Goal: Transaction & Acquisition: Download file/media

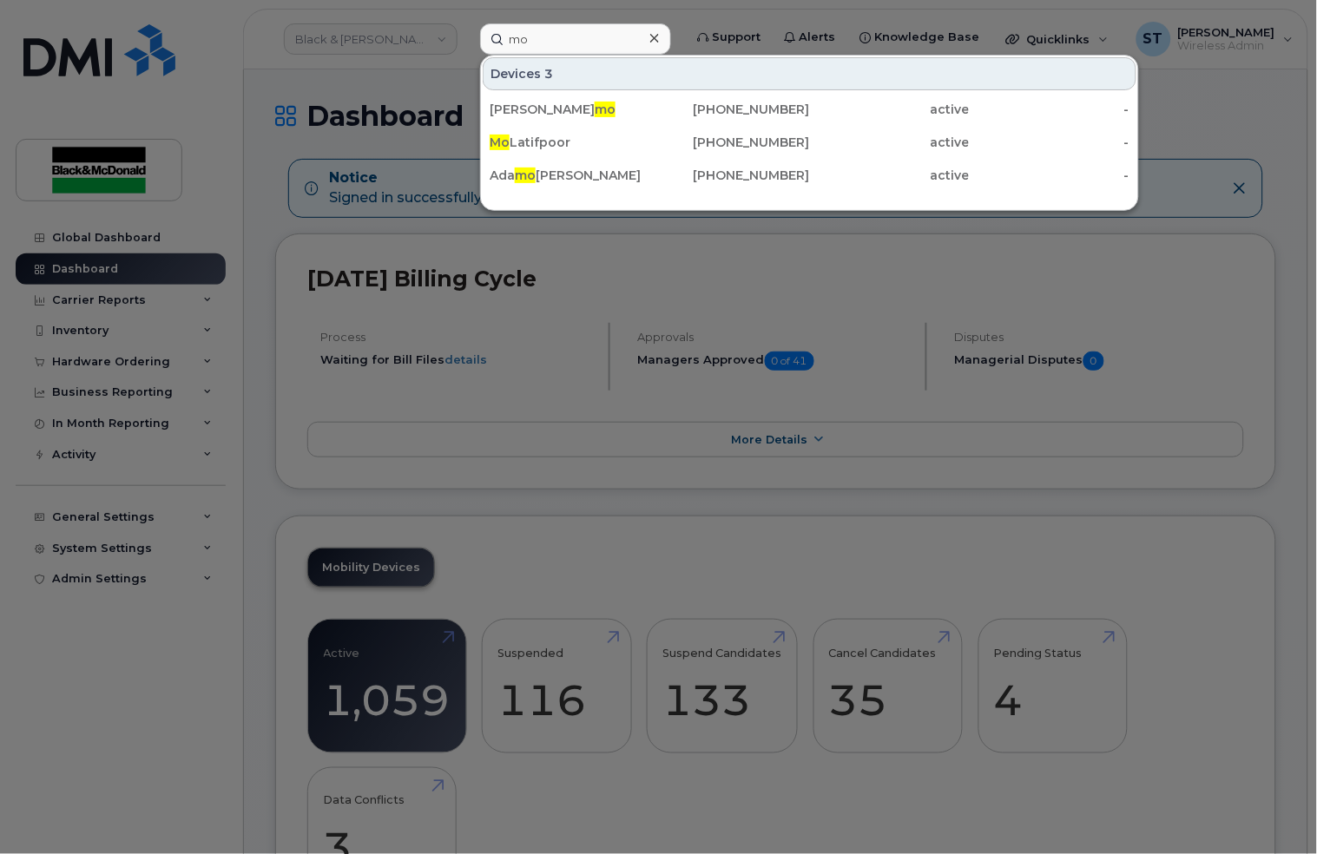
type input "m"
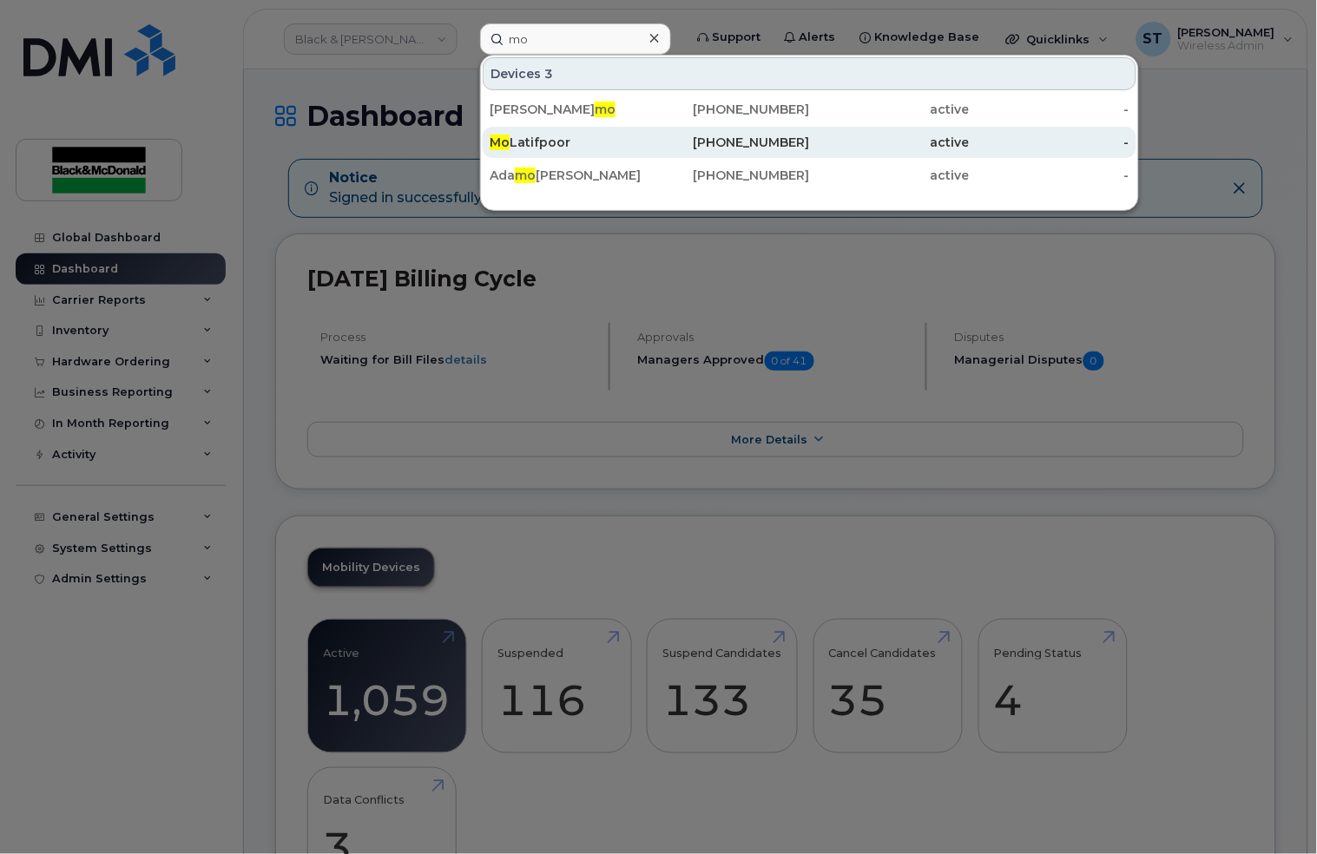
type input "mo"
click at [496, 138] on span "Mo" at bounding box center [500, 143] width 20 height 16
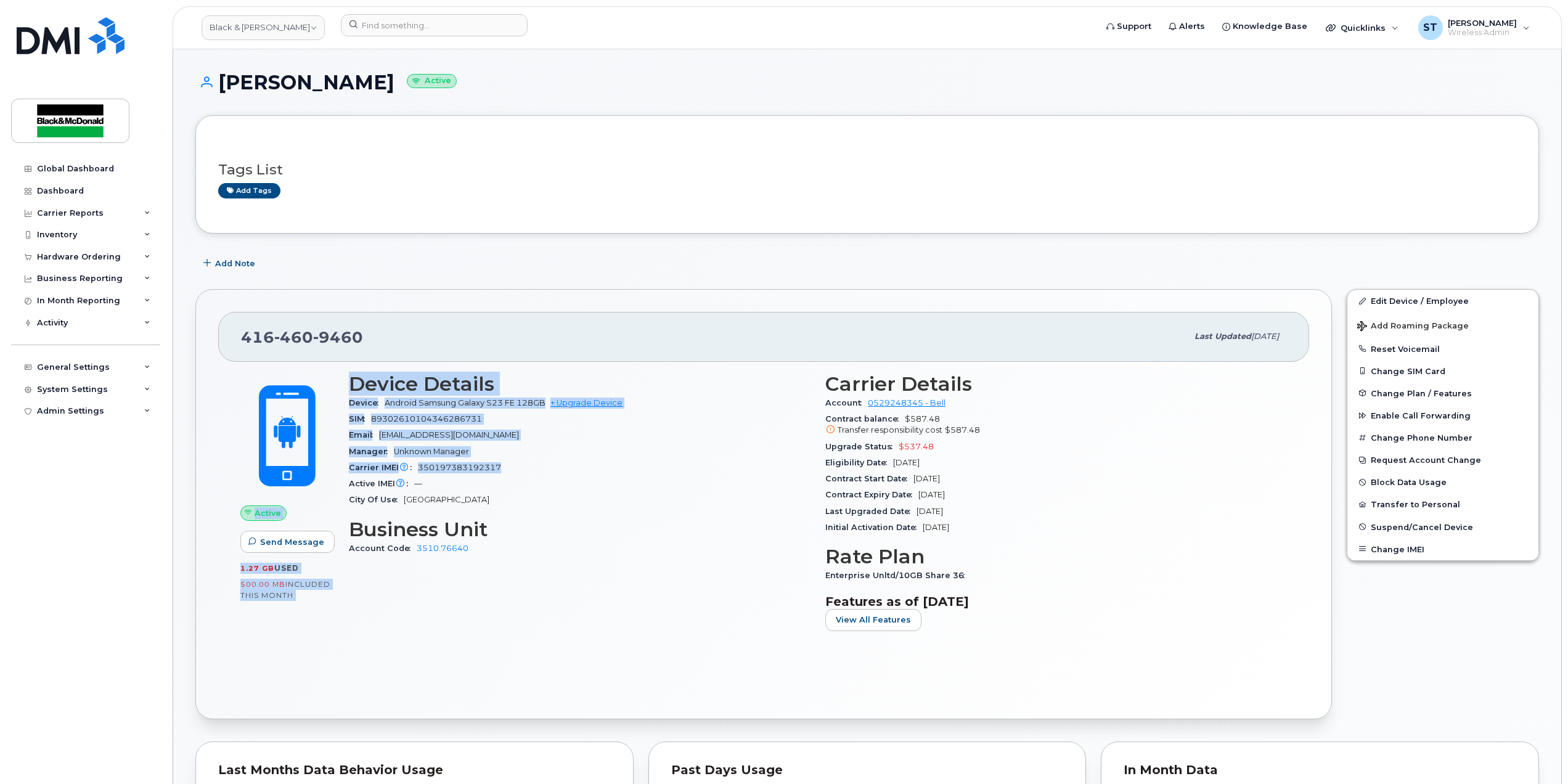
drag, startPoint x: 337, startPoint y: 382, endPoint x: 544, endPoint y: 466, distance: 223.4
click at [544, 466] on div "Active Send Message 1.27 GB  used 500.00 MB  included this month Device Details…" at bounding box center [763, 507] width 1062 height 283
drag, startPoint x: 544, startPoint y: 466, endPoint x: 464, endPoint y: 466, distance: 80.0
drag, startPoint x: 464, startPoint y: 466, endPoint x: 600, endPoint y: 424, distance: 142.3
click at [600, 424] on div "SIM 89302610104346286731" at bounding box center [579, 419] width 462 height 16
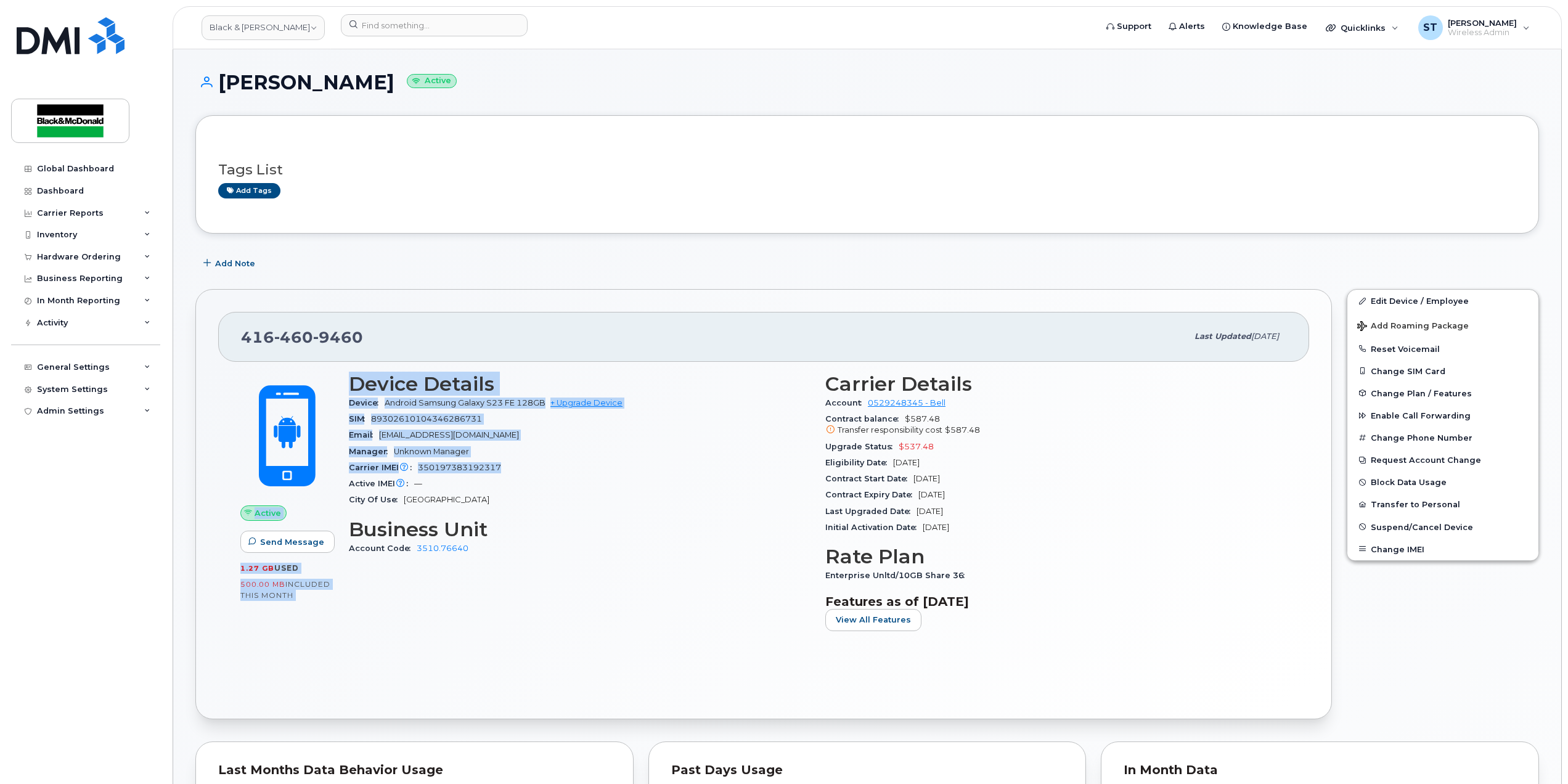
copy div "Active Send Message 1.27 GB  used 500.00 MB  included this month Device Details…"
drag, startPoint x: 491, startPoint y: 464, endPoint x: 336, endPoint y: 469, distance: 155.1
click at [336, 469] on div "Active Send Message 1.27 GB  used 500.00 MB  included this month Device Details…" at bounding box center [763, 507] width 1062 height 283
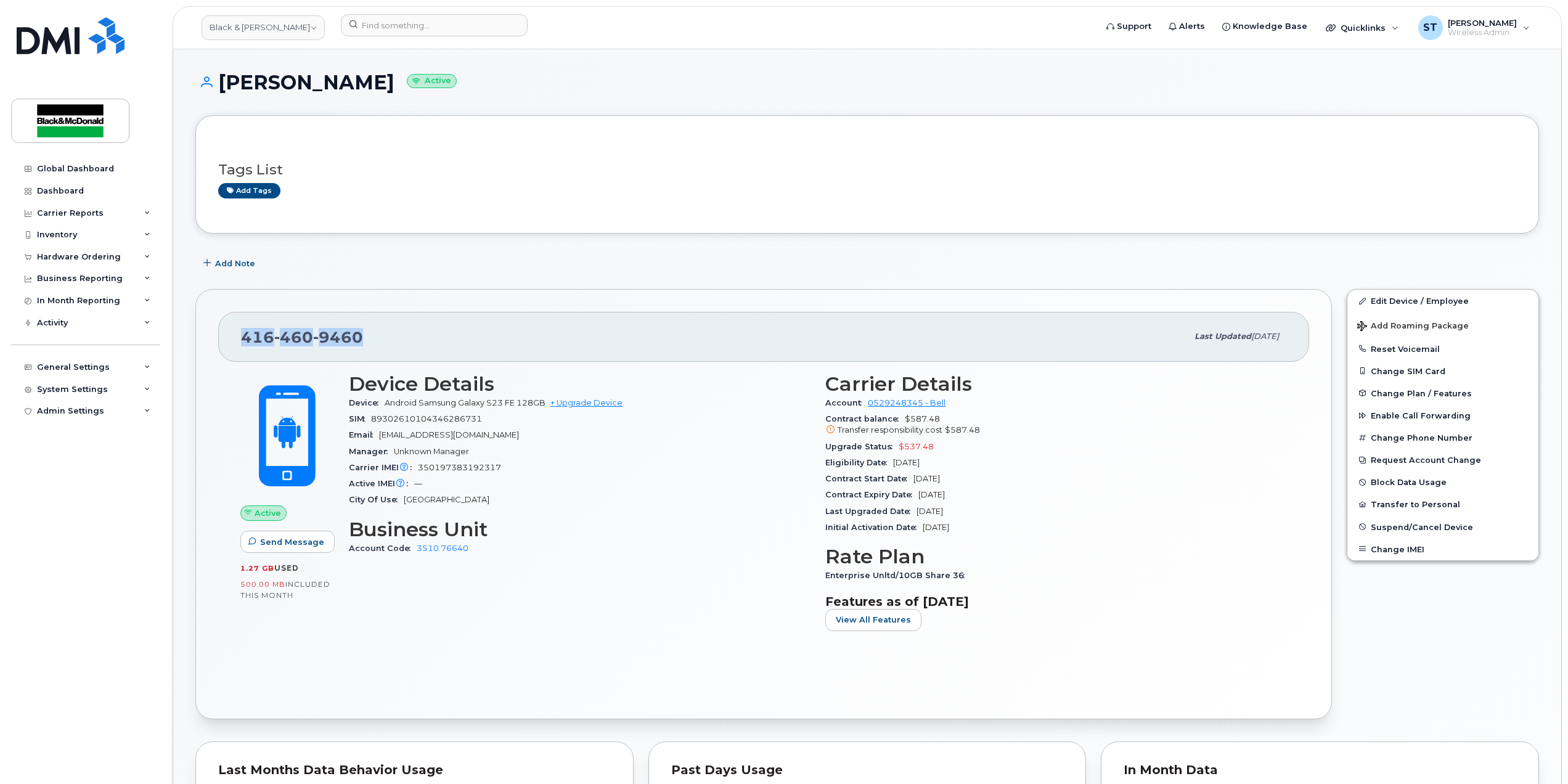
drag, startPoint x: 388, startPoint y: 338, endPoint x: 224, endPoint y: 340, distance: 164.0
click at [224, 340] on div "416 460 9460 Last updated Jul 23, 2025" at bounding box center [763, 336] width 1091 height 49
copy span "416 460 9460"
click at [70, 188] on div "Dashboard" at bounding box center [60, 191] width 47 height 10
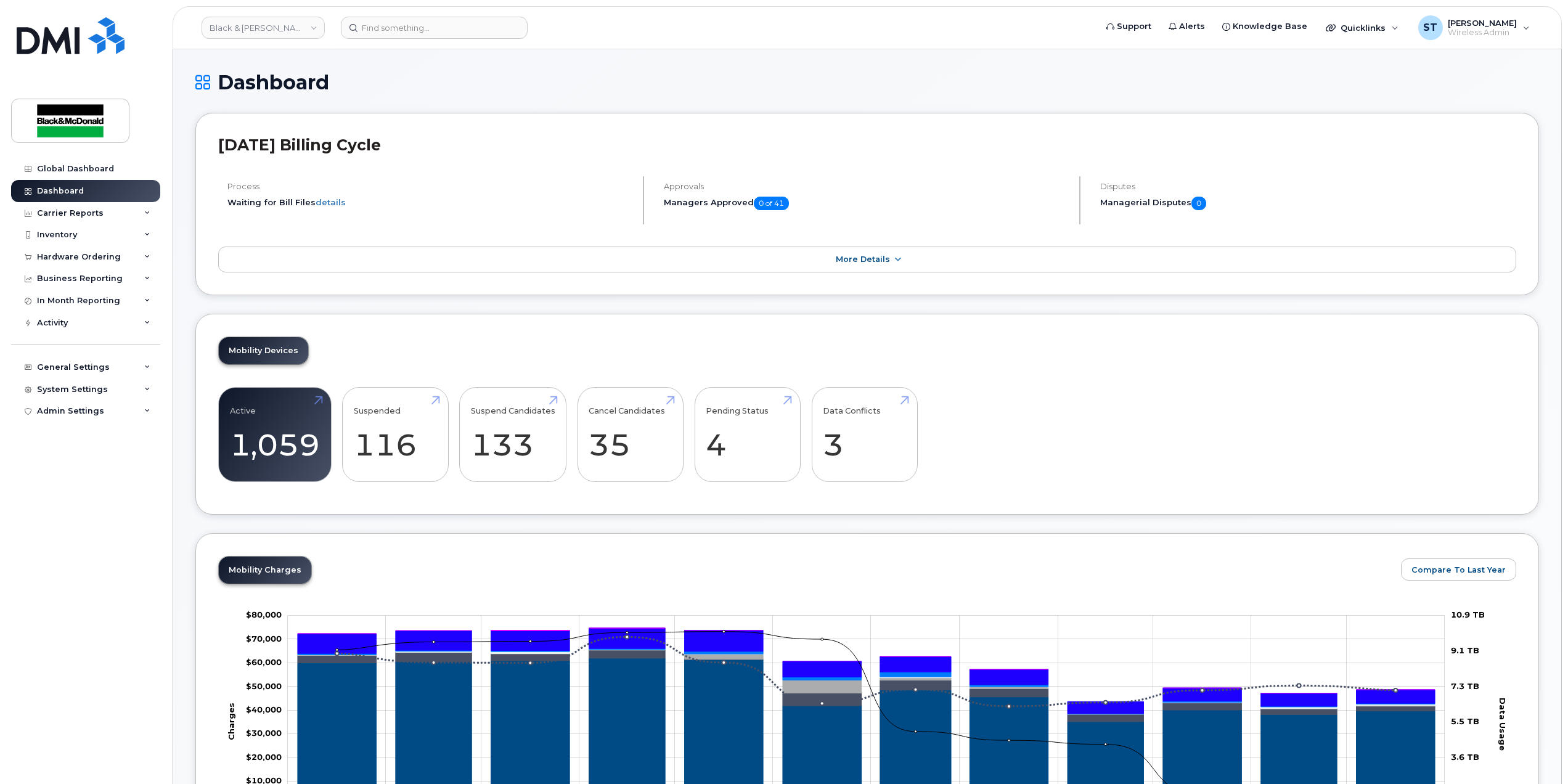
click at [763, 570] on div "Mobility Charges Compare To Last Year Zoom Out Charges -$10,000 -$30,000 -$20,0…" at bounding box center [867, 720] width 1298 height 328
click at [873, 442] on link "Data Conflicts 3" at bounding box center [864, 435] width 83 height 82
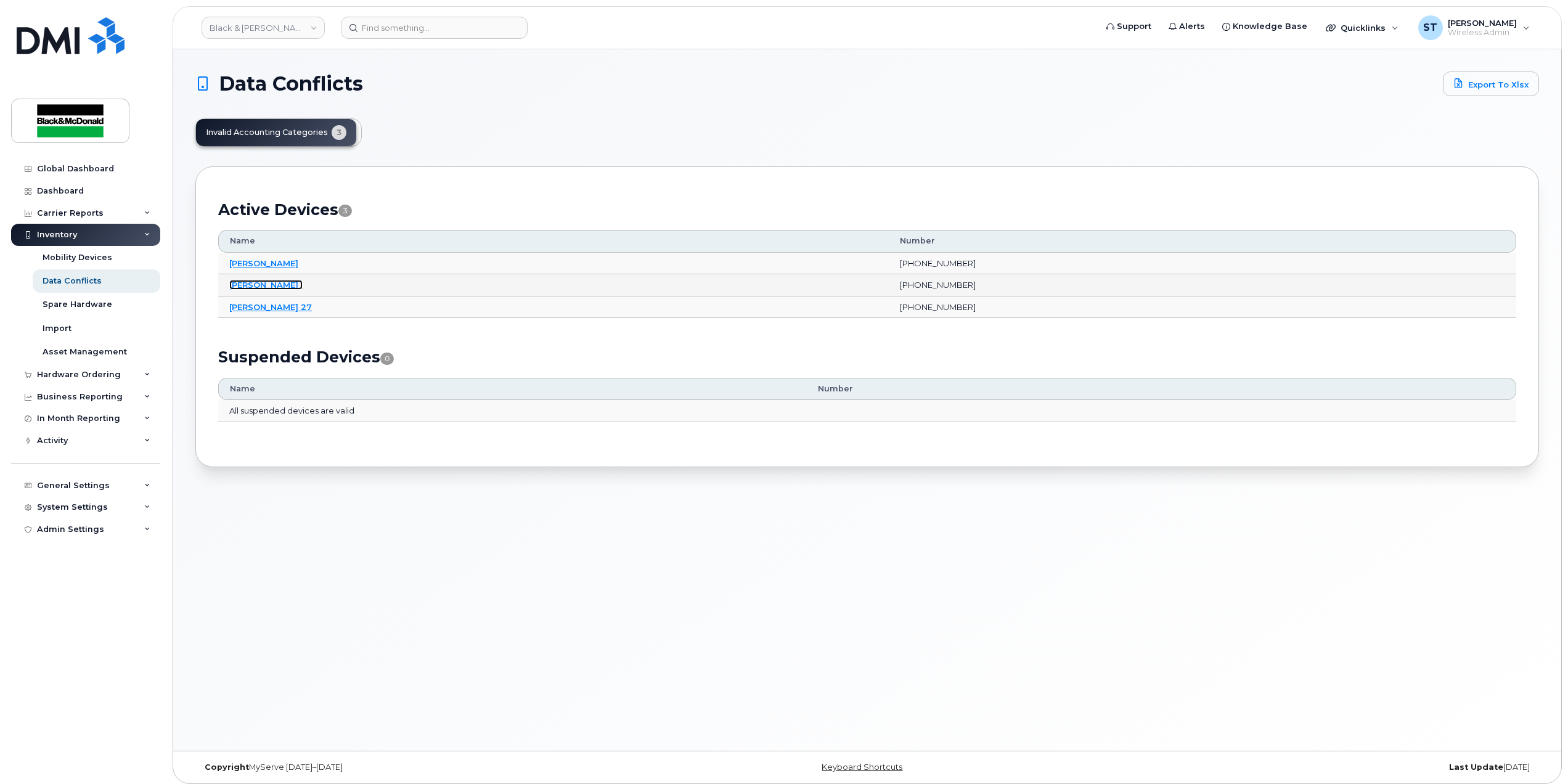
click at [241, 283] on link "Kevin ." at bounding box center [266, 285] width 73 height 10
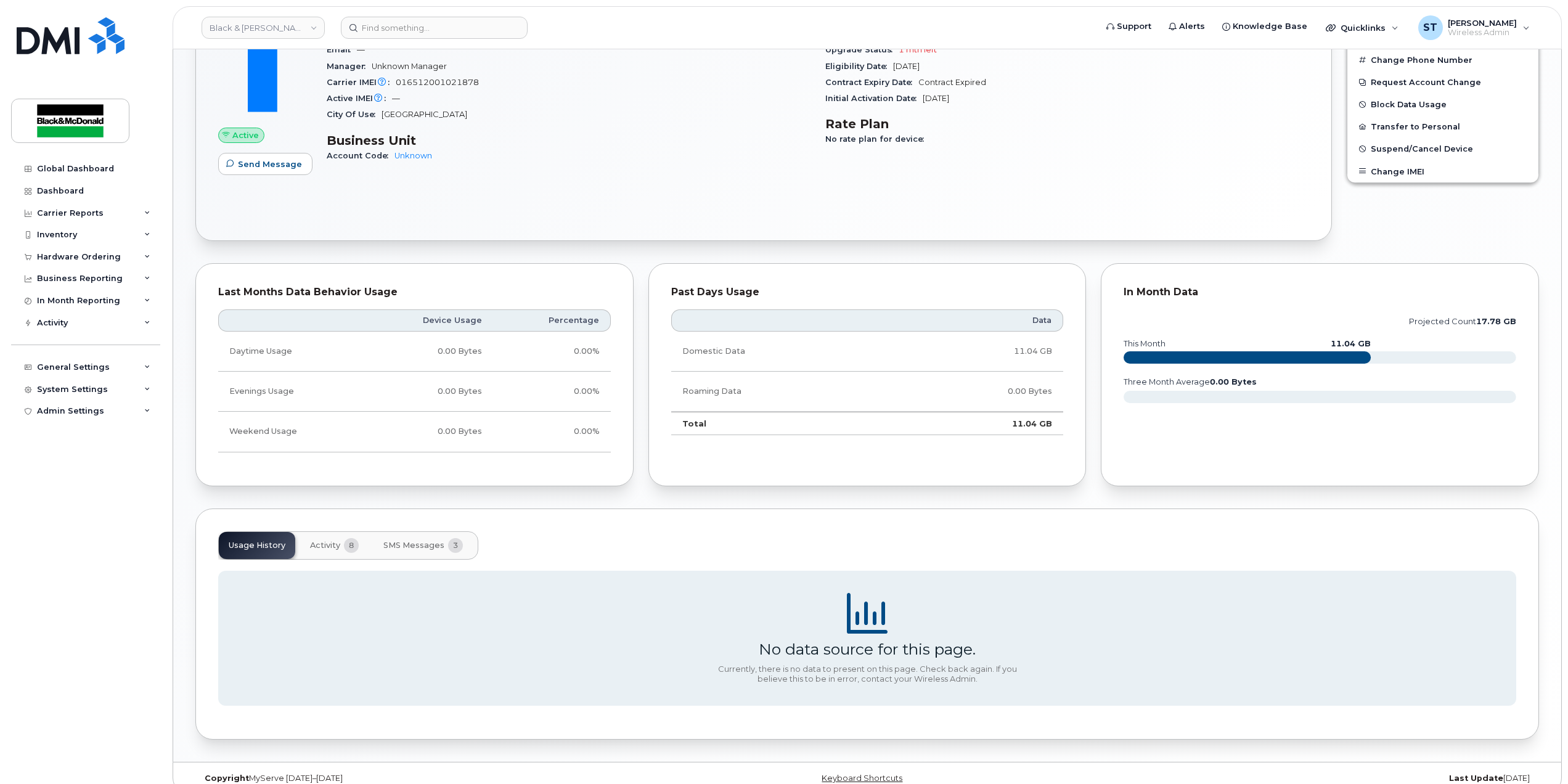
scroll to position [377, 0]
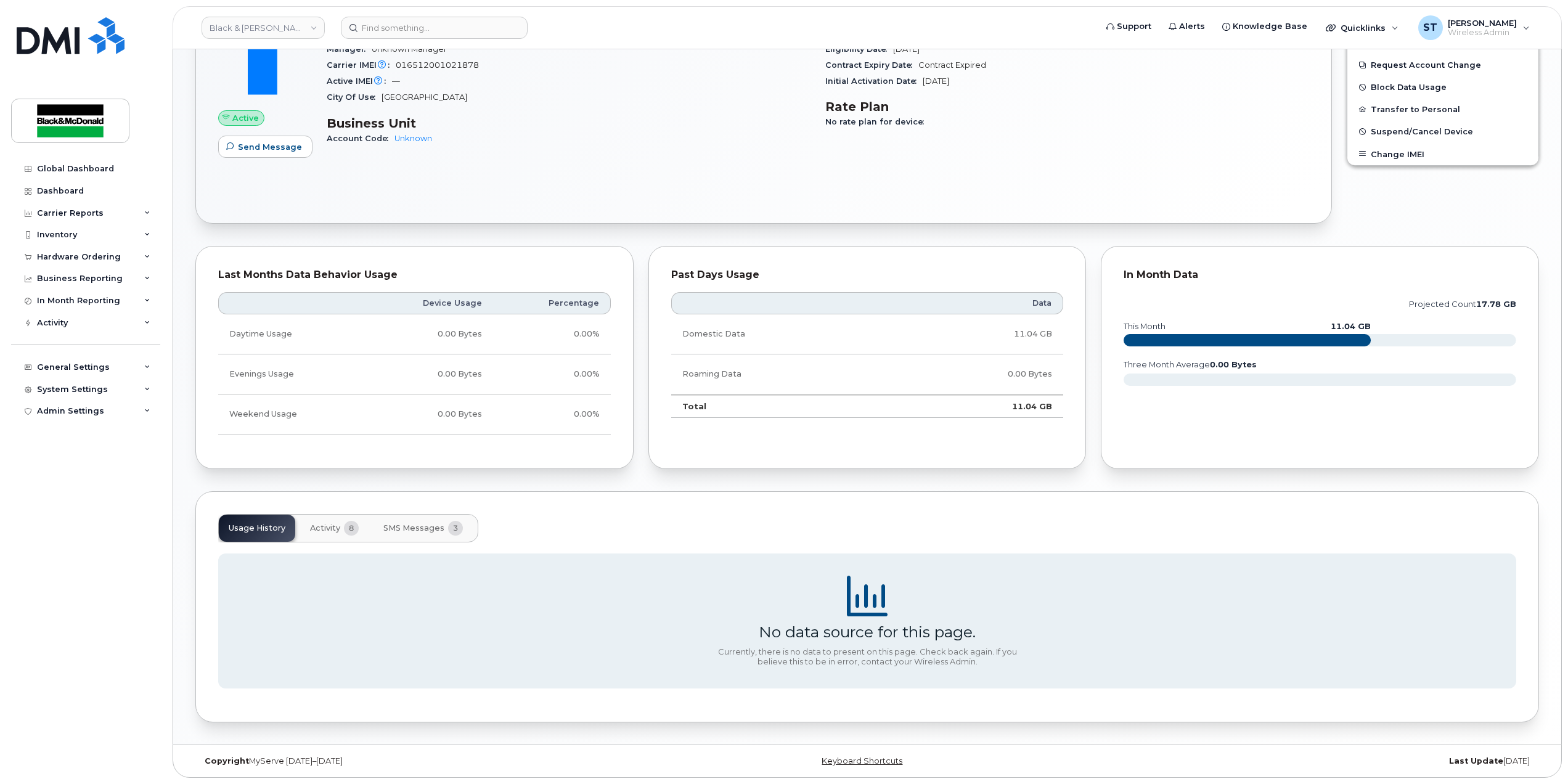
click at [379, 526] on button "SMS Messages 3" at bounding box center [423, 528] width 99 height 27
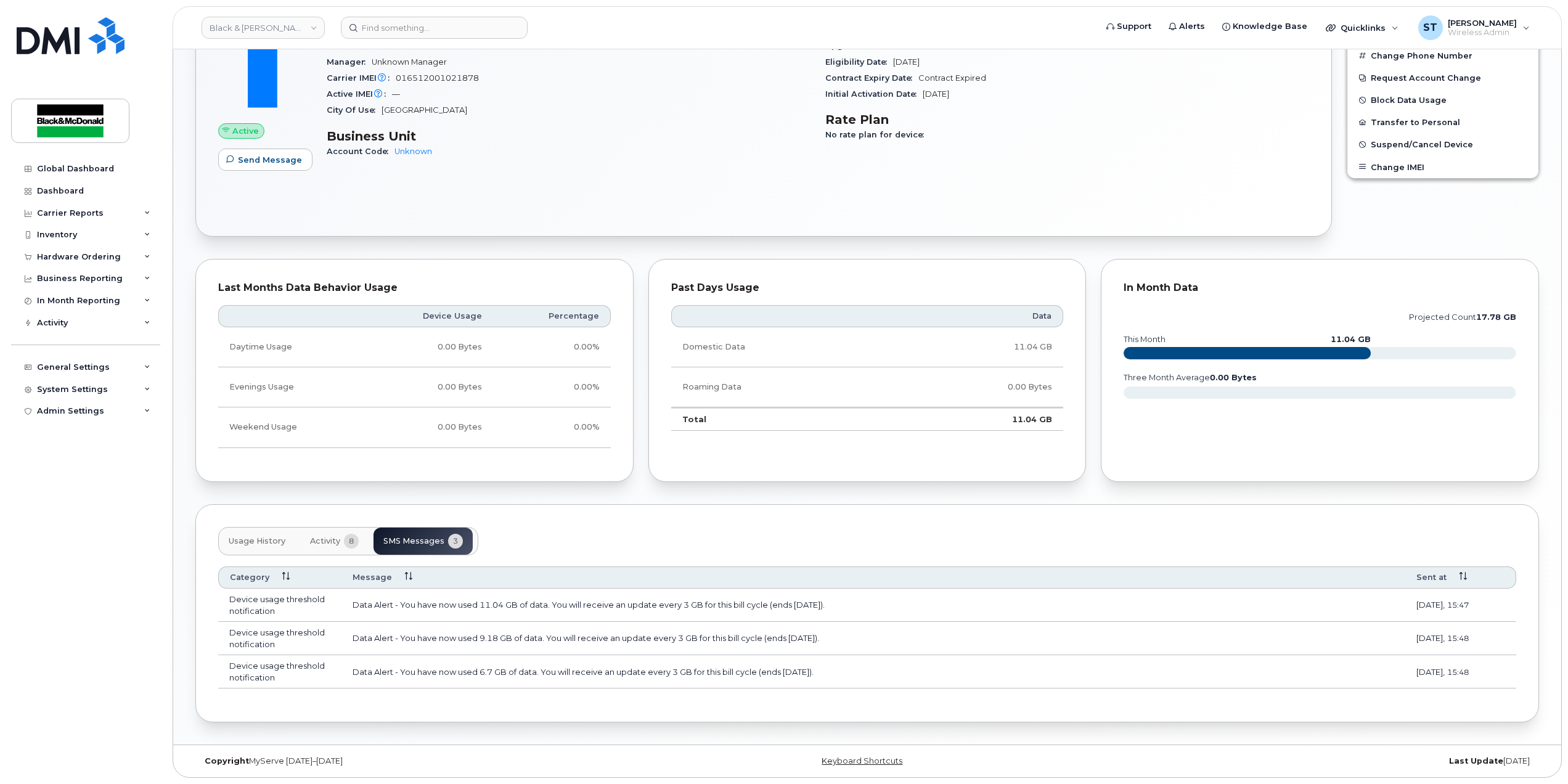
scroll to position [366, 0]
click at [340, 543] on button "Activity 8" at bounding box center [334, 541] width 68 height 27
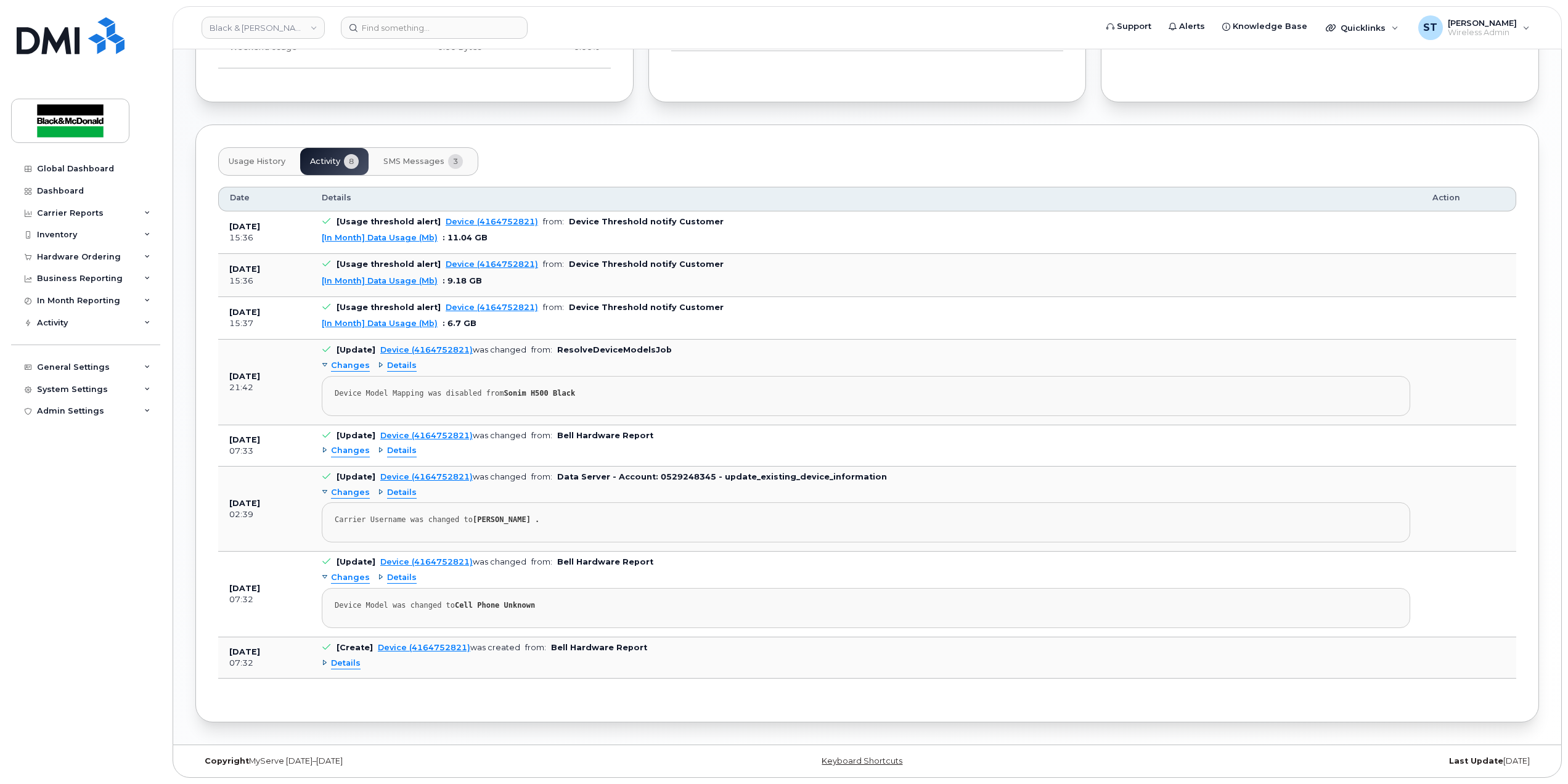
scroll to position [748, 0]
click at [62, 194] on div "Dashboard" at bounding box center [60, 191] width 47 height 10
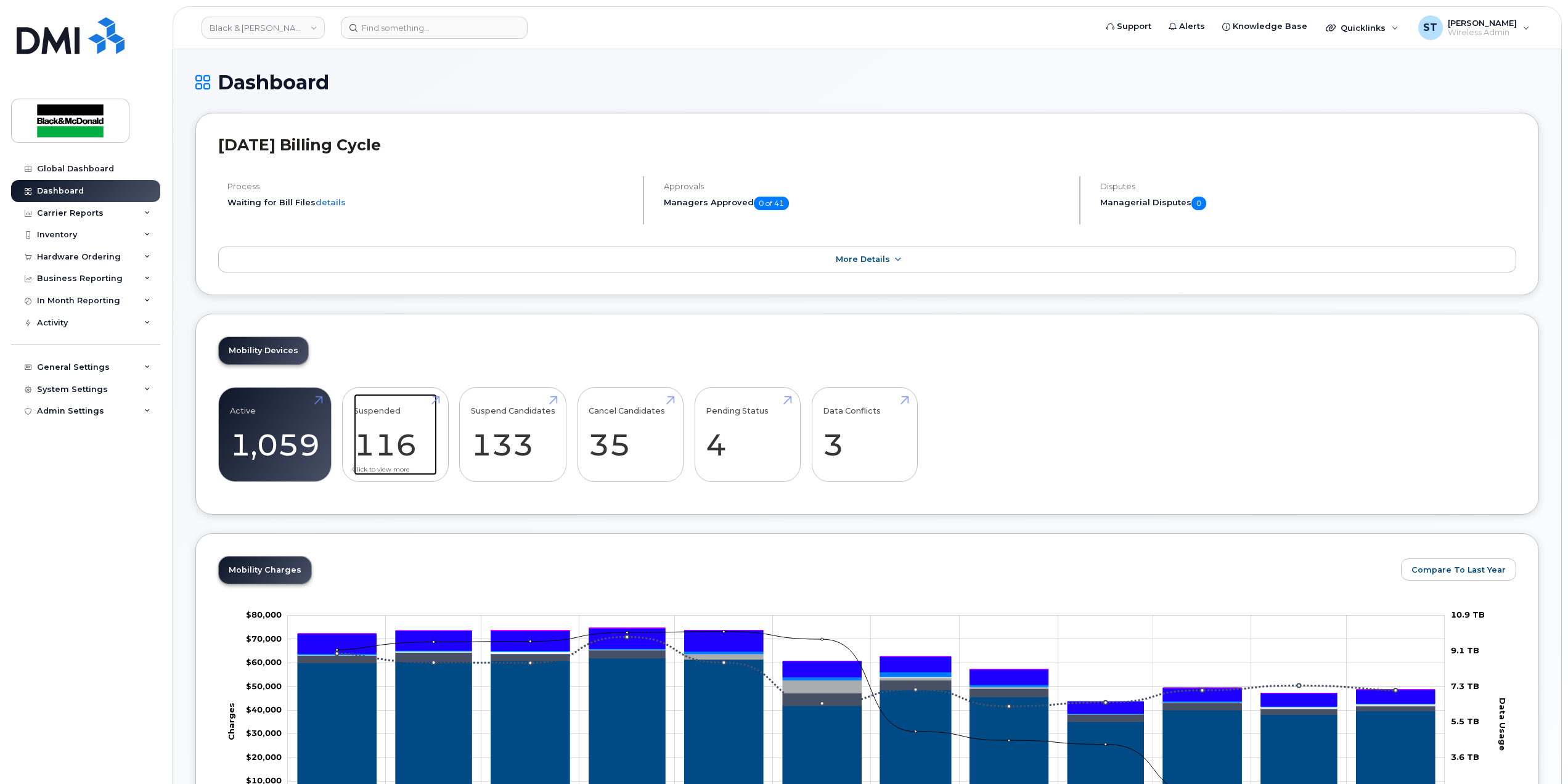
click at [383, 442] on link "Suspended 116 2220%" at bounding box center [395, 435] width 83 height 82
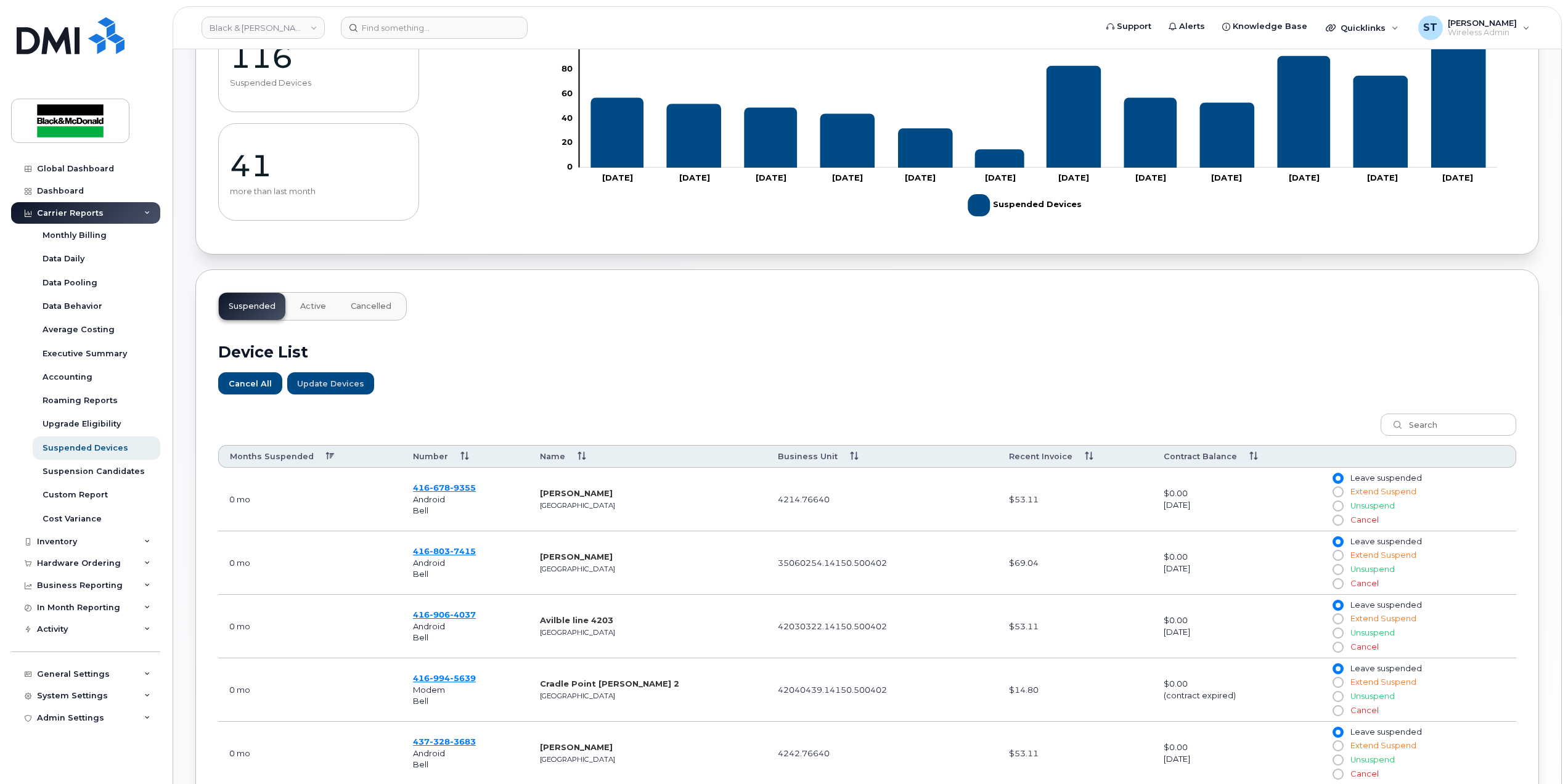
scroll to position [329, 0]
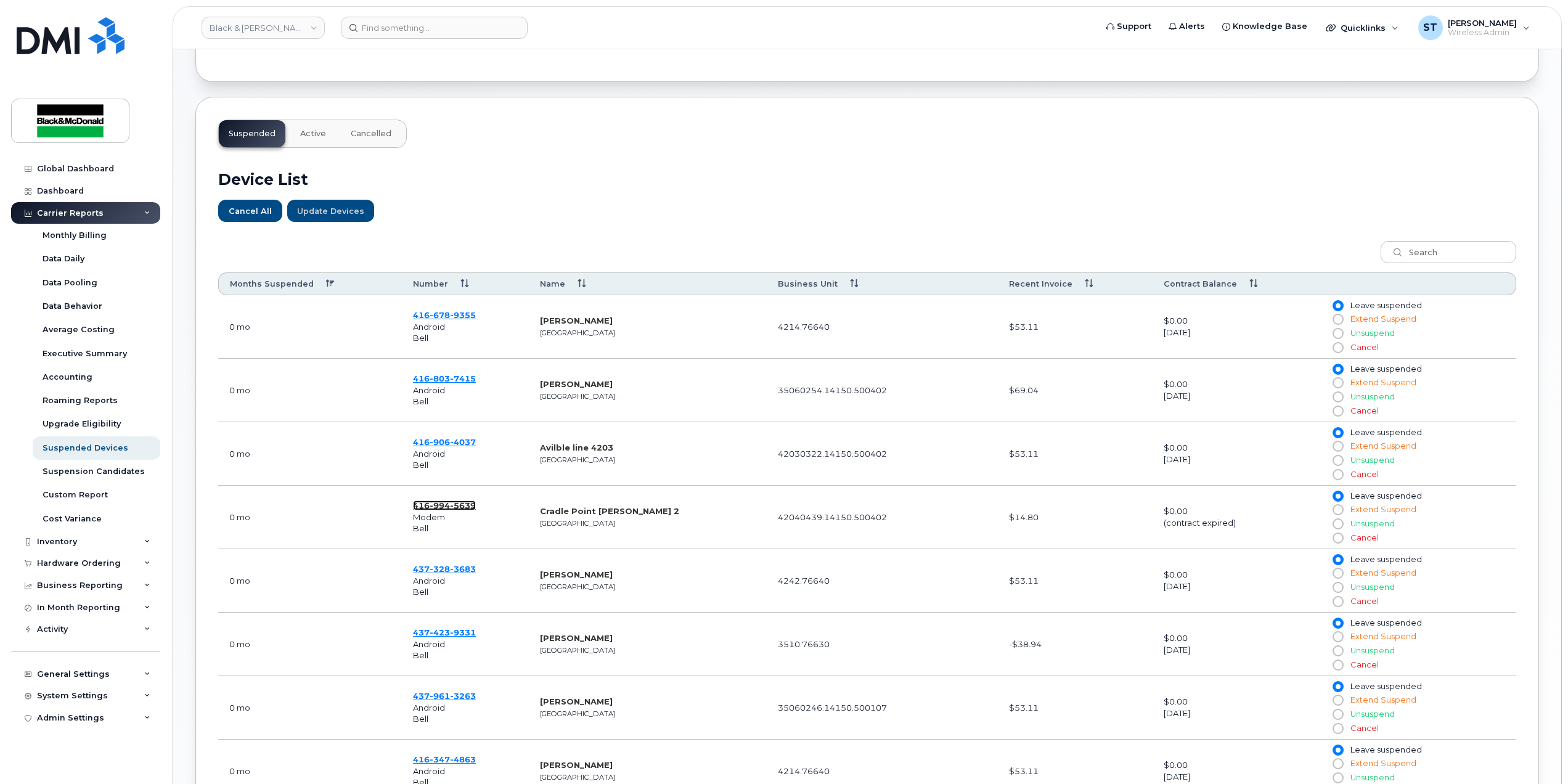
click at [450, 506] on span "994" at bounding box center [463, 506] width 26 height 10
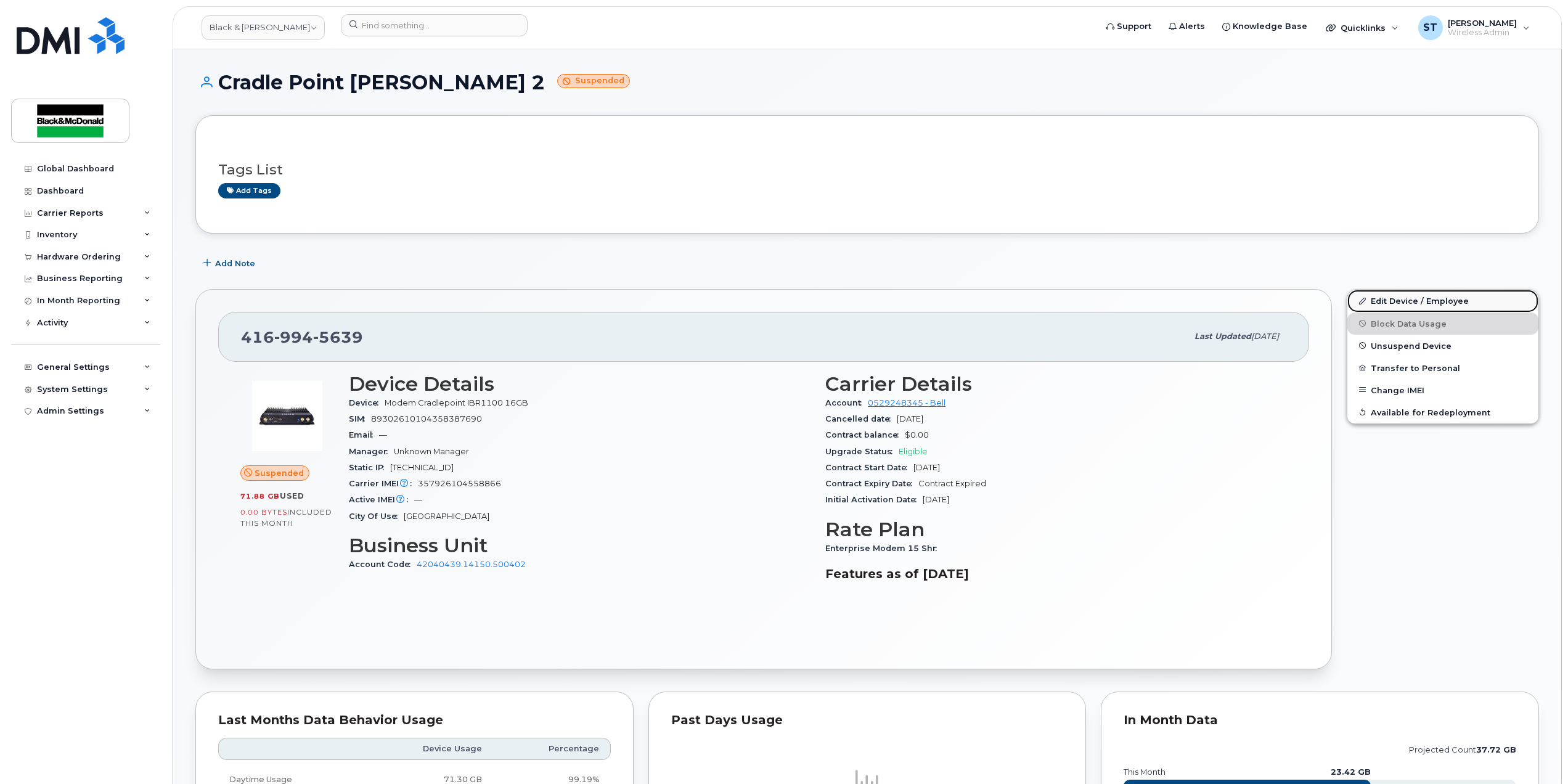
click at [1371, 302] on link "Edit Device / Employee" at bounding box center [1442, 300] width 191 height 22
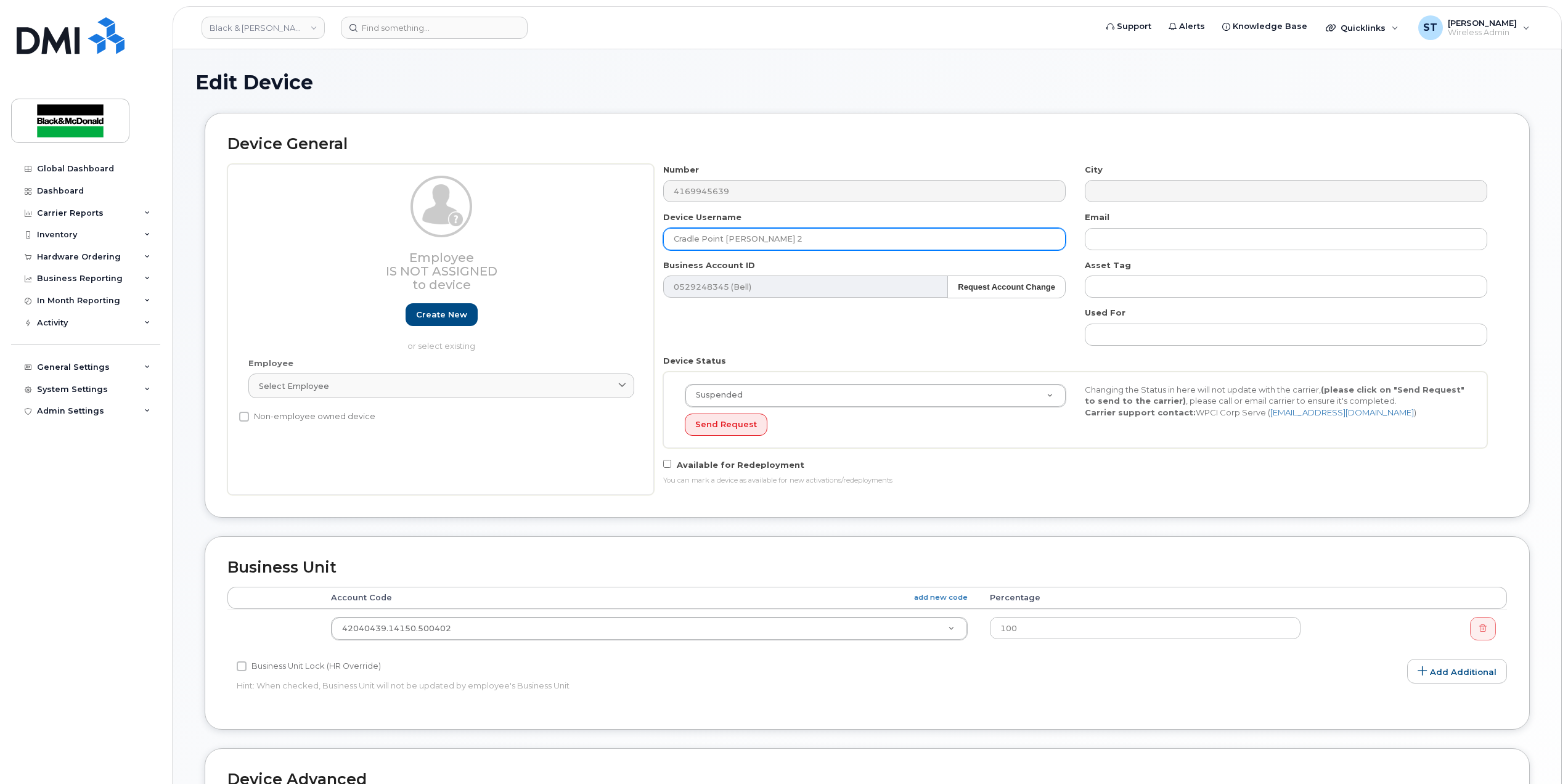
click at [700, 237] on input "Cradle Point [PERSON_NAME] 2" at bounding box center [864, 239] width 403 height 22
drag, startPoint x: 832, startPoint y: 240, endPoint x: 539, endPoint y: 241, distance: 293.0
click at [566, 240] on div "Employee Is not assigned to device Create new or select existing Employee Selec…" at bounding box center [867, 330] width 1280 height 331
click at [698, 234] on input "text" at bounding box center [864, 239] width 403 height 22
paste input "Hamid Moradian"
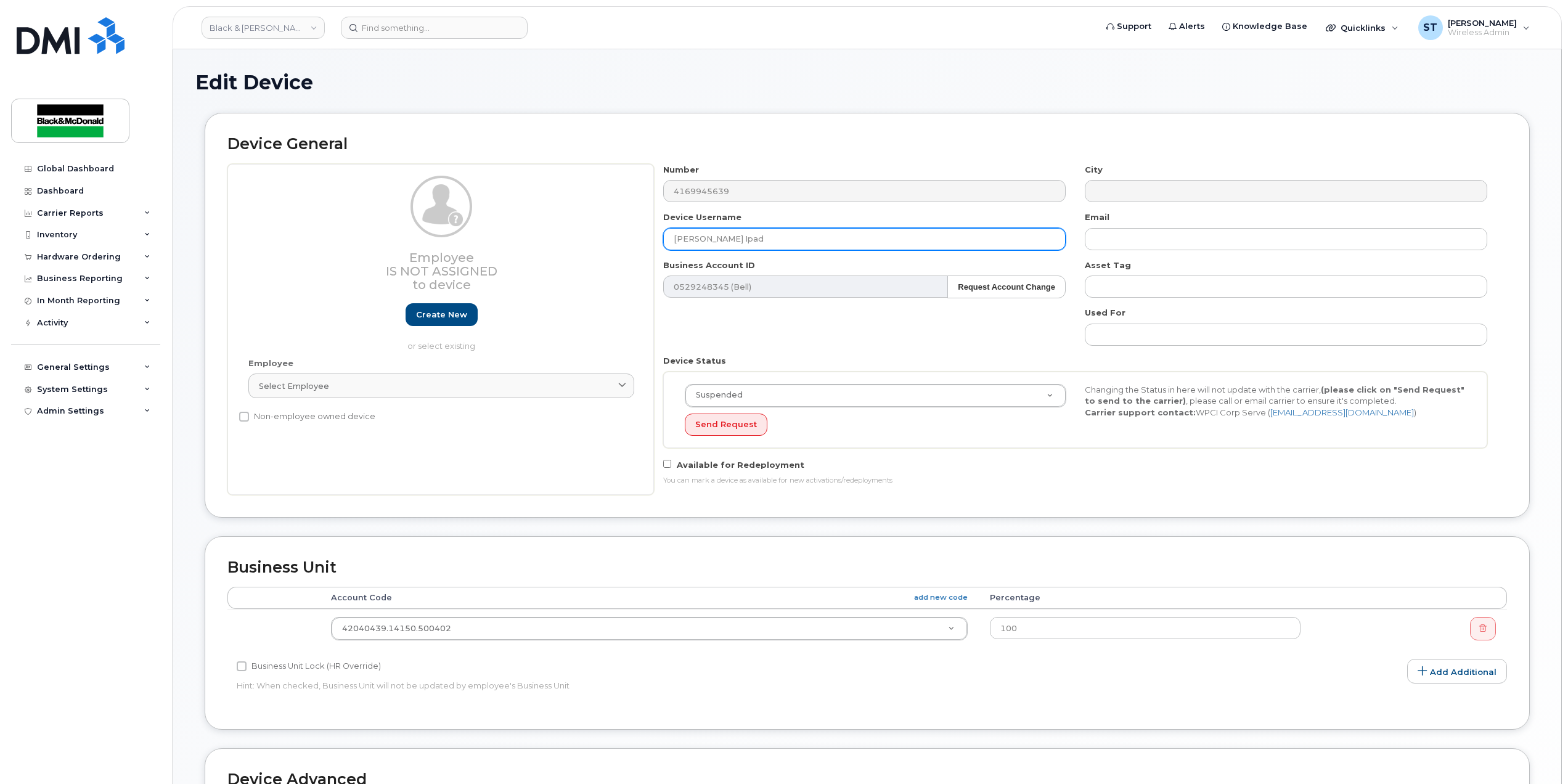
click at [806, 237] on input "Hamid Moradian Ipad" at bounding box center [864, 239] width 403 height 22
paste input "YONDR Project"
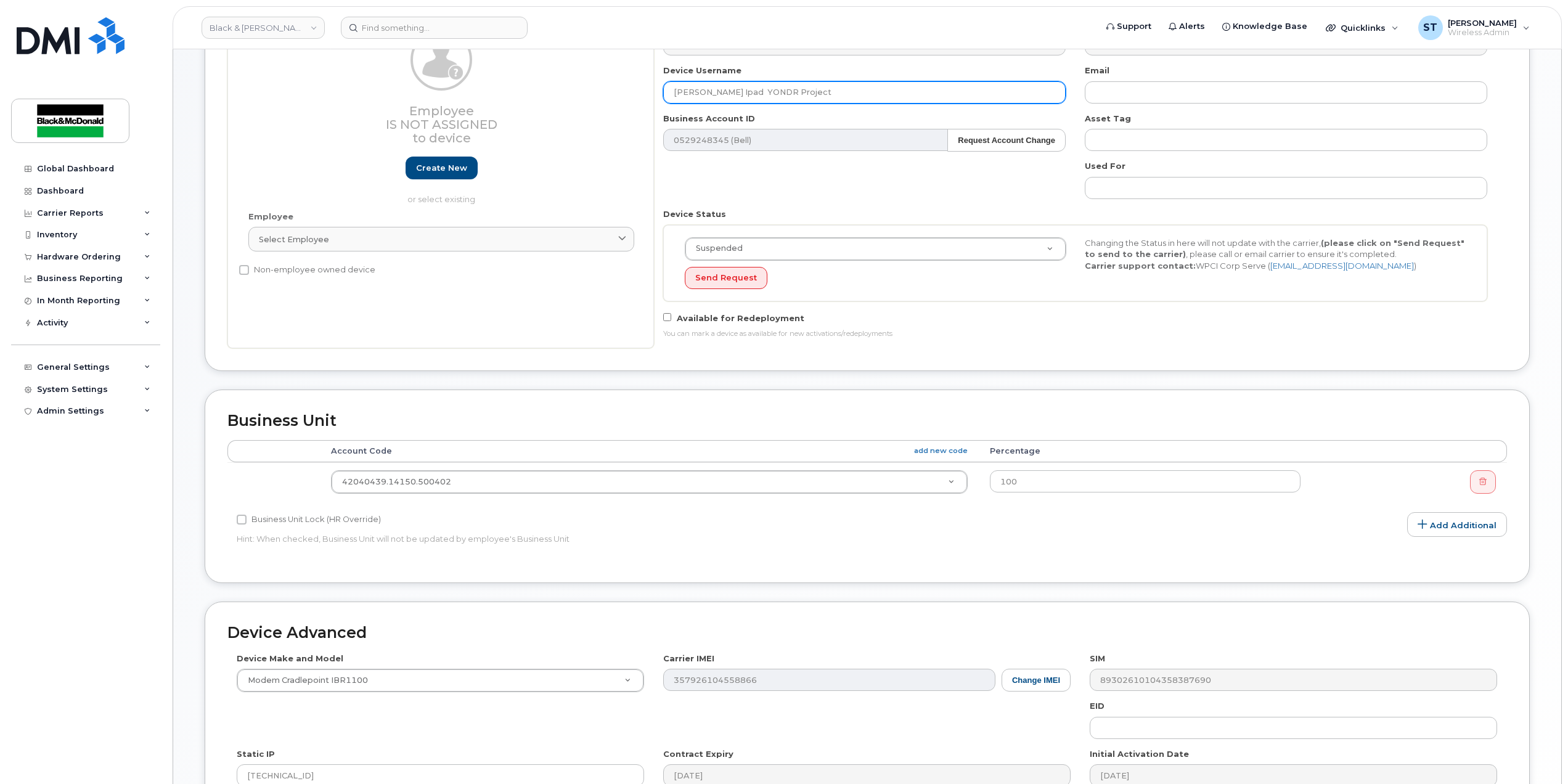
scroll to position [337, 0]
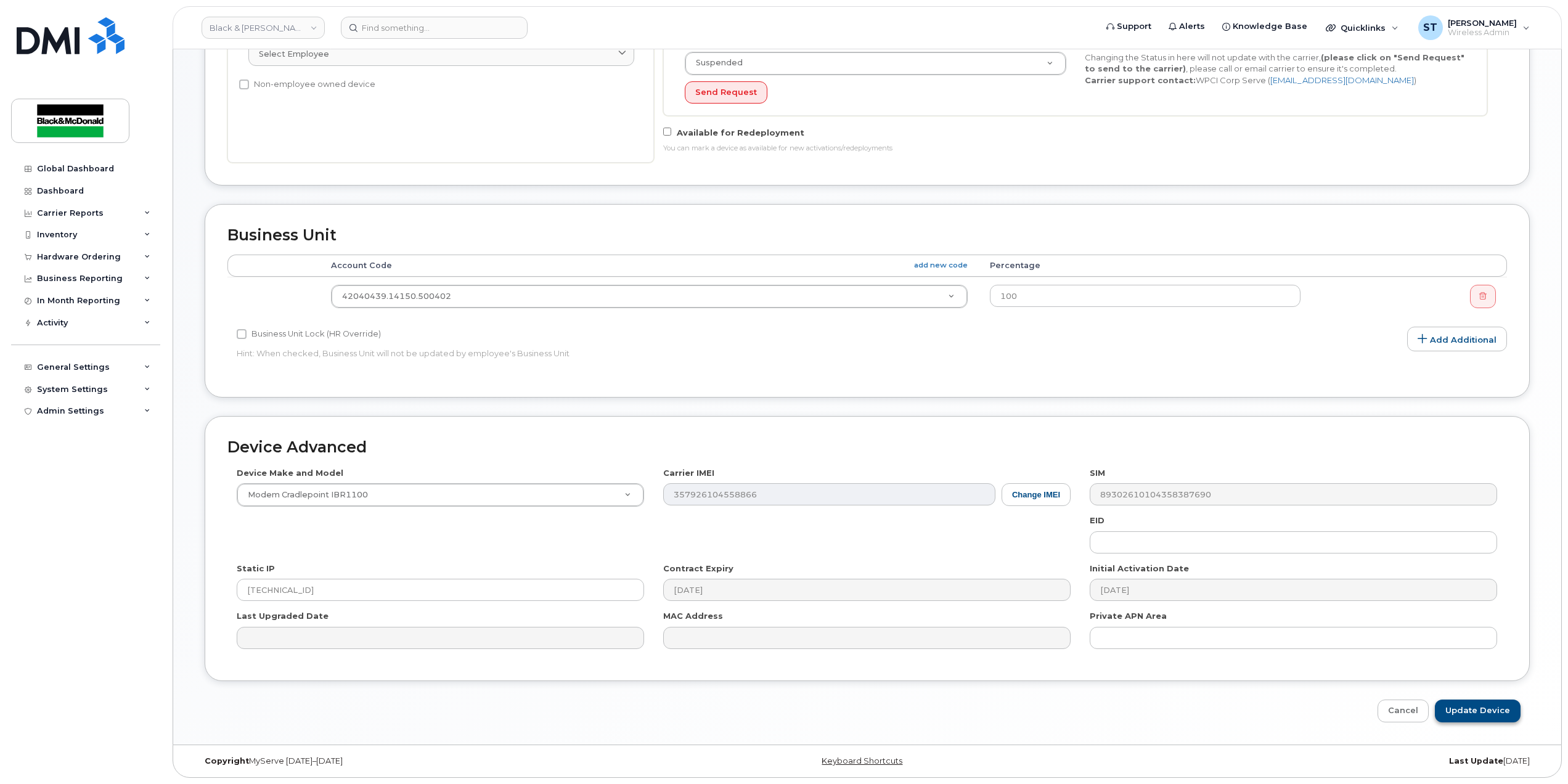
type input "[PERSON_NAME] Ipad YONDR Project"
click at [1491, 703] on input "Update Device" at bounding box center [1478, 711] width 86 height 23
type input "Saving..."
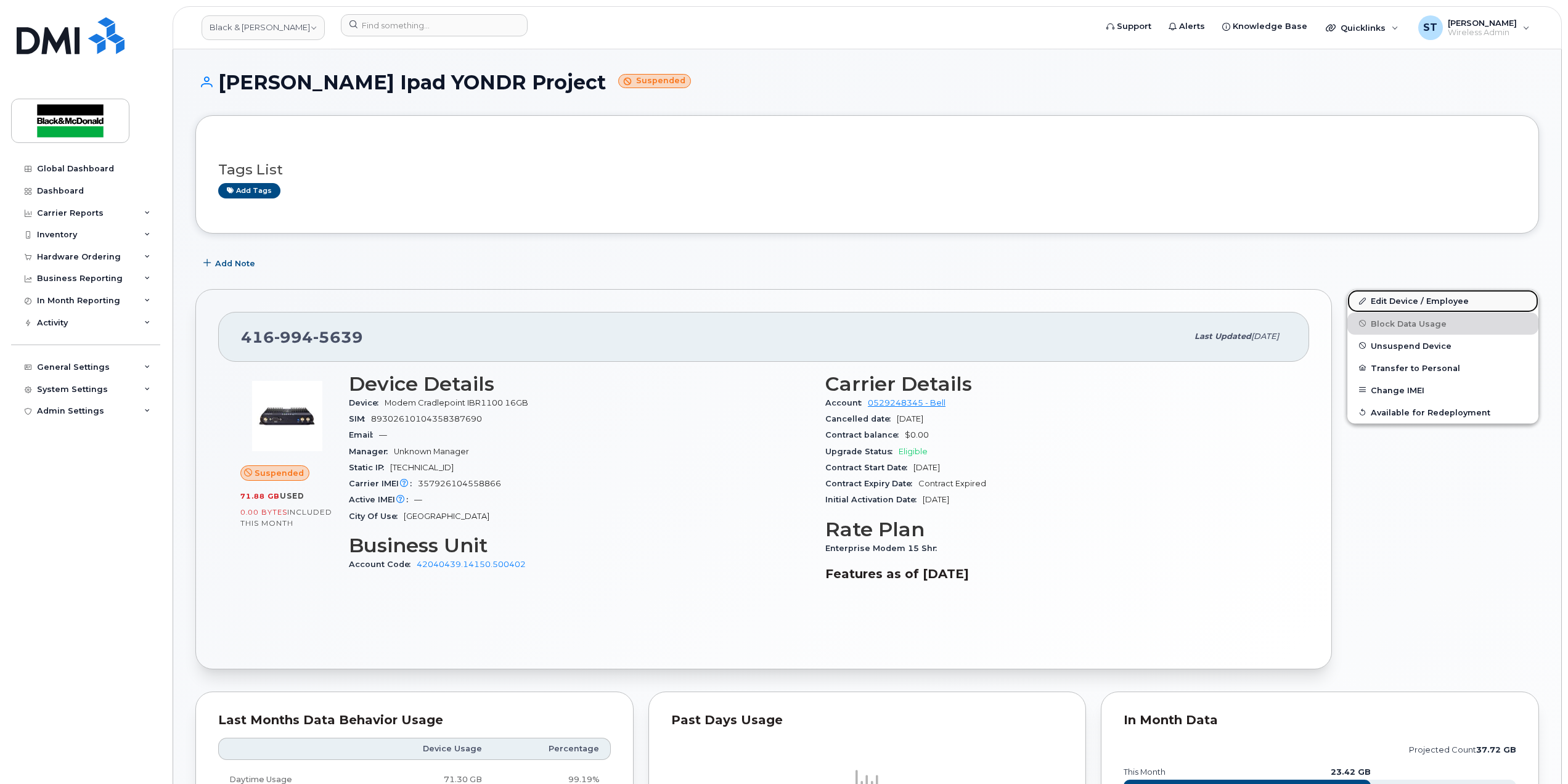
click at [1394, 298] on link "Edit Device / Employee" at bounding box center [1442, 300] width 191 height 22
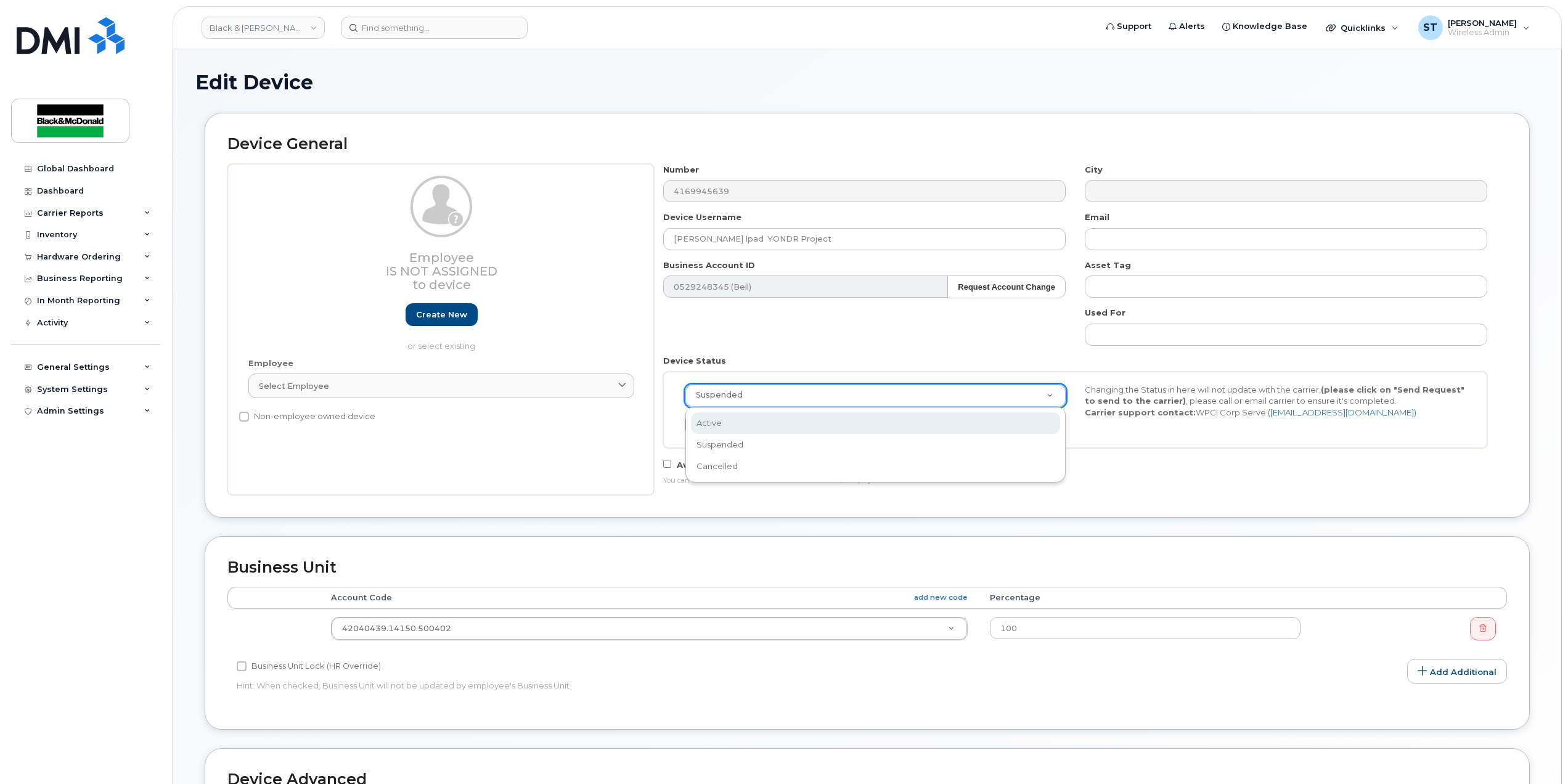
scroll to position [0, 4]
select select "active"
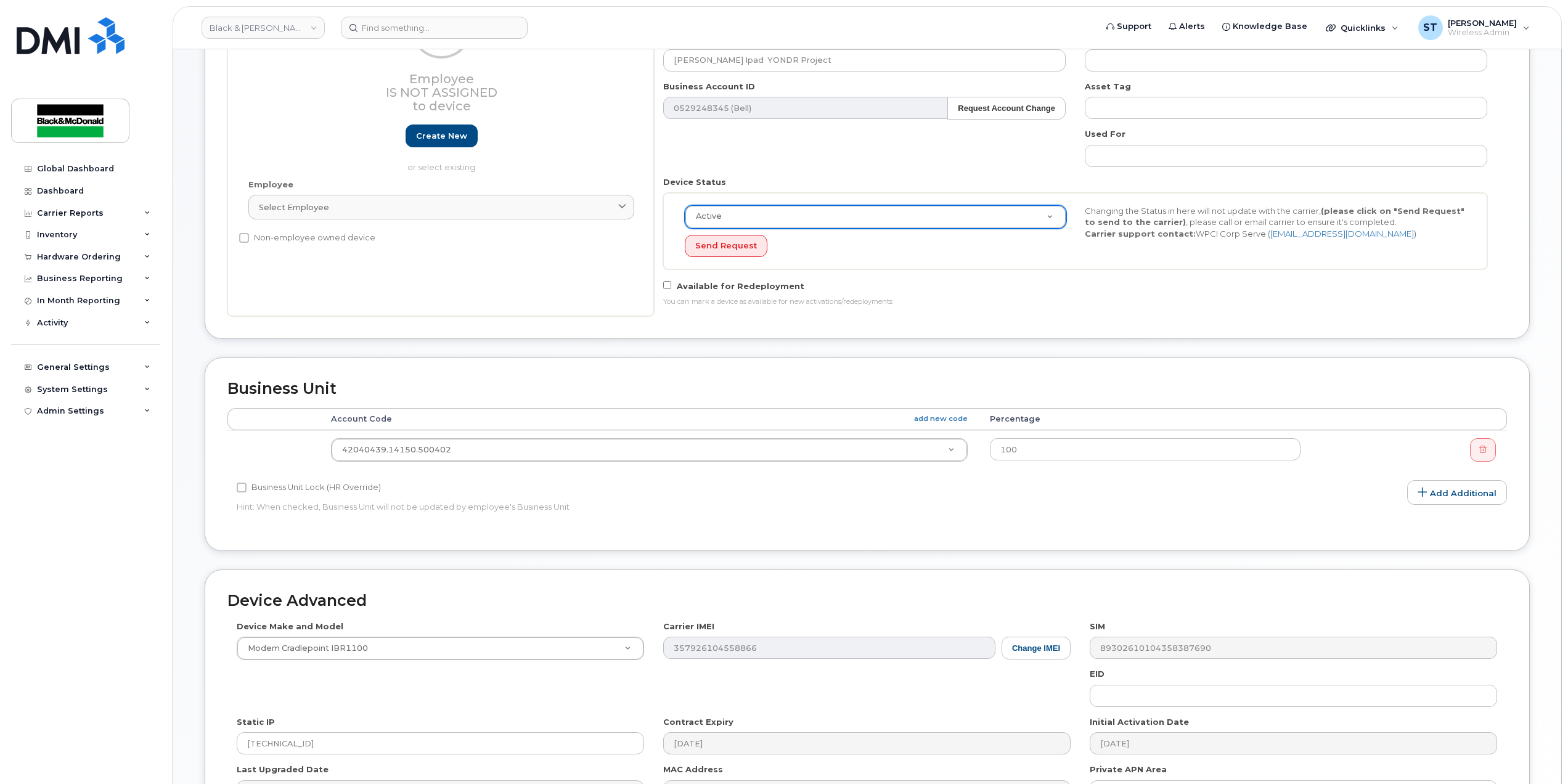
scroll to position [337, 0]
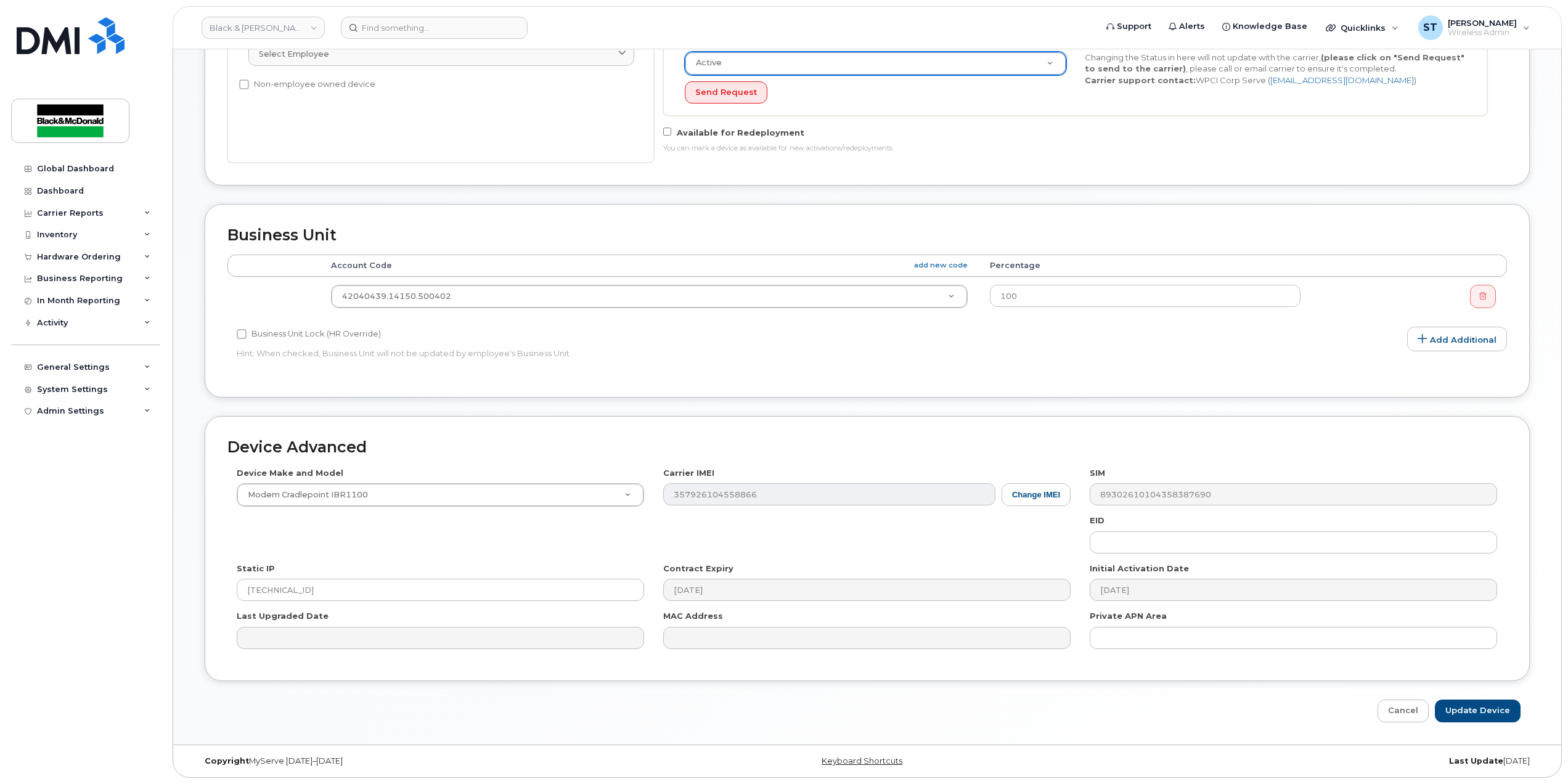
click at [1482, 695] on div "Device Advanced Device Make and Model Modem Cradlepoint IBR1100 Android TCL 502…" at bounding box center [867, 569] width 1344 height 306
click at [1477, 717] on input "Update Device" at bounding box center [1478, 711] width 86 height 23
type input "Saving..."
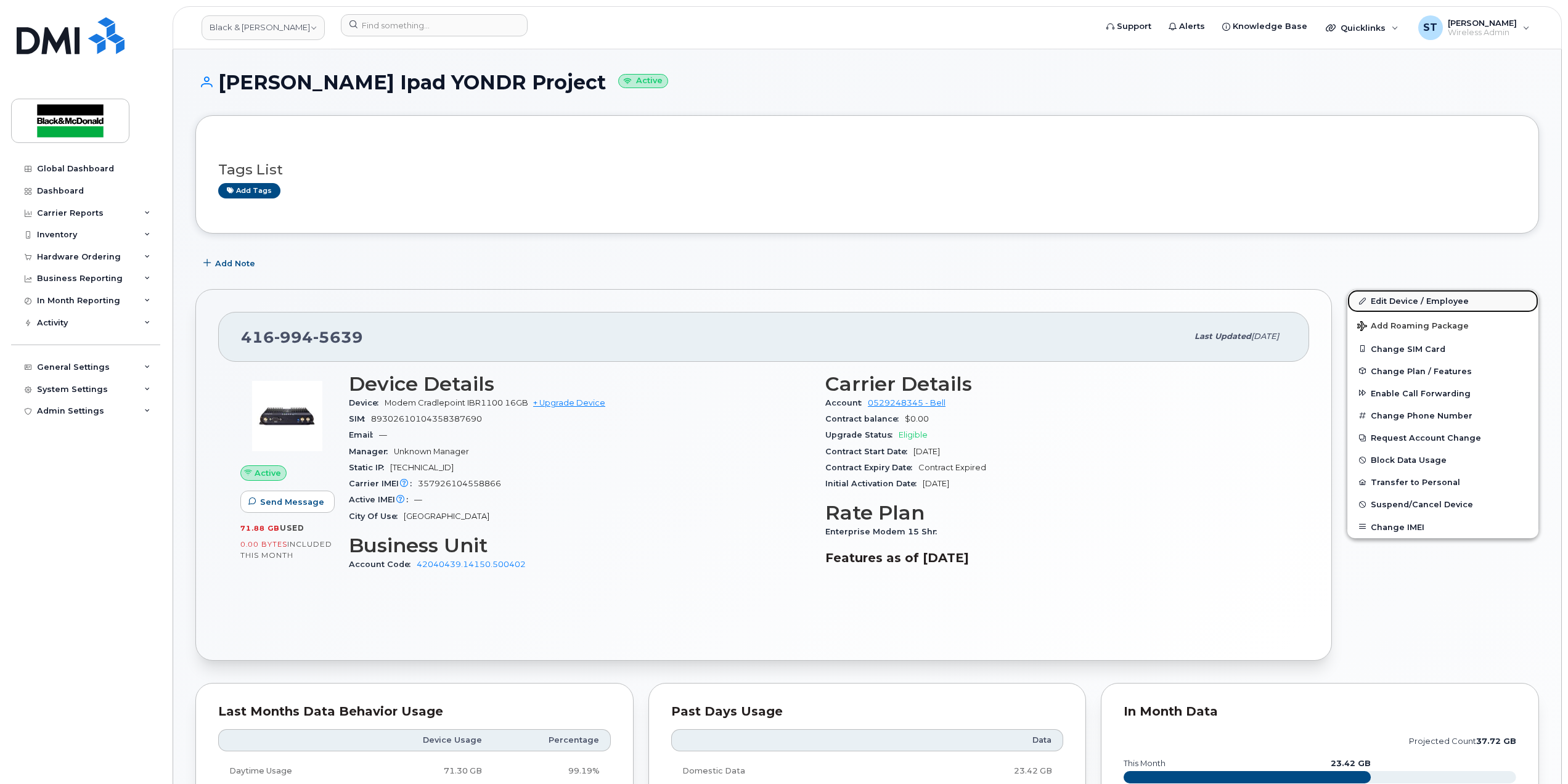
drag, startPoint x: 1422, startPoint y: 297, endPoint x: 689, endPoint y: 316, distance: 733.2
click at [1422, 297] on link "Edit Device / Employee" at bounding box center [1442, 300] width 191 height 22
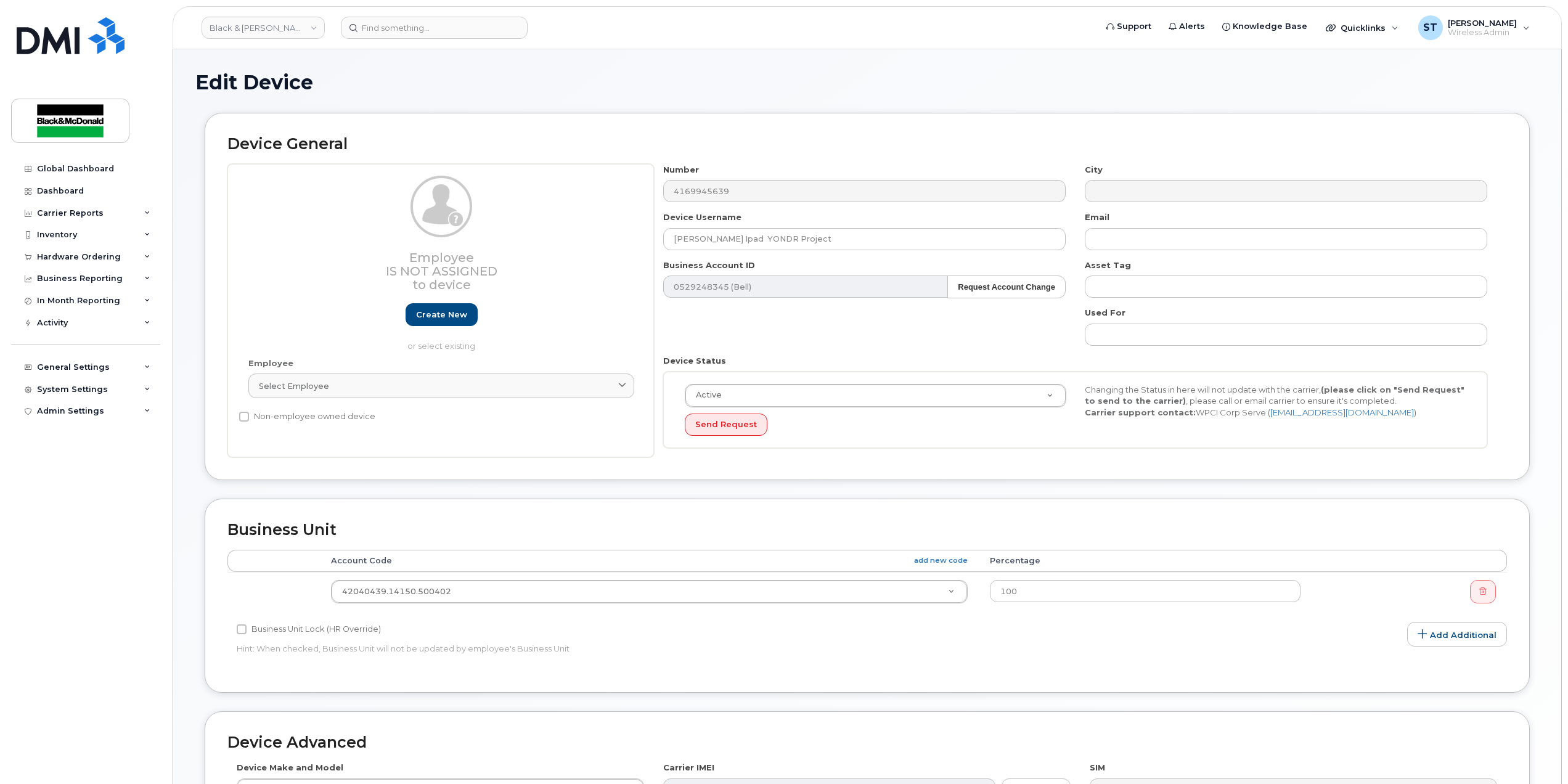
click at [656, 186] on div "Number 4169945639" at bounding box center [865, 183] width 422 height 39
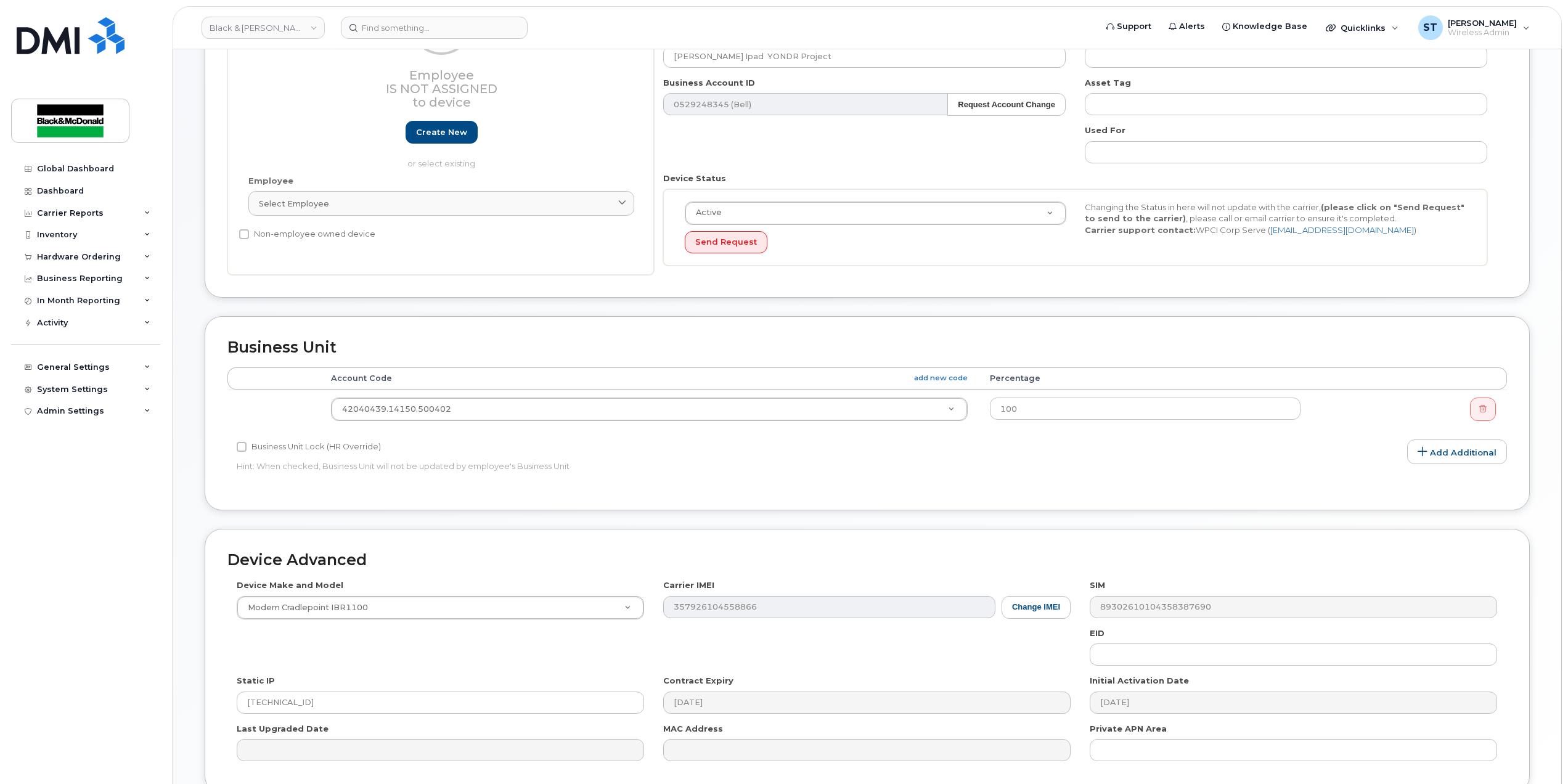
scroll to position [299, 0]
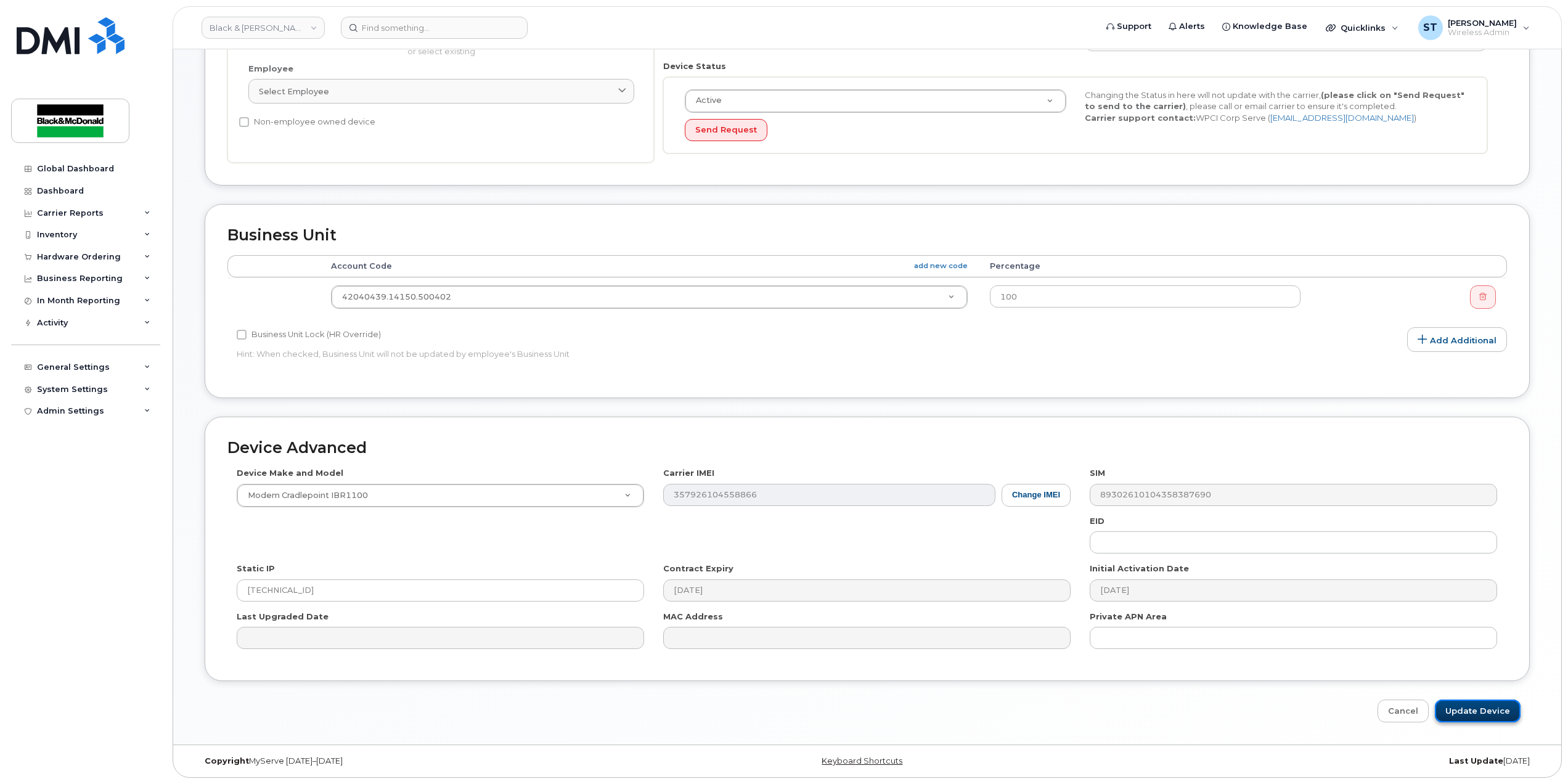
click at [1457, 715] on input "Update Device" at bounding box center [1478, 711] width 86 height 23
type input "Saving..."
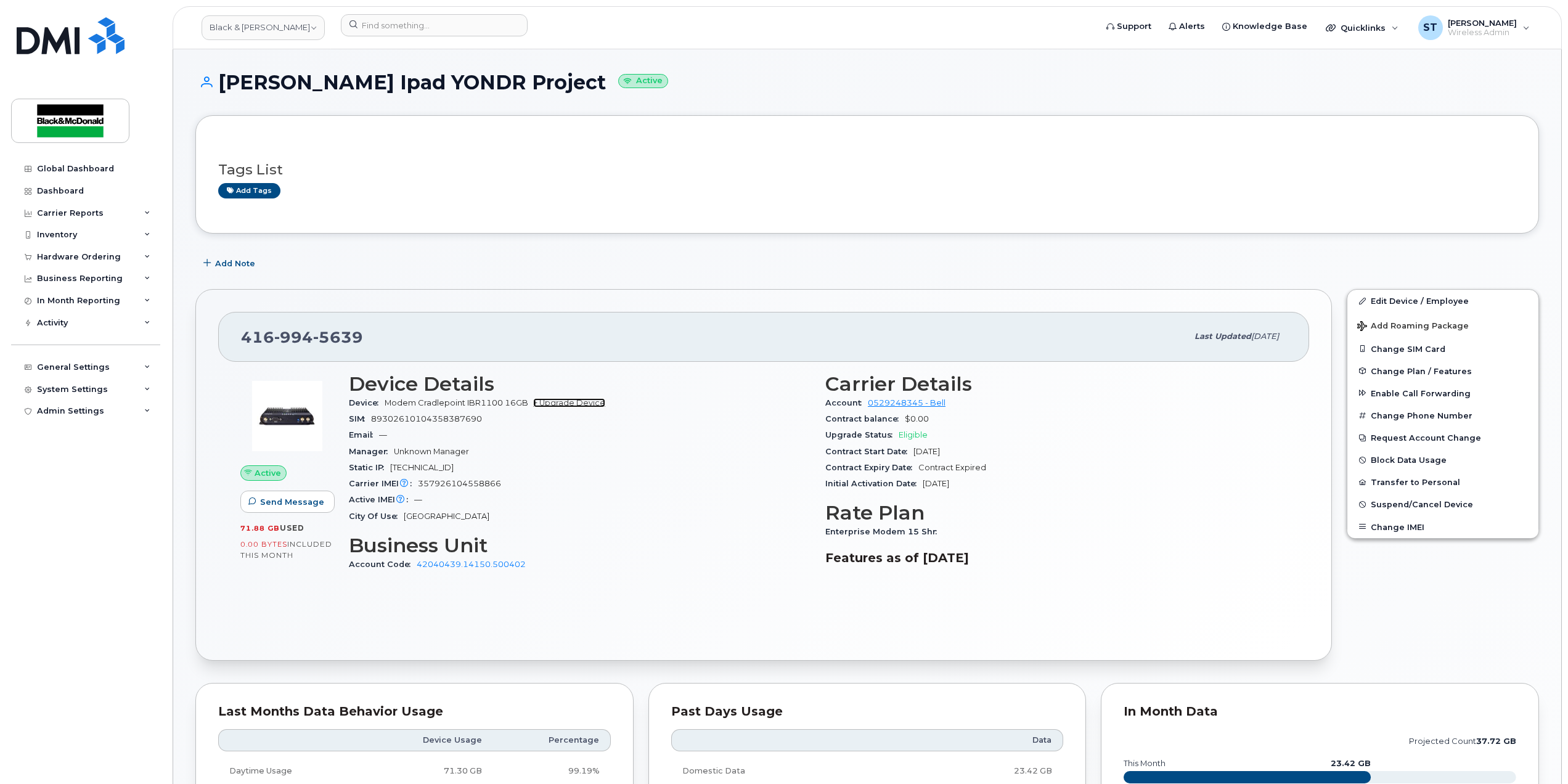
click at [550, 401] on link "+ Upgrade Device" at bounding box center [570, 403] width 72 height 9
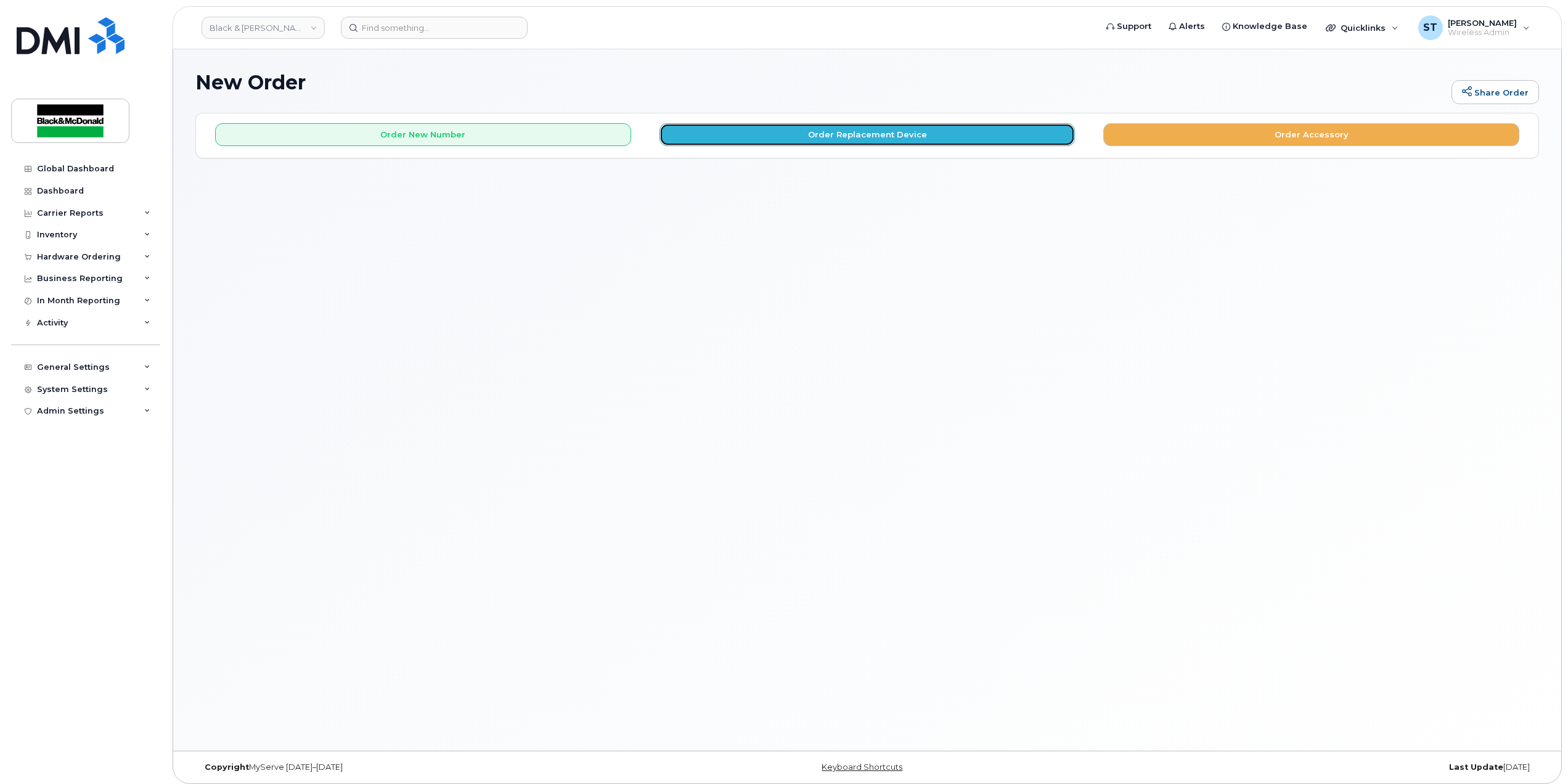
click at [821, 136] on button "Order Replacement Device" at bounding box center [868, 135] width 416 height 23
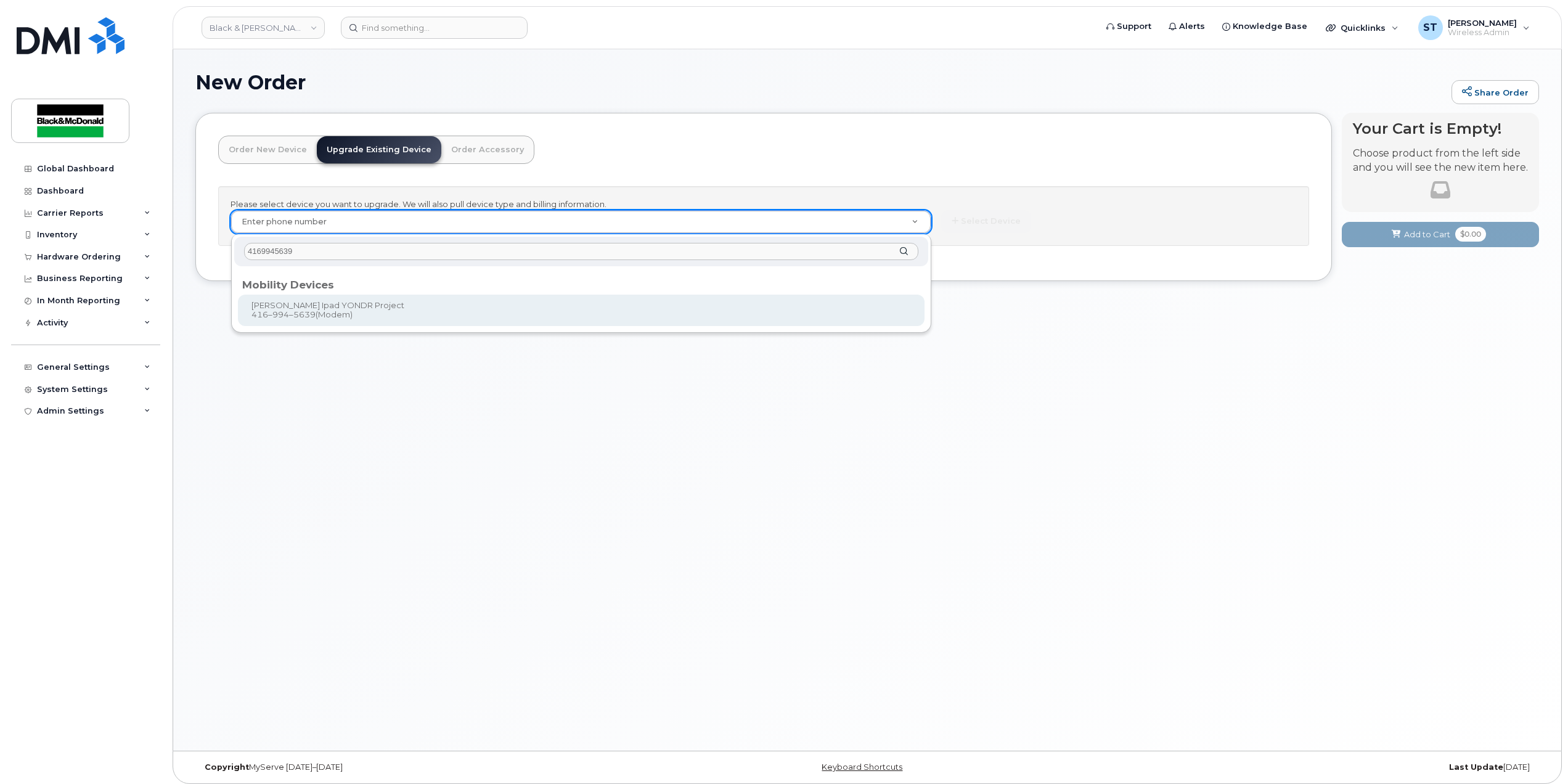
type input "4169945639"
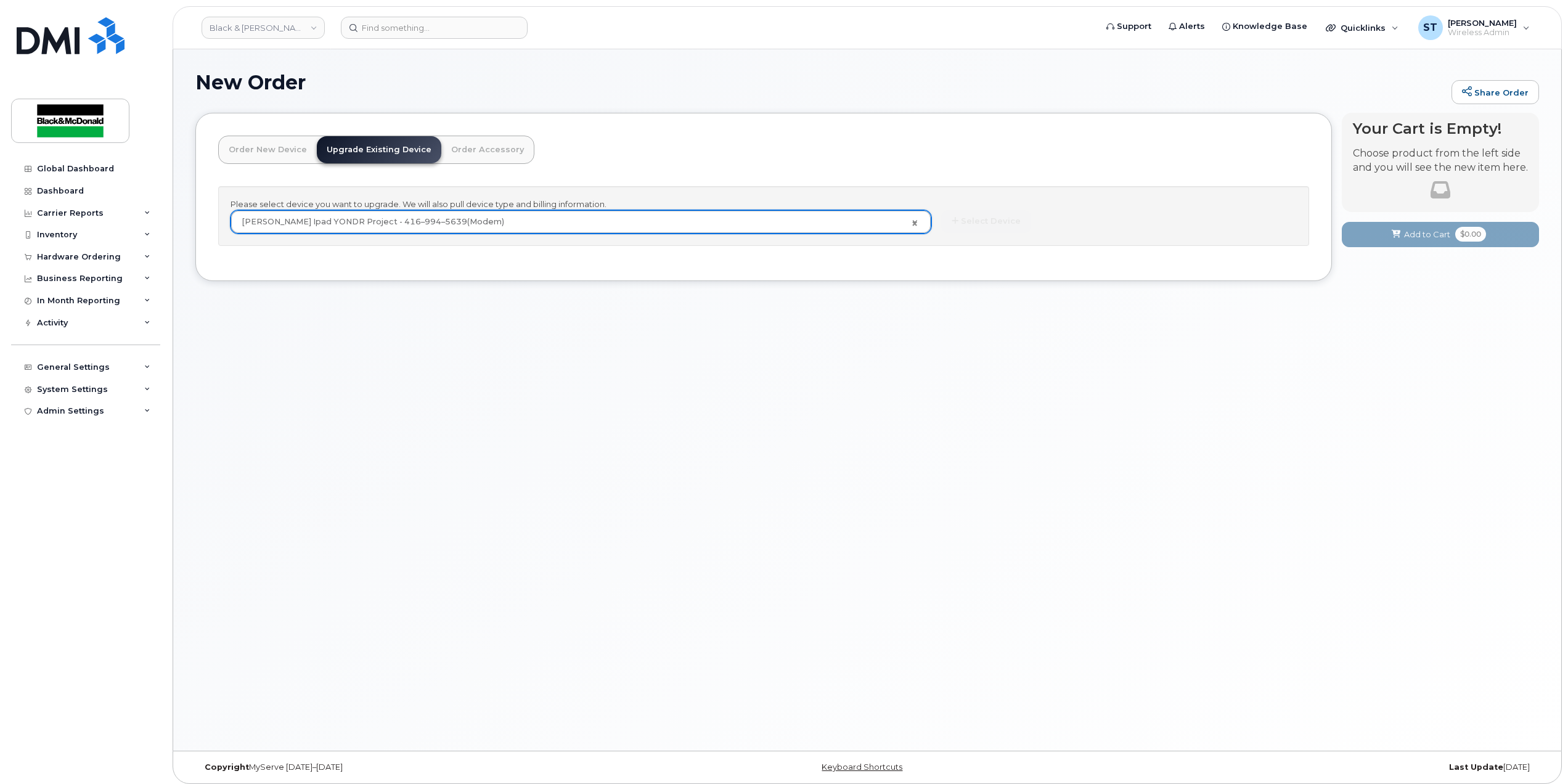
type input "342843"
click at [964, 221] on button "Select Device" at bounding box center [986, 222] width 90 height 23
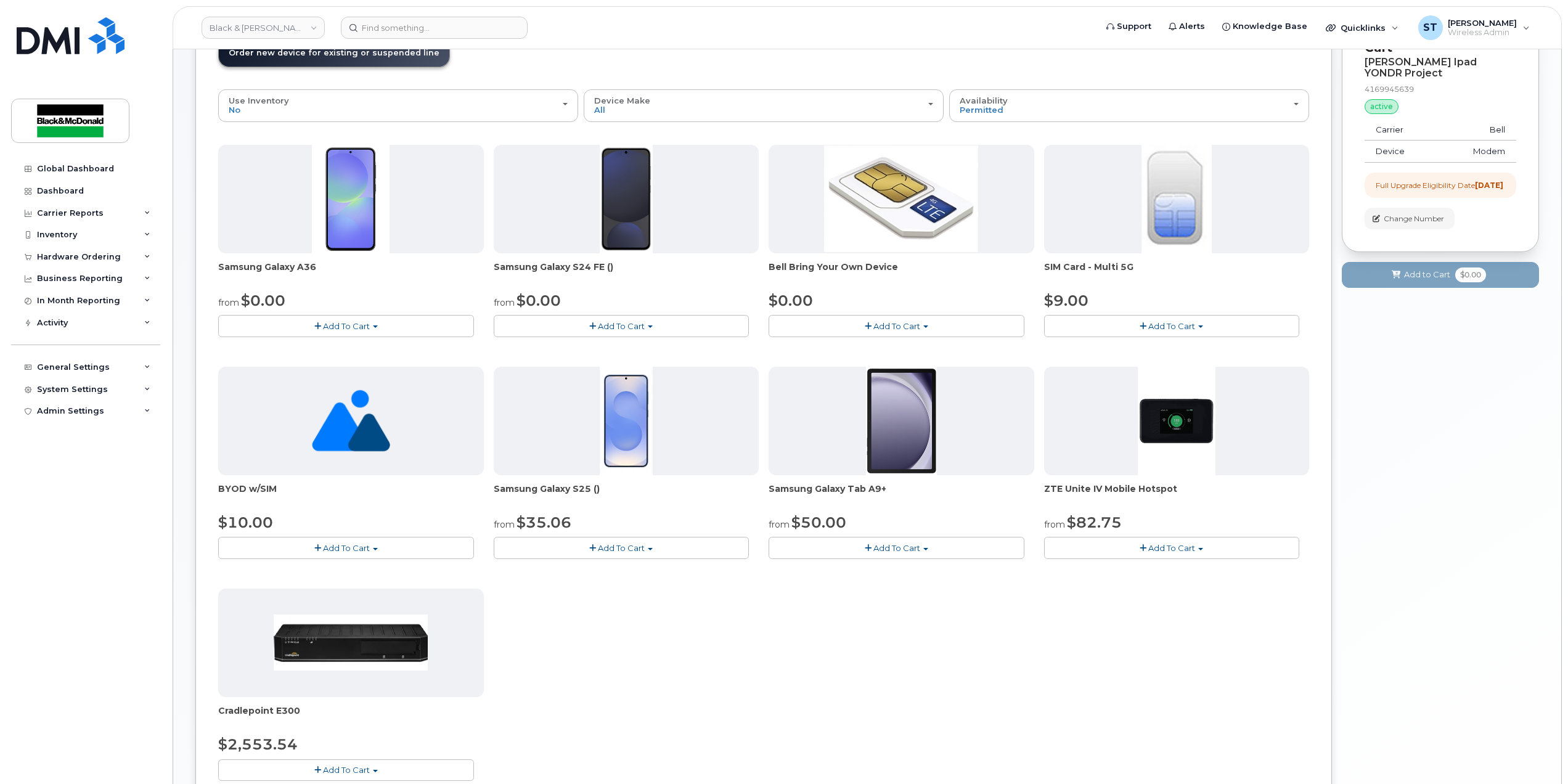
scroll to position [259, 0]
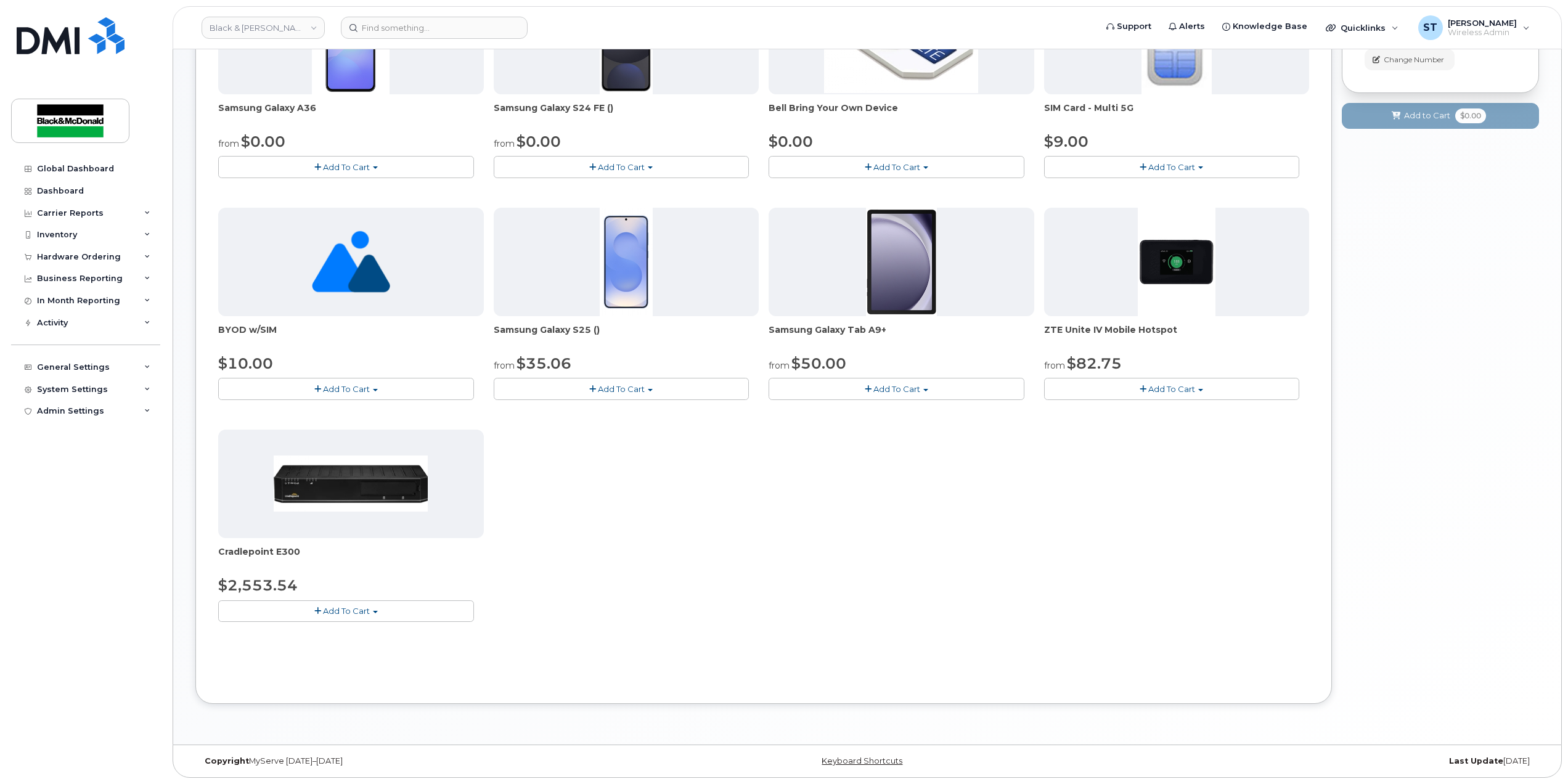
drag, startPoint x: 800, startPoint y: 617, endPoint x: 761, endPoint y: 623, distance: 39.5
click at [797, 617] on div "Samsung Galaxy A36 from $0.00 Add To Cart $0.00 - 3 year term - voice & data pl…" at bounding box center [763, 314] width 1091 height 656
click at [580, 603] on div "Samsung Galaxy A36 from $0.00 Add To Cart $0.00 - 3 year term - voice & data pl…" at bounding box center [763, 314] width 1091 height 656
click at [63, 187] on div "Dashboard" at bounding box center [60, 191] width 47 height 10
click at [229, 35] on link "Black & McDonald" at bounding box center [263, 27] width 124 height 22
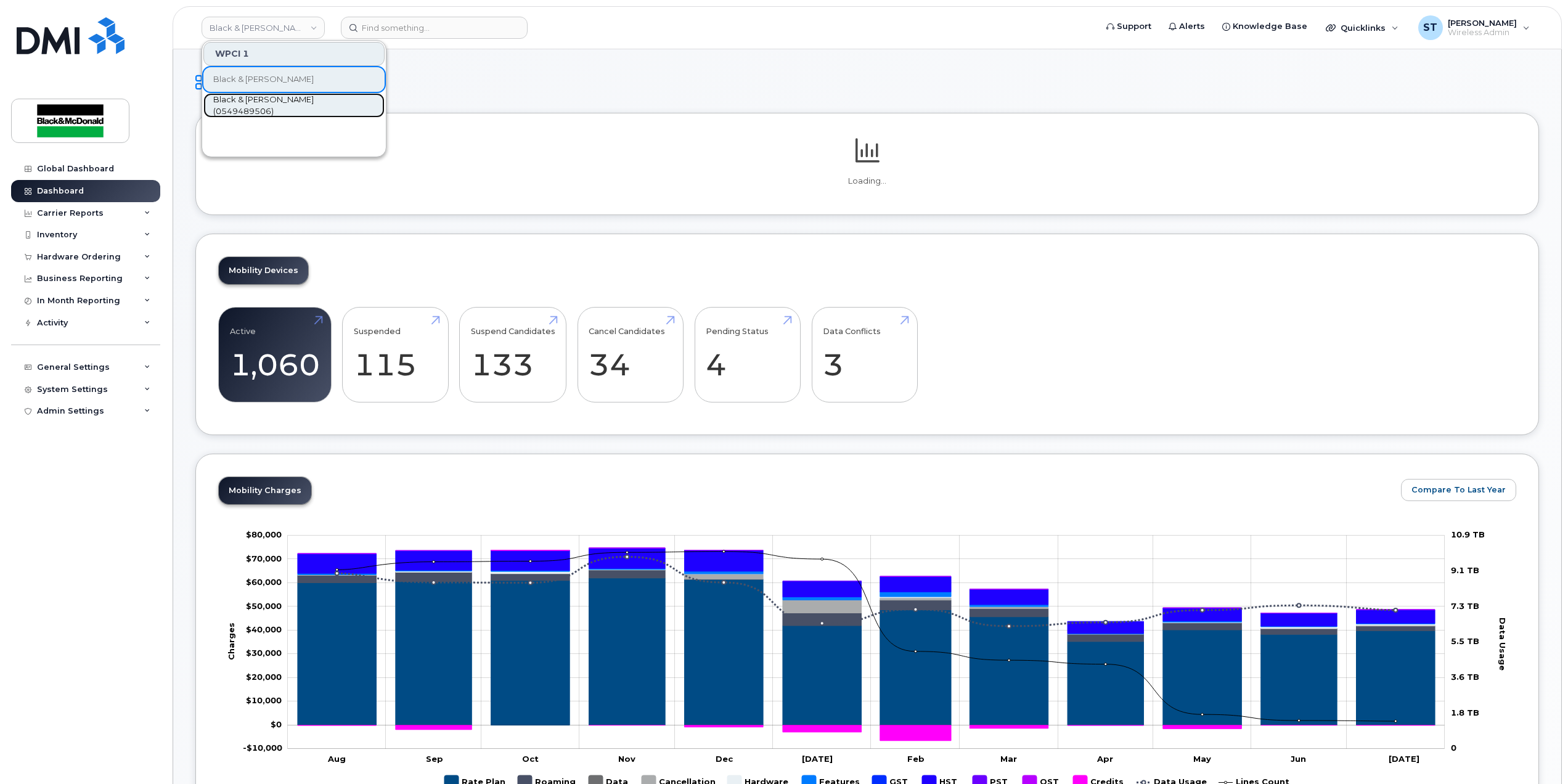
click at [263, 99] on span "Black & [PERSON_NAME] (0549489506)" at bounding box center [284, 106] width 142 height 24
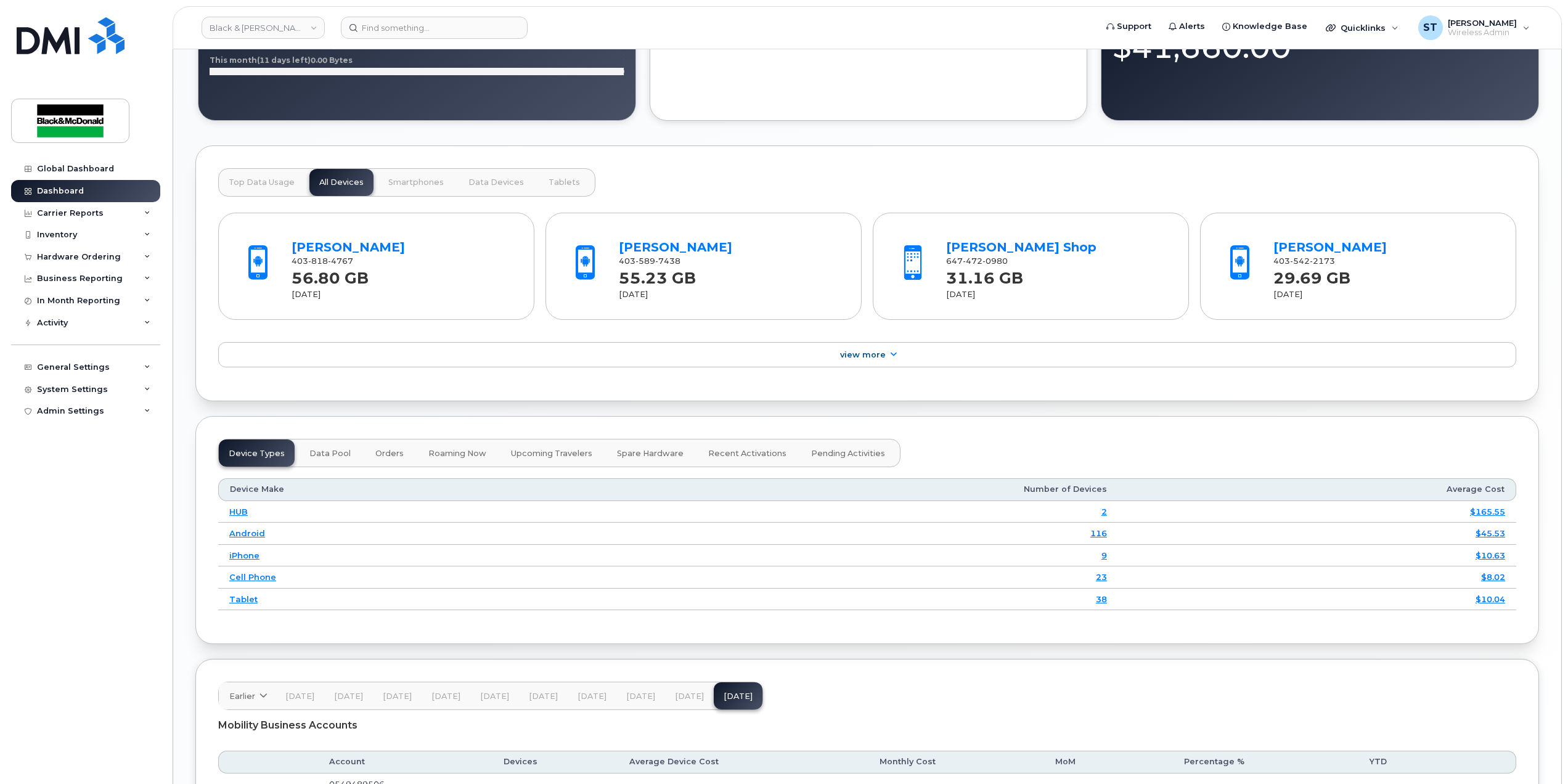
scroll to position [1270, 0]
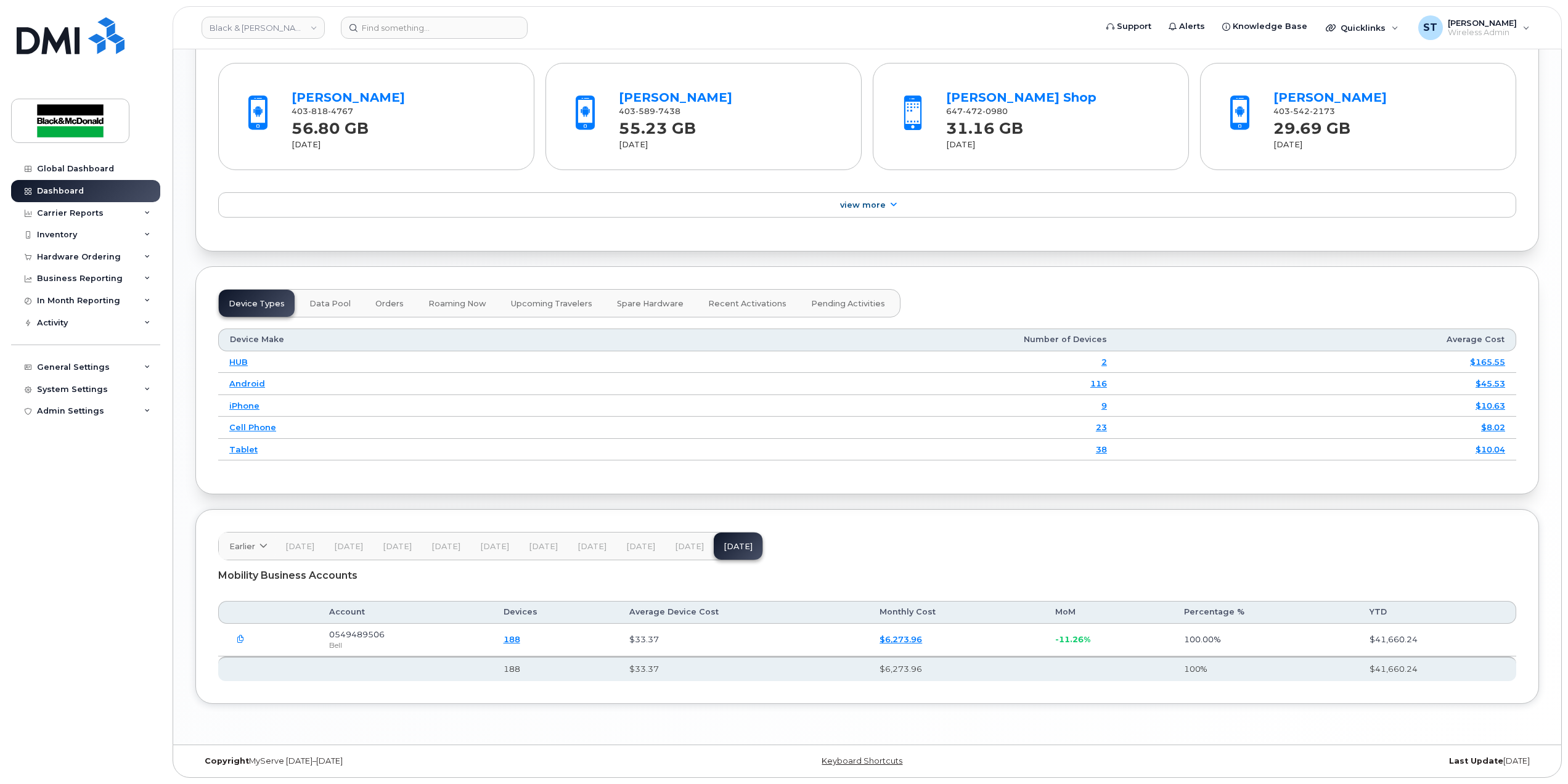
click at [903, 639] on link "$6,273.96" at bounding box center [901, 639] width 43 height 10
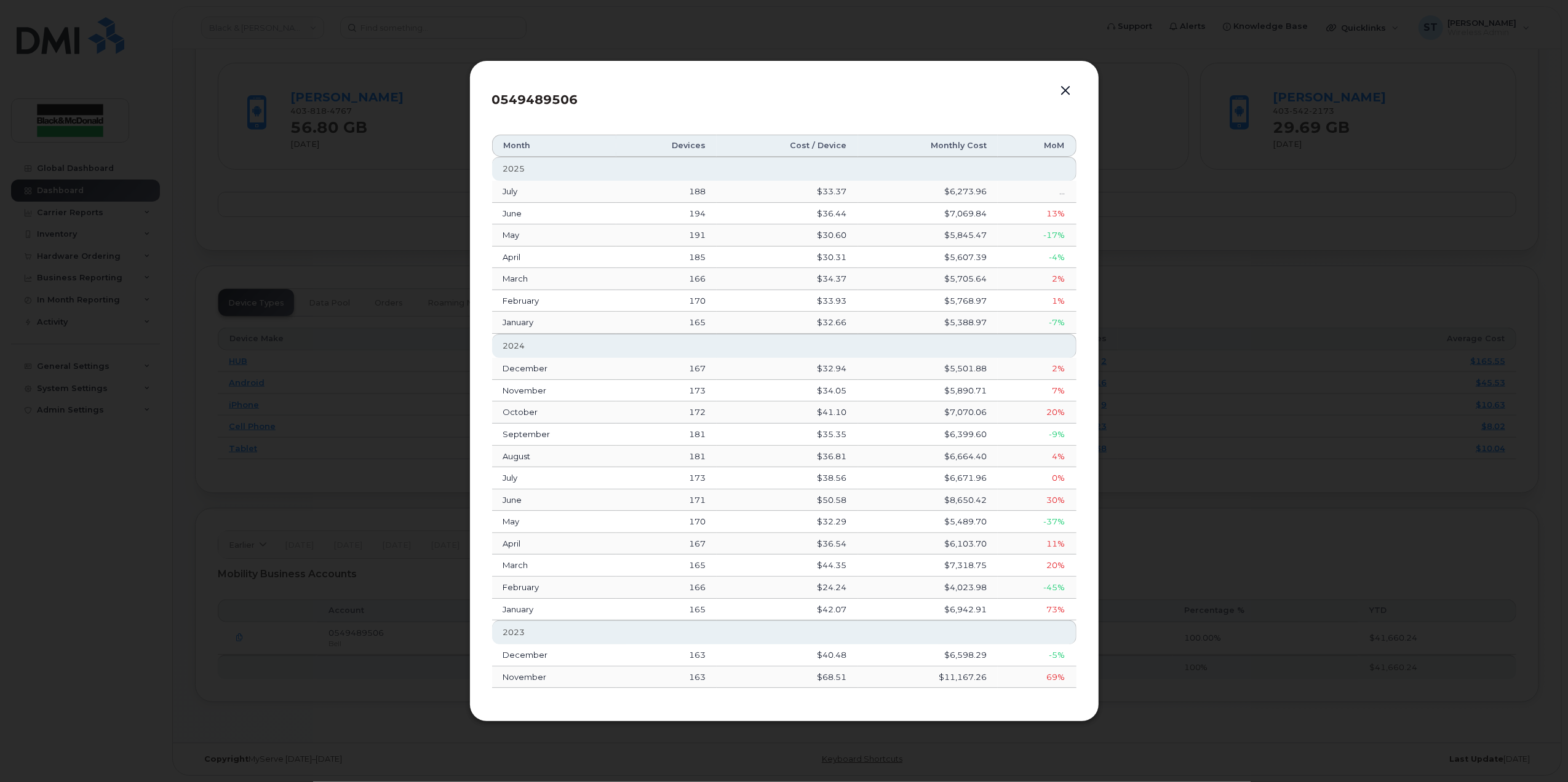
click at [1205, 615] on div at bounding box center [784, 391] width 1568 height 782
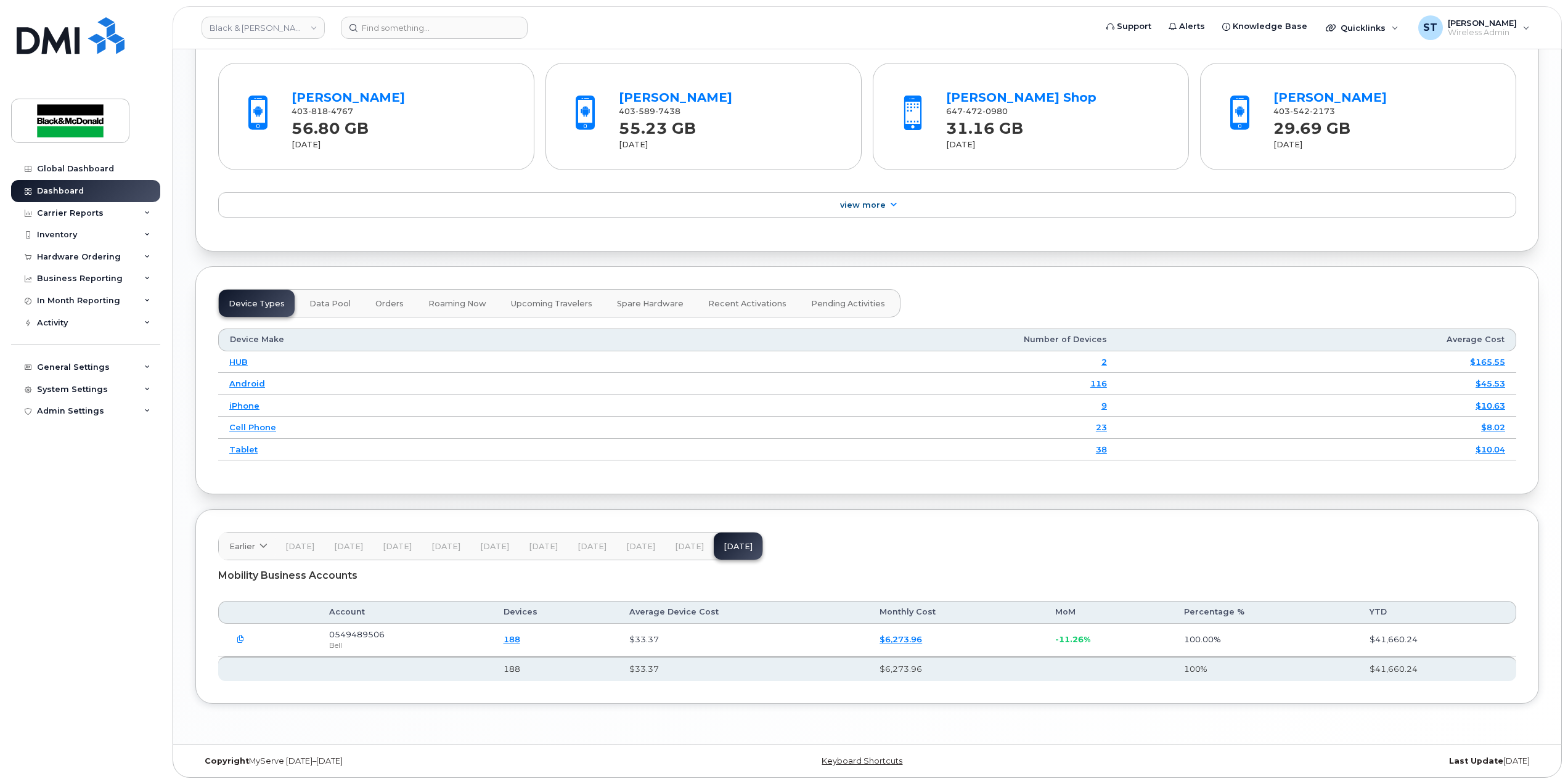
click at [240, 642] on icon "button" at bounding box center [240, 639] width 8 height 8
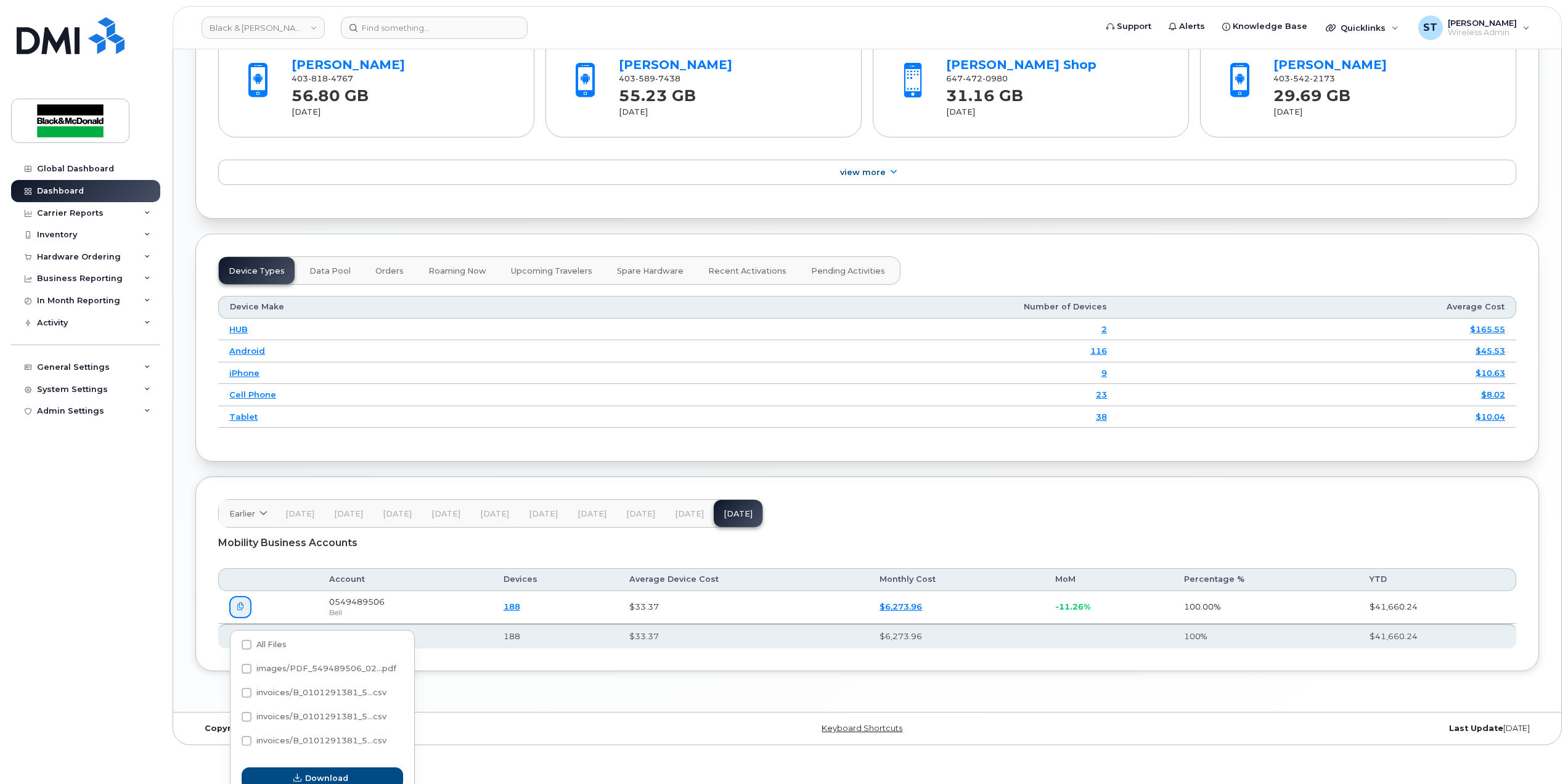
scroll to position [1305, 0]
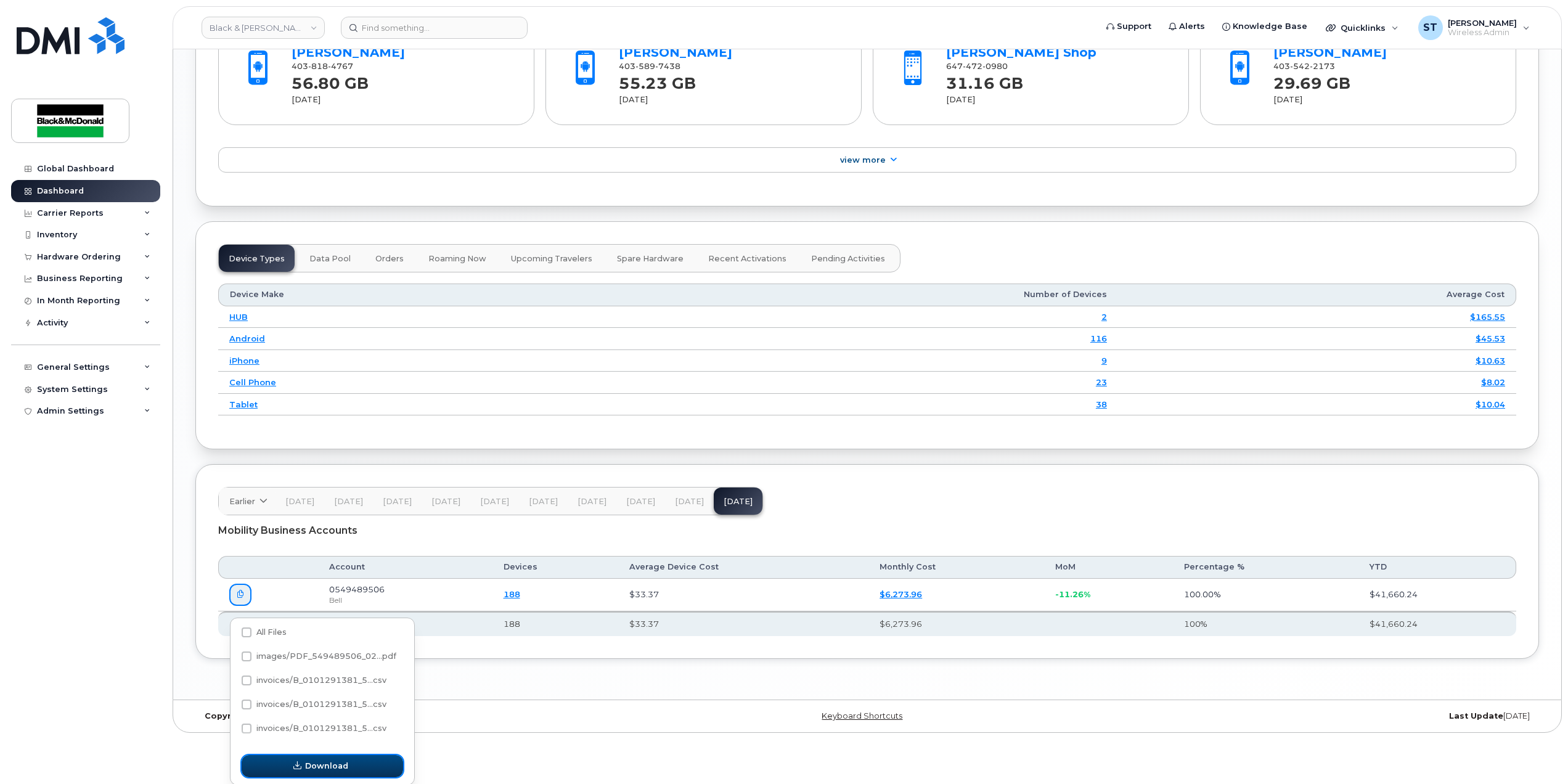
click at [329, 757] on button "Download" at bounding box center [322, 766] width 161 height 22
click at [322, 760] on span "Download" at bounding box center [327, 766] width 43 height 11
click at [250, 728] on span at bounding box center [246, 729] width 10 height 10
click at [233, 728] on input "invoices/B_0101291381_5...csv" at bounding box center [229, 729] width 6 height 6
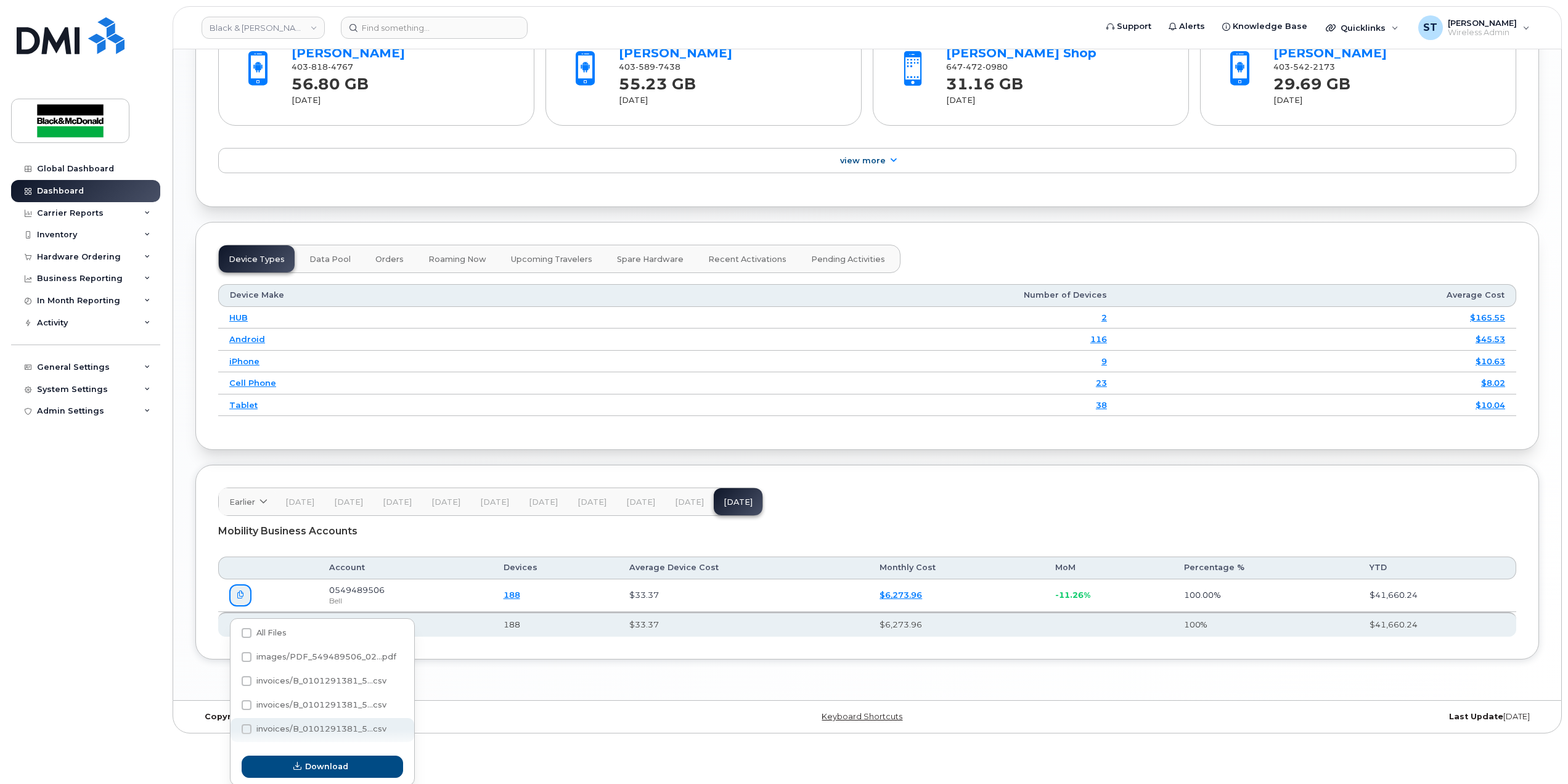
checkbox input "true"
click at [307, 761] on span "Download" at bounding box center [327, 766] width 43 height 11
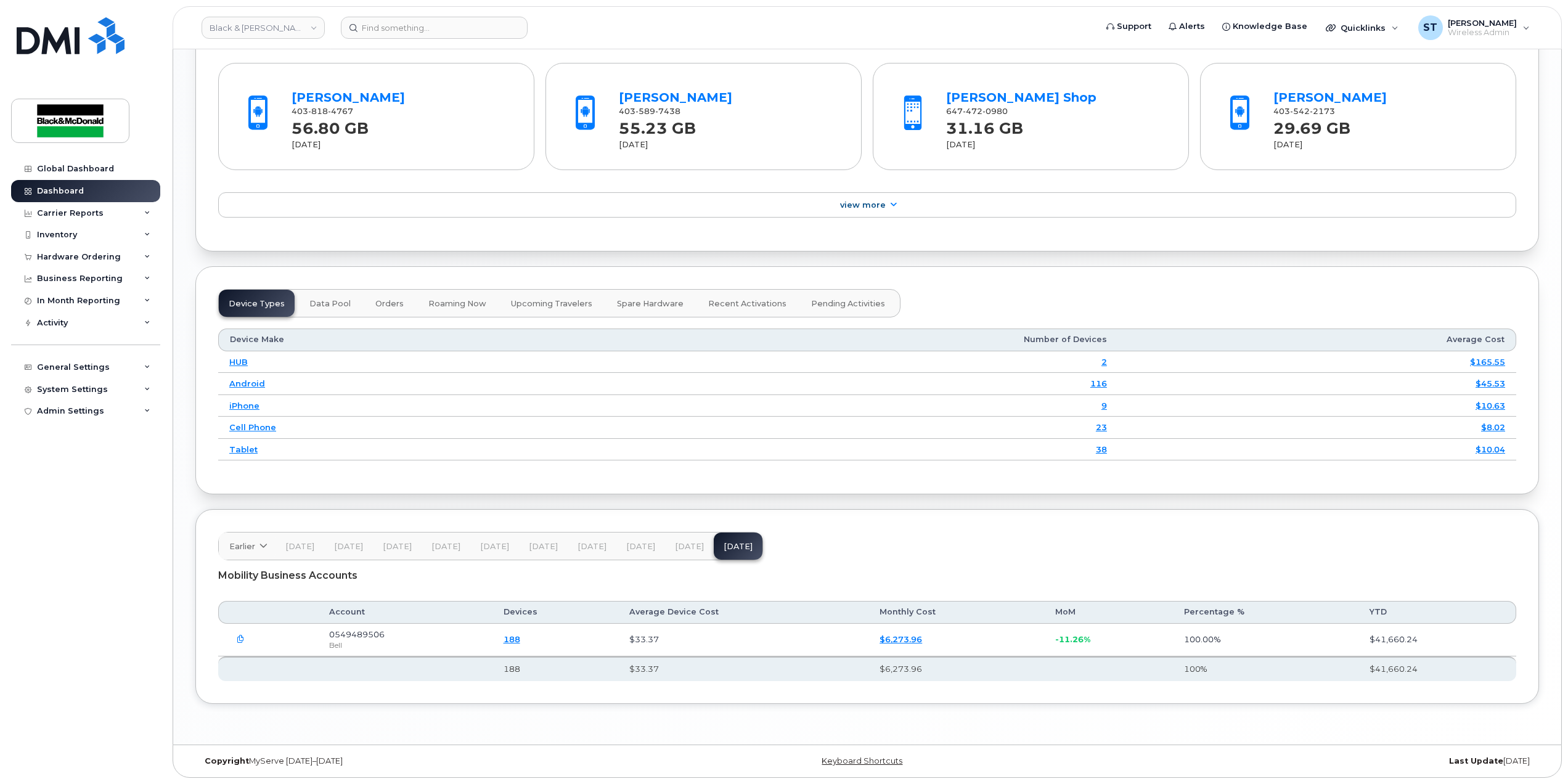
scroll to position [1270, 0]
click at [246, 636] on button "button" at bounding box center [240, 639] width 22 height 22
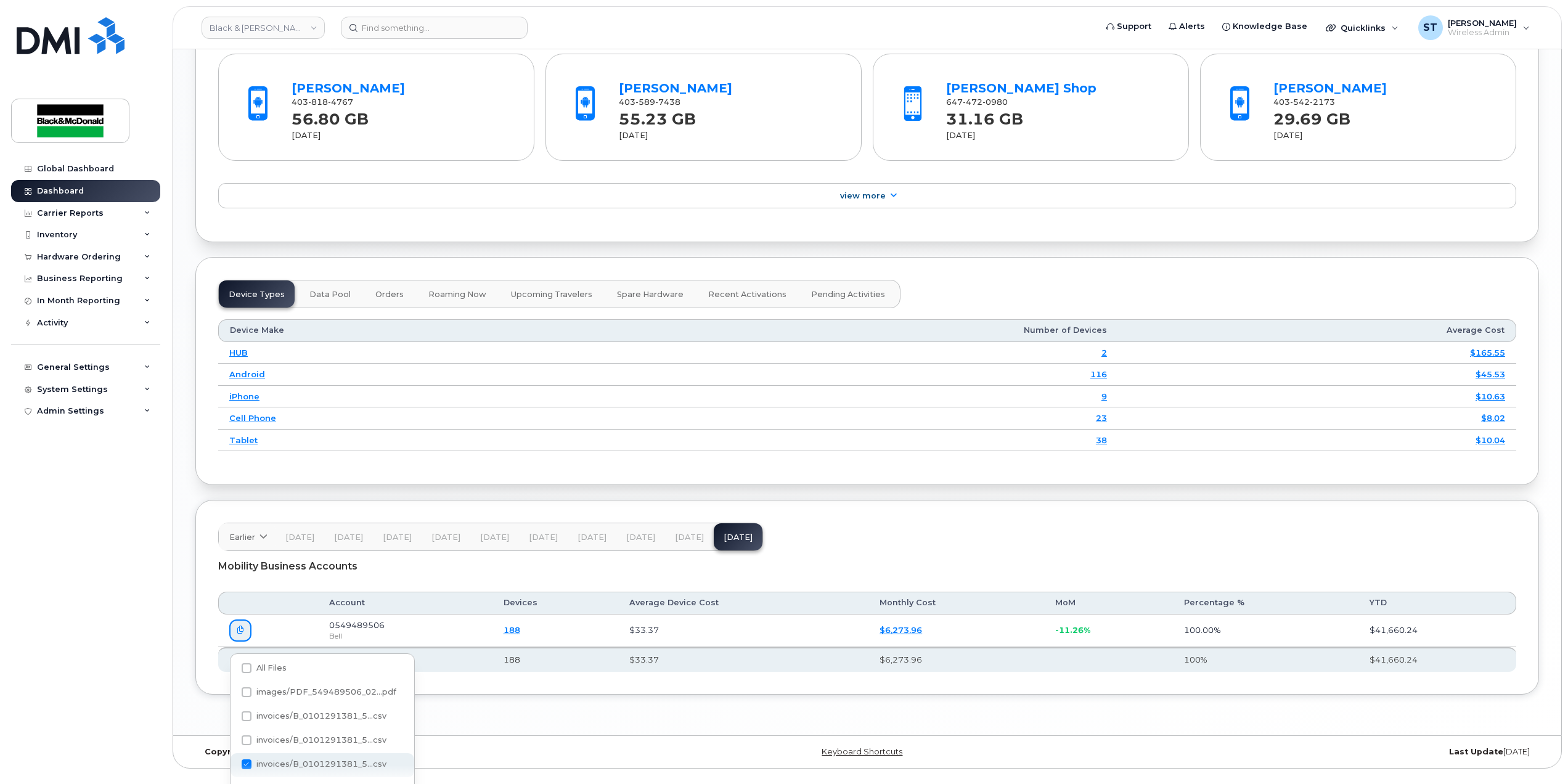
click at [244, 766] on span at bounding box center [246, 764] width 10 height 10
click at [233, 766] on input "invoices/B_0101291381_5...csv" at bounding box center [229, 765] width 6 height 6
checkbox input "false"
click at [296, 714] on span "invoices/B_0101291381_5...csv" at bounding box center [321, 716] width 130 height 9
click at [233, 714] on input "invoices/B_0101291381_5...csv" at bounding box center [229, 717] width 6 height 6
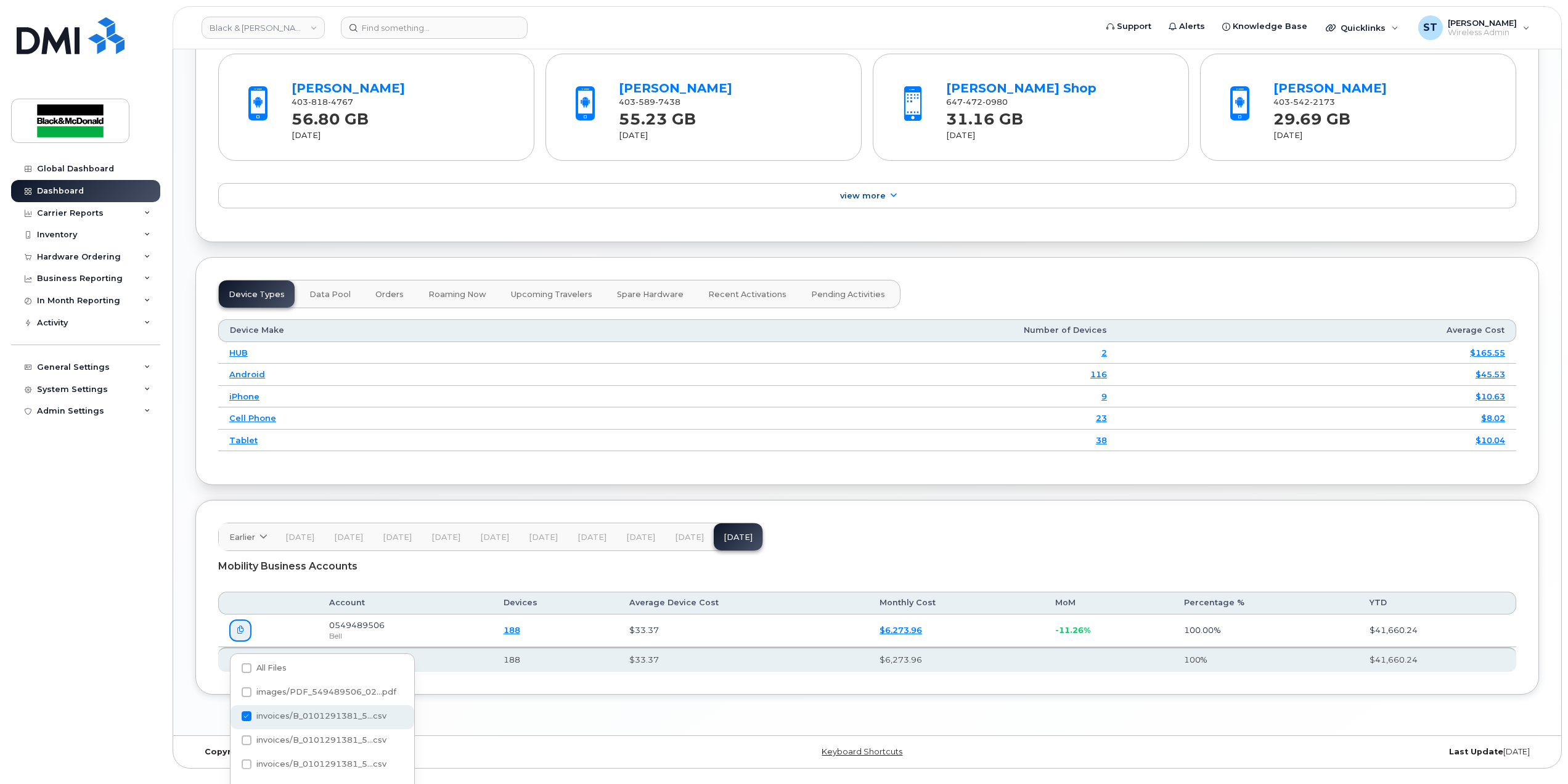
click at [272, 713] on span "invoices/B_0101291381_5...csv" at bounding box center [321, 716] width 130 height 9
click at [233, 714] on input "invoices/B_0101291381_5...csv" at bounding box center [229, 717] width 6 height 6
click at [272, 713] on span "invoices/B_0101291381_5...csv" at bounding box center [321, 716] width 130 height 9
click at [233, 714] on input "invoices/B_0101291381_5...csv" at bounding box center [229, 717] width 6 height 6
checkbox input "true"
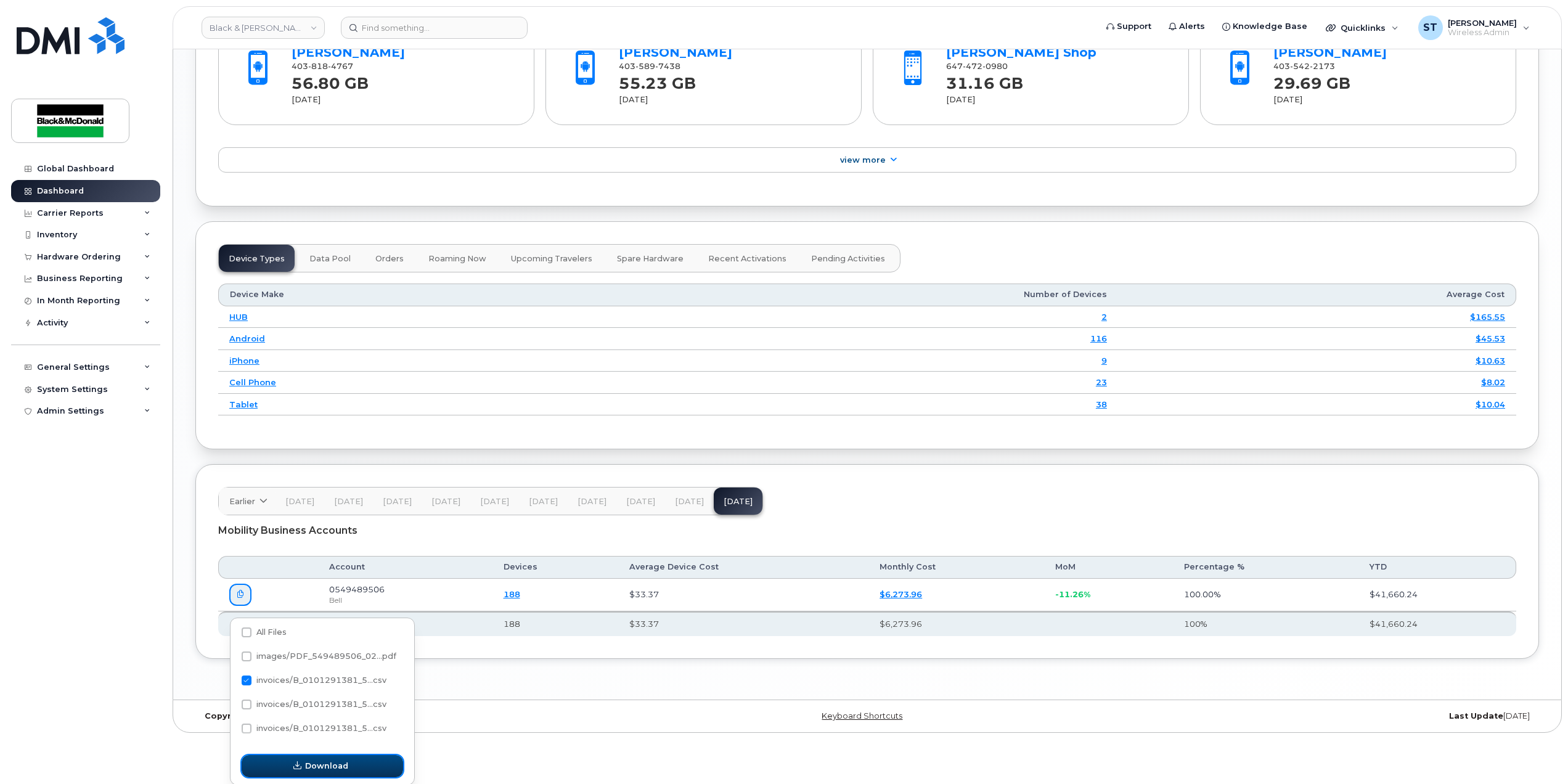
click at [323, 768] on span "Download" at bounding box center [327, 766] width 43 height 11
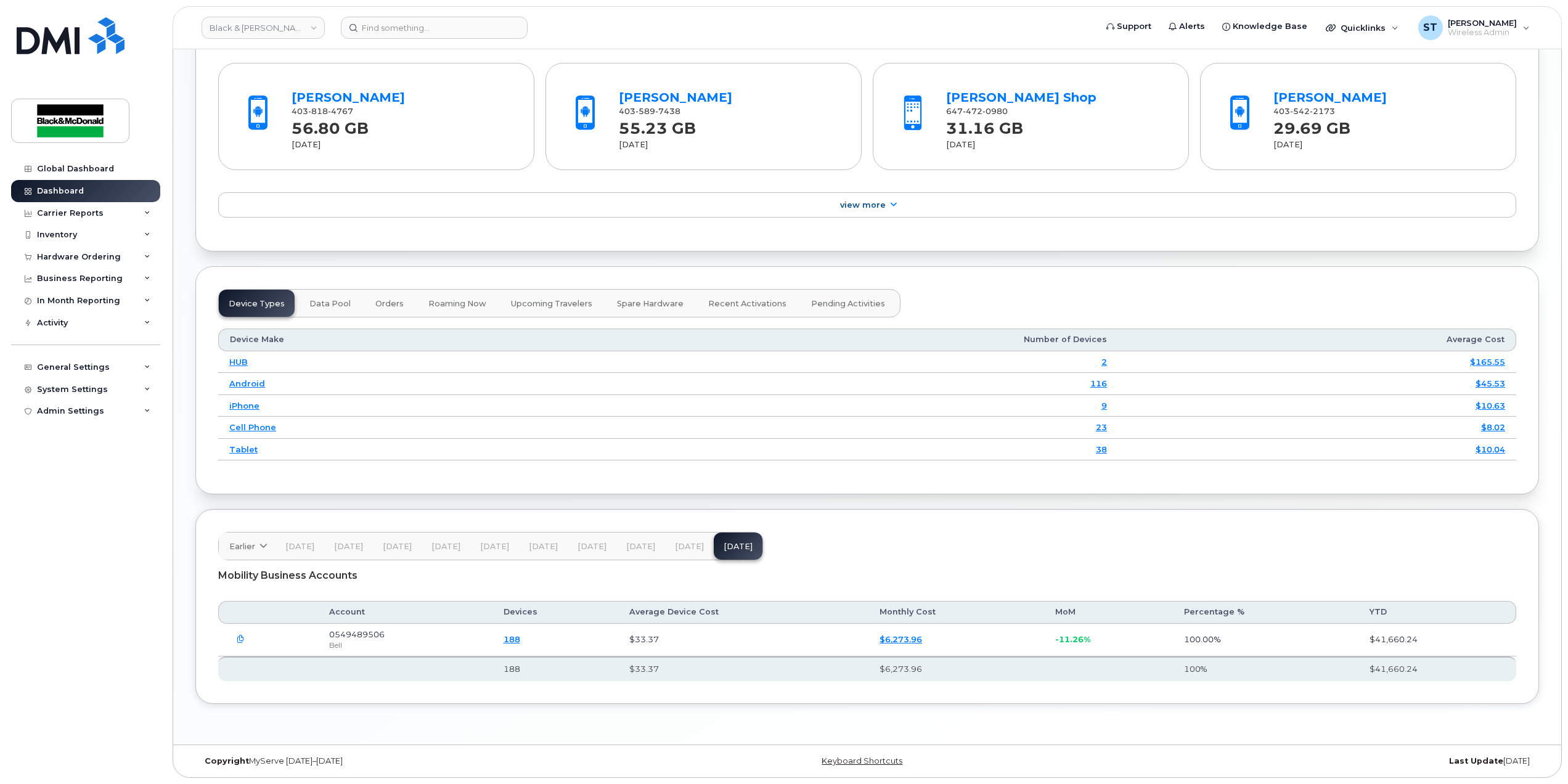
click at [521, 641] on link "188" at bounding box center [511, 639] width 16 height 10
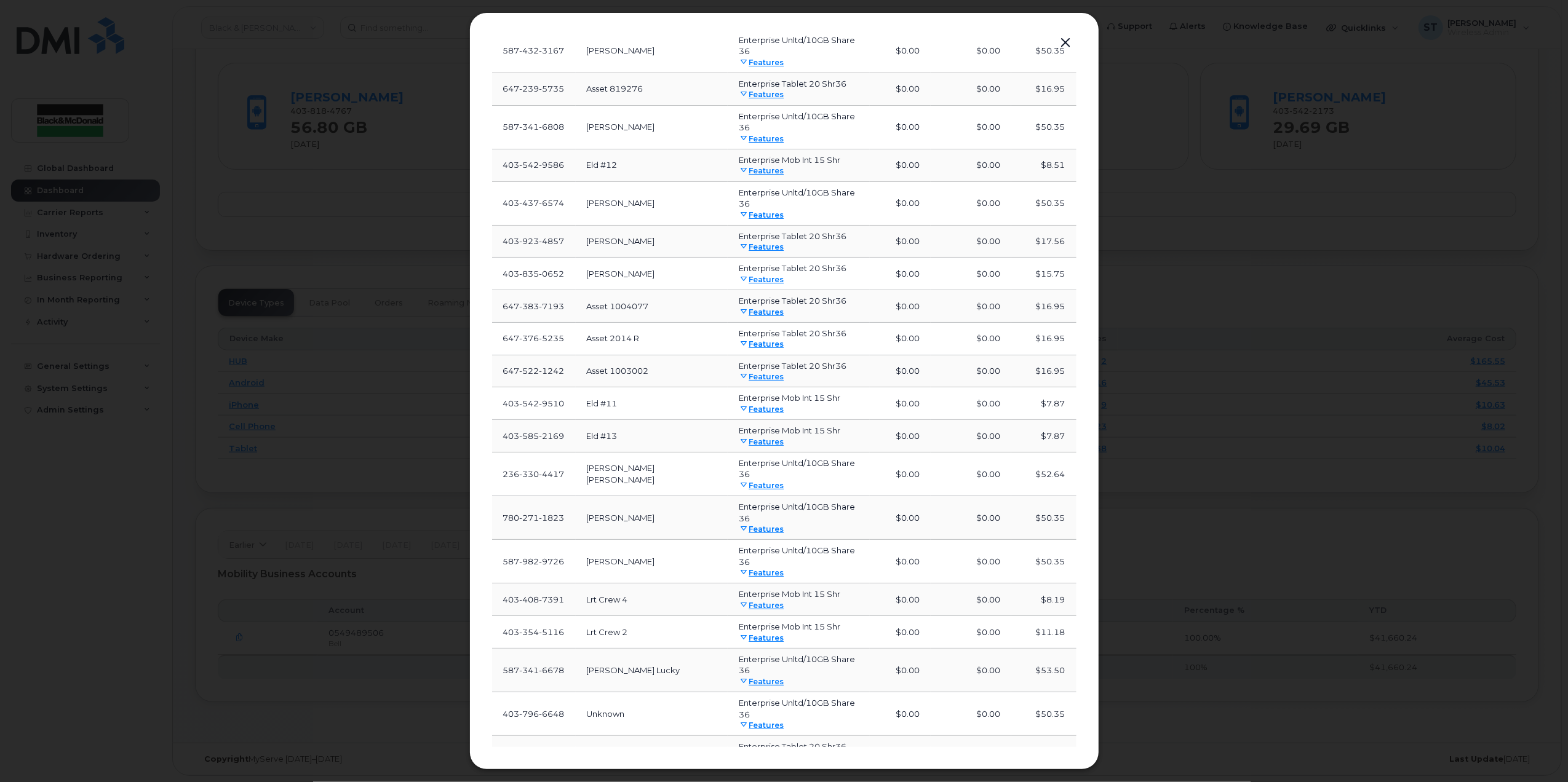
scroll to position [241, 0]
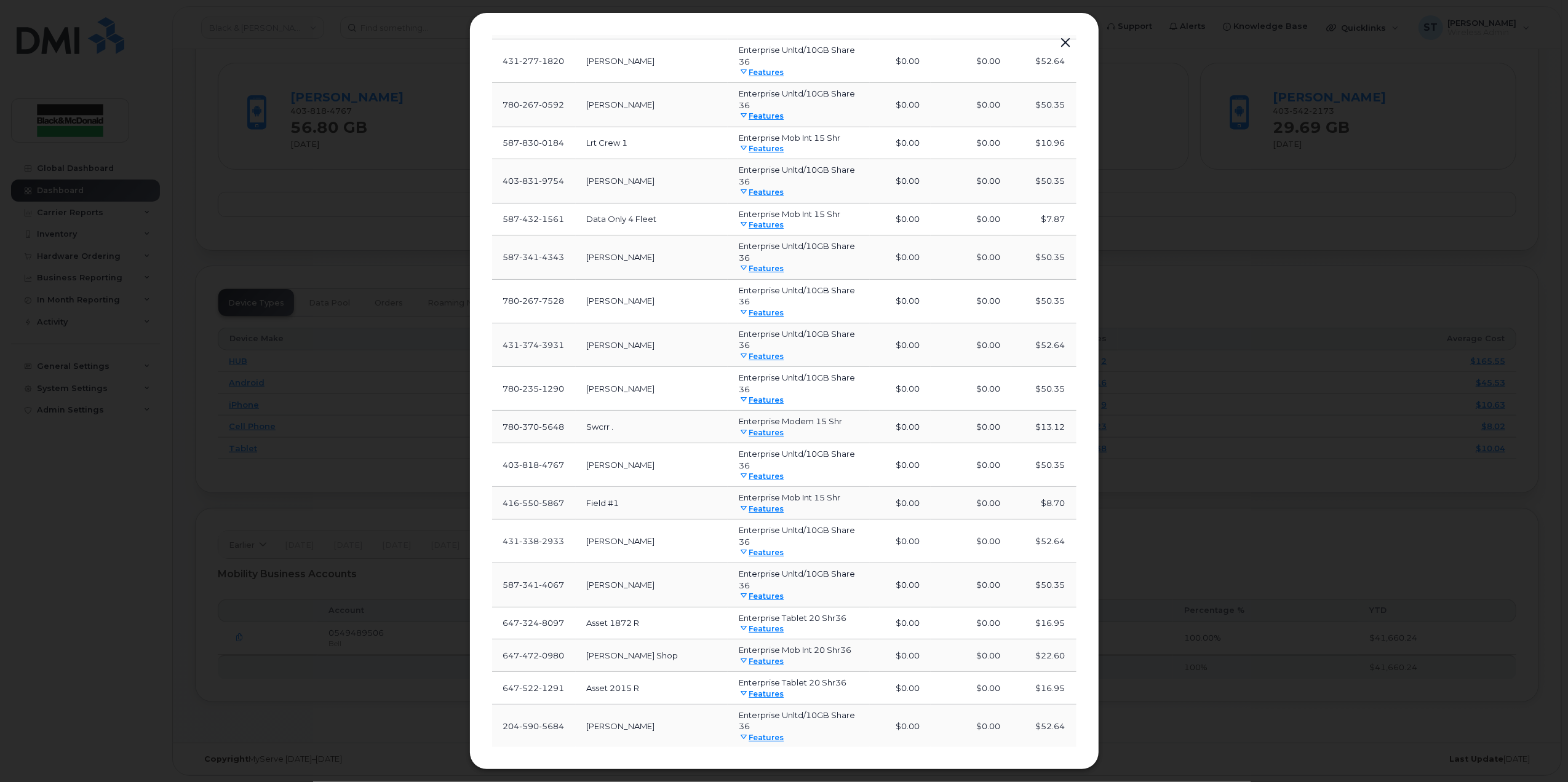
scroll to position [1065, 0]
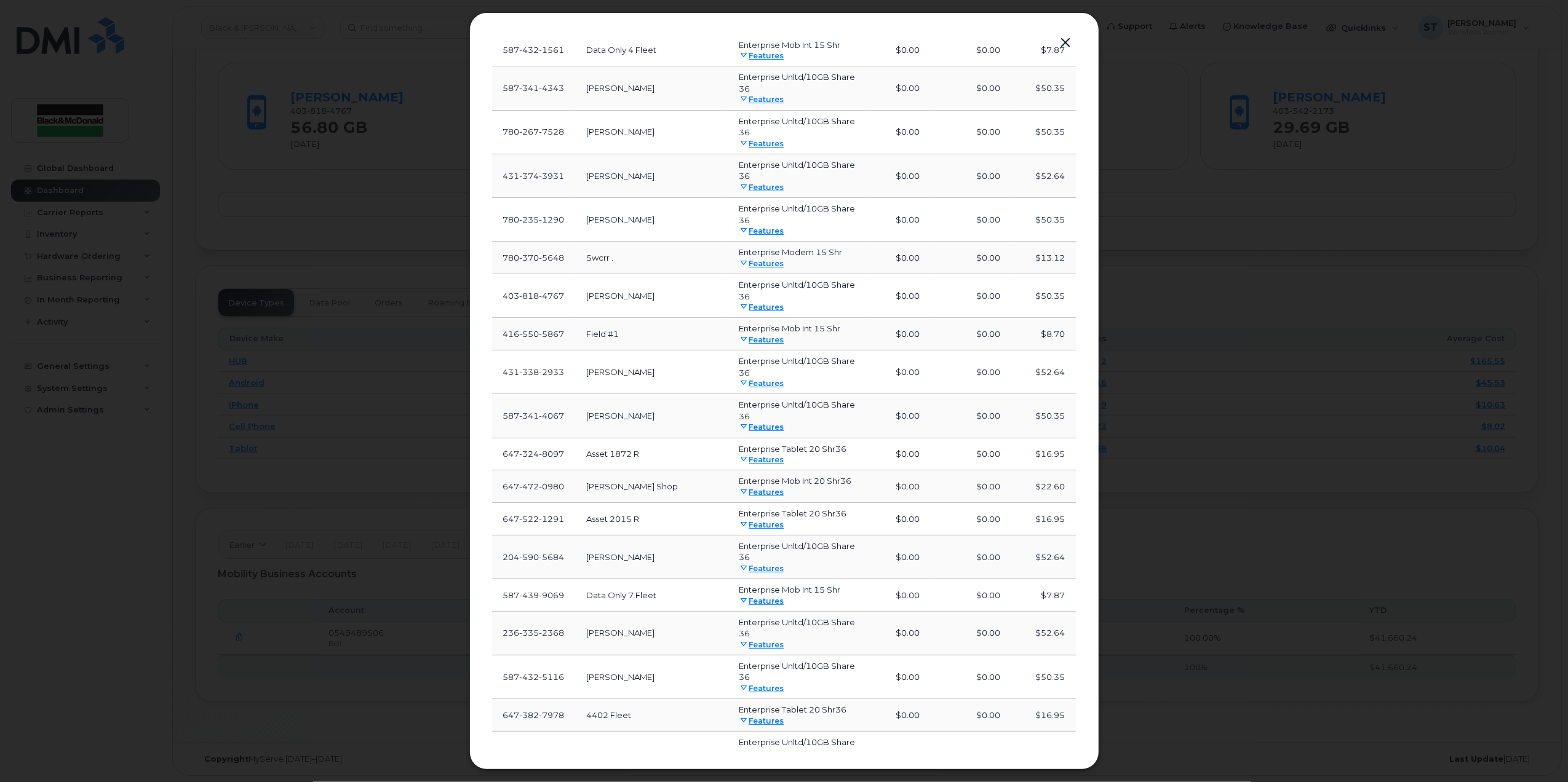
click at [1066, 38] on button "button" at bounding box center [1066, 43] width 18 height 17
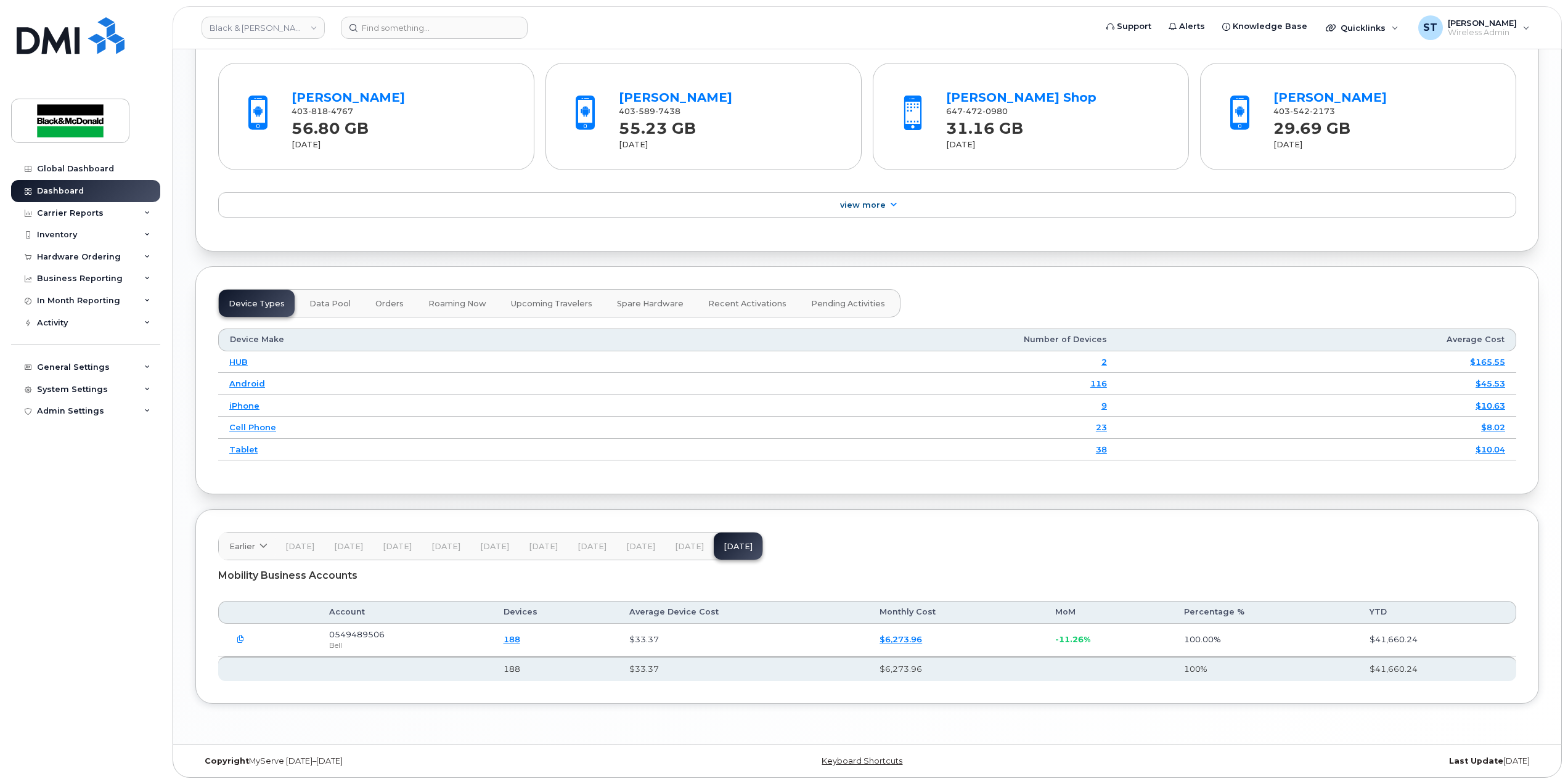
click at [519, 638] on link "188" at bounding box center [511, 639] width 16 height 10
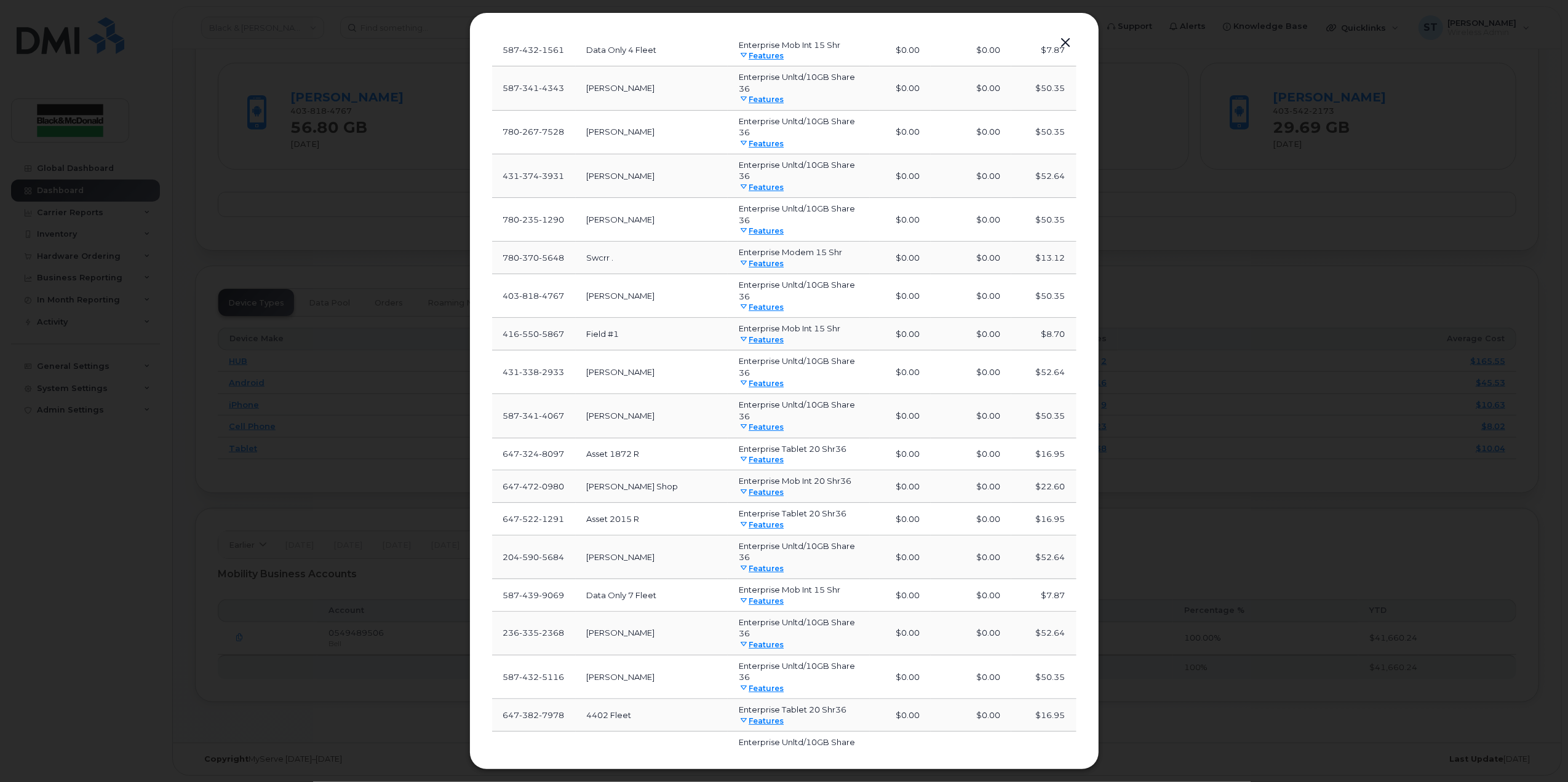
drag, startPoint x: 1065, startPoint y: 40, endPoint x: 1103, endPoint y: 102, distance: 72.7
click at [1064, 38] on button "button" at bounding box center [1066, 43] width 18 height 17
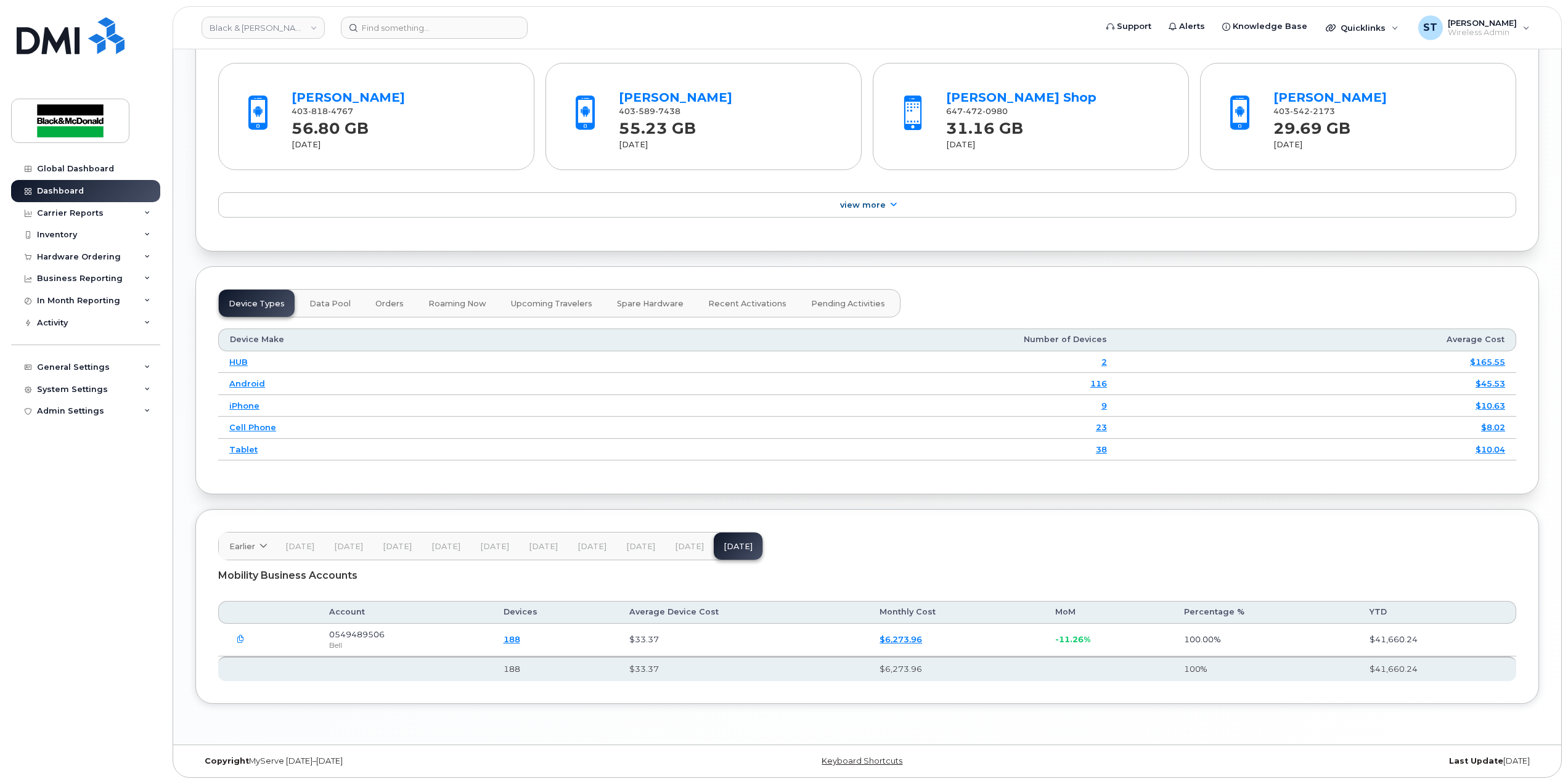
click at [913, 634] on link "$6,273.96" at bounding box center [901, 639] width 43 height 10
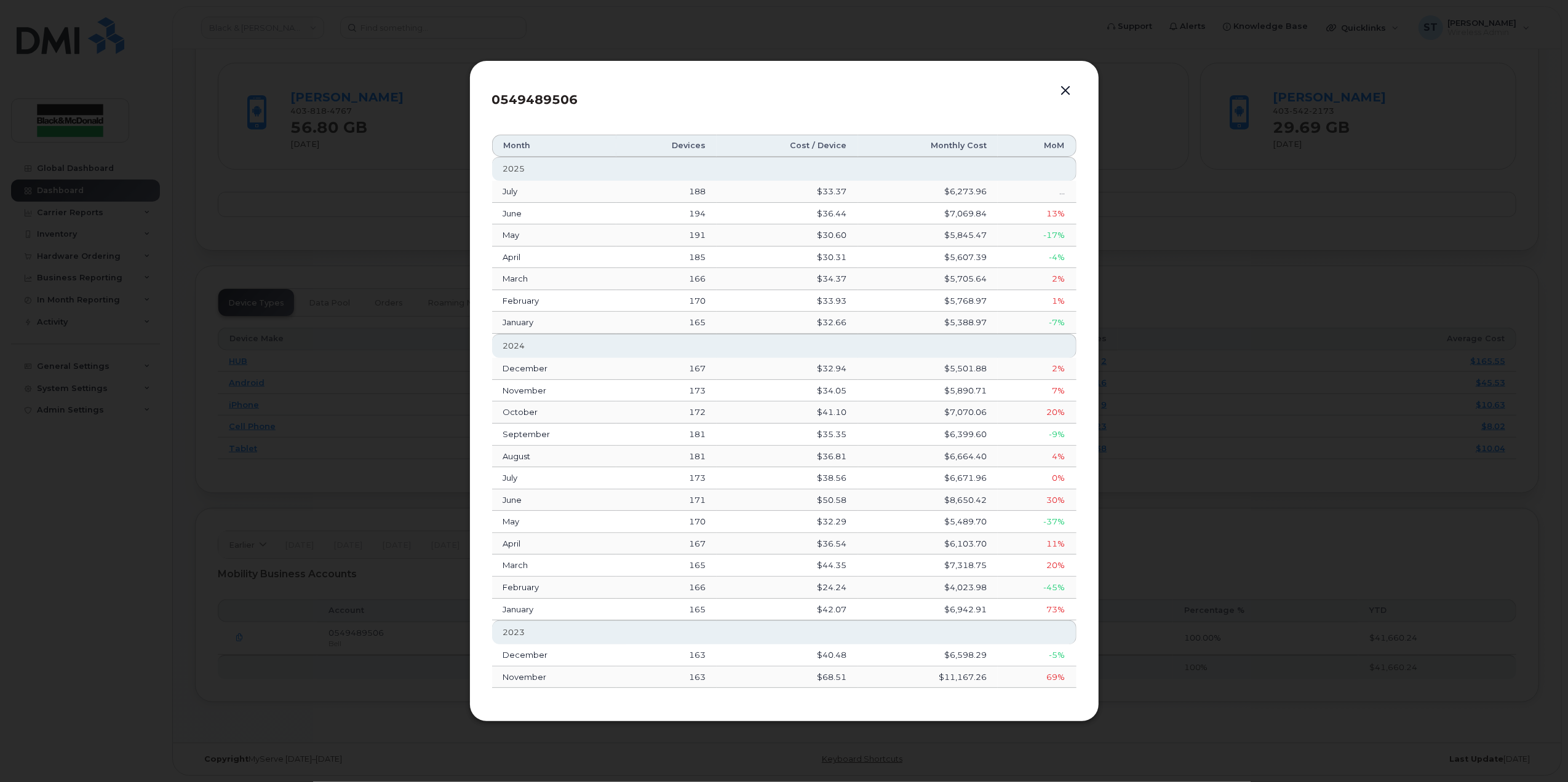
click at [1064, 89] on button "button" at bounding box center [1066, 91] width 18 height 17
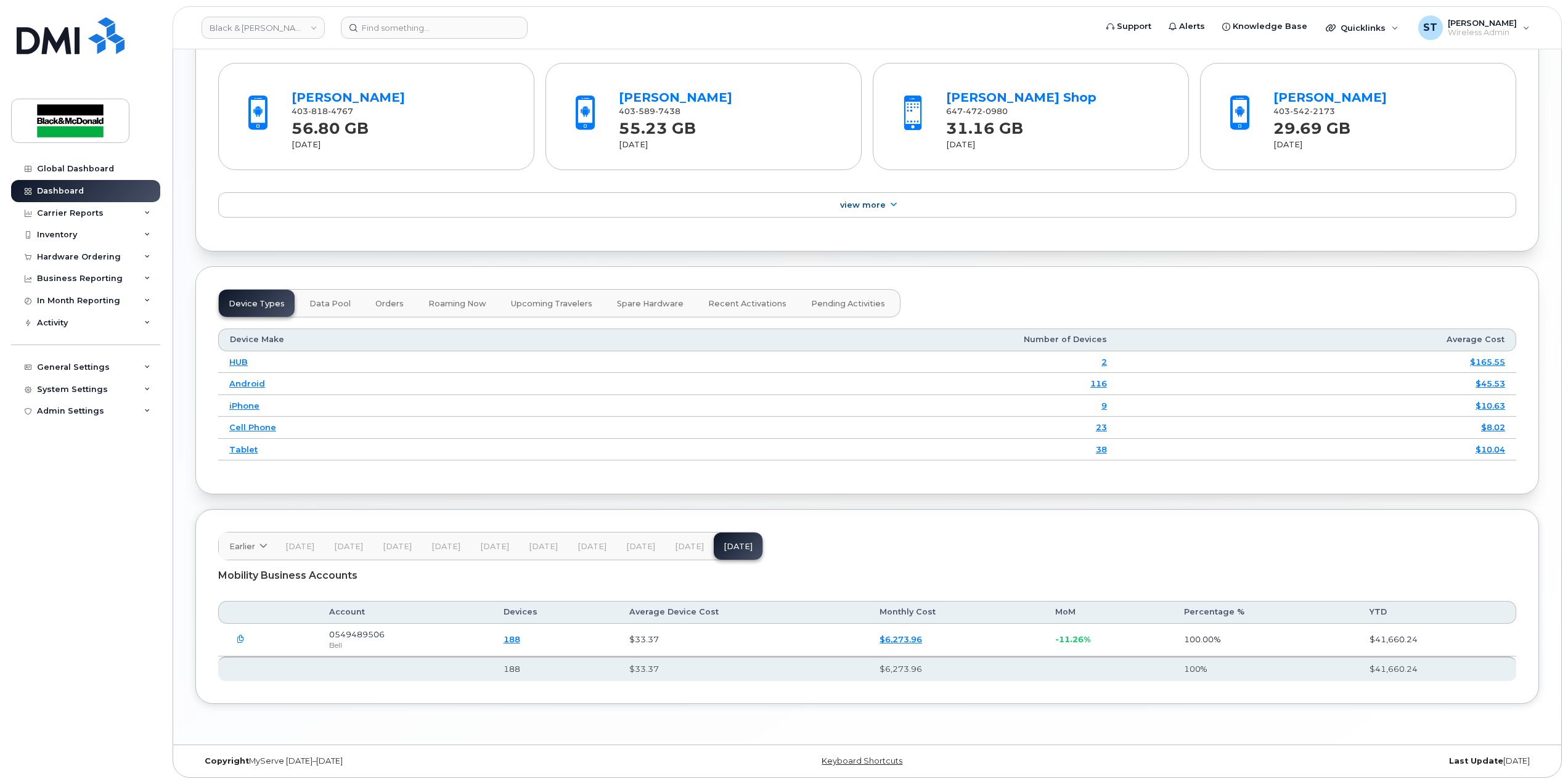
click at [242, 640] on icon "button" at bounding box center [240, 639] width 8 height 8
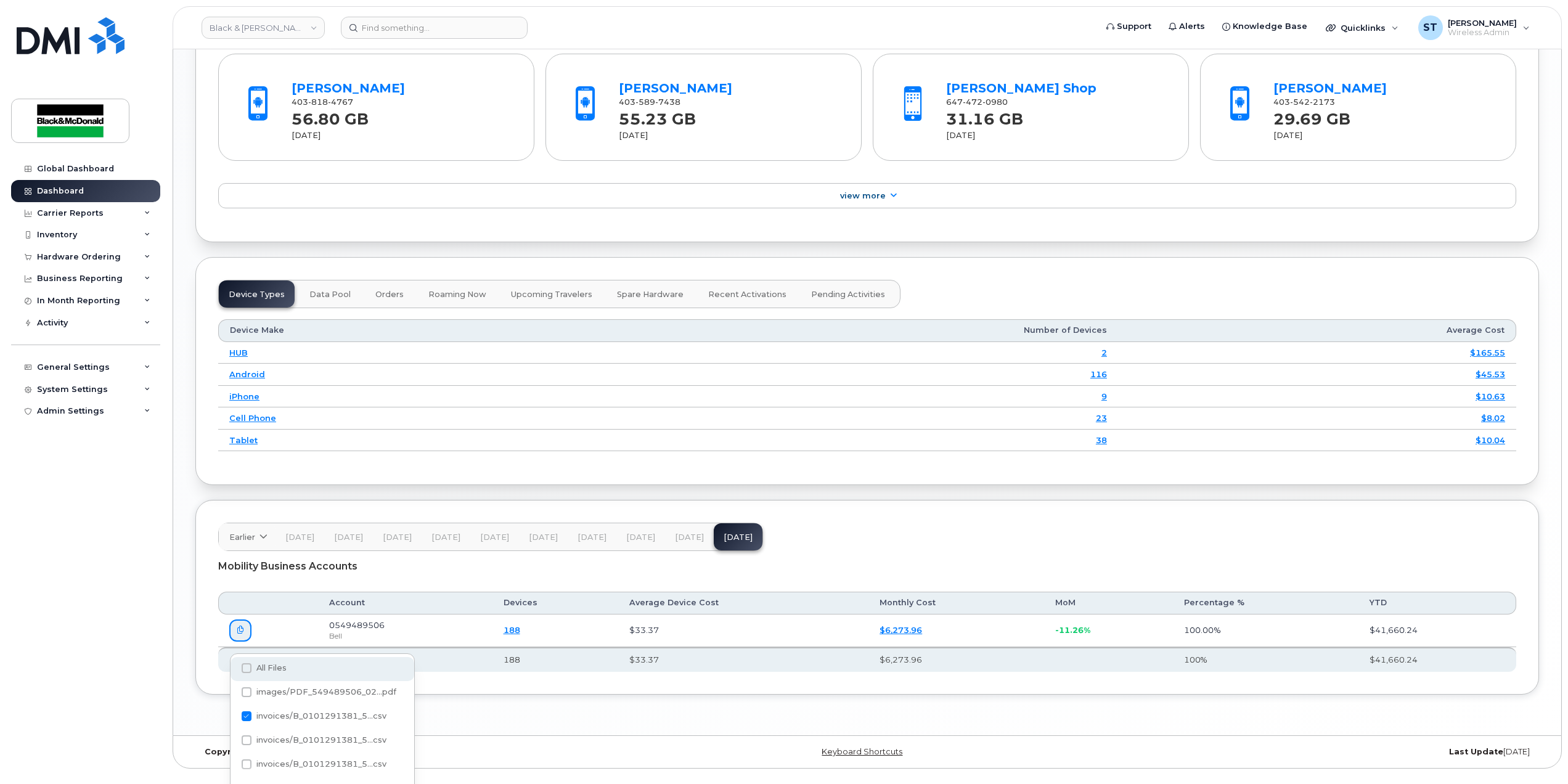
click at [243, 665] on span at bounding box center [246, 668] width 10 height 10
click at [233, 665] on input "All Files" at bounding box center [229, 668] width 6 height 6
checkbox input "true"
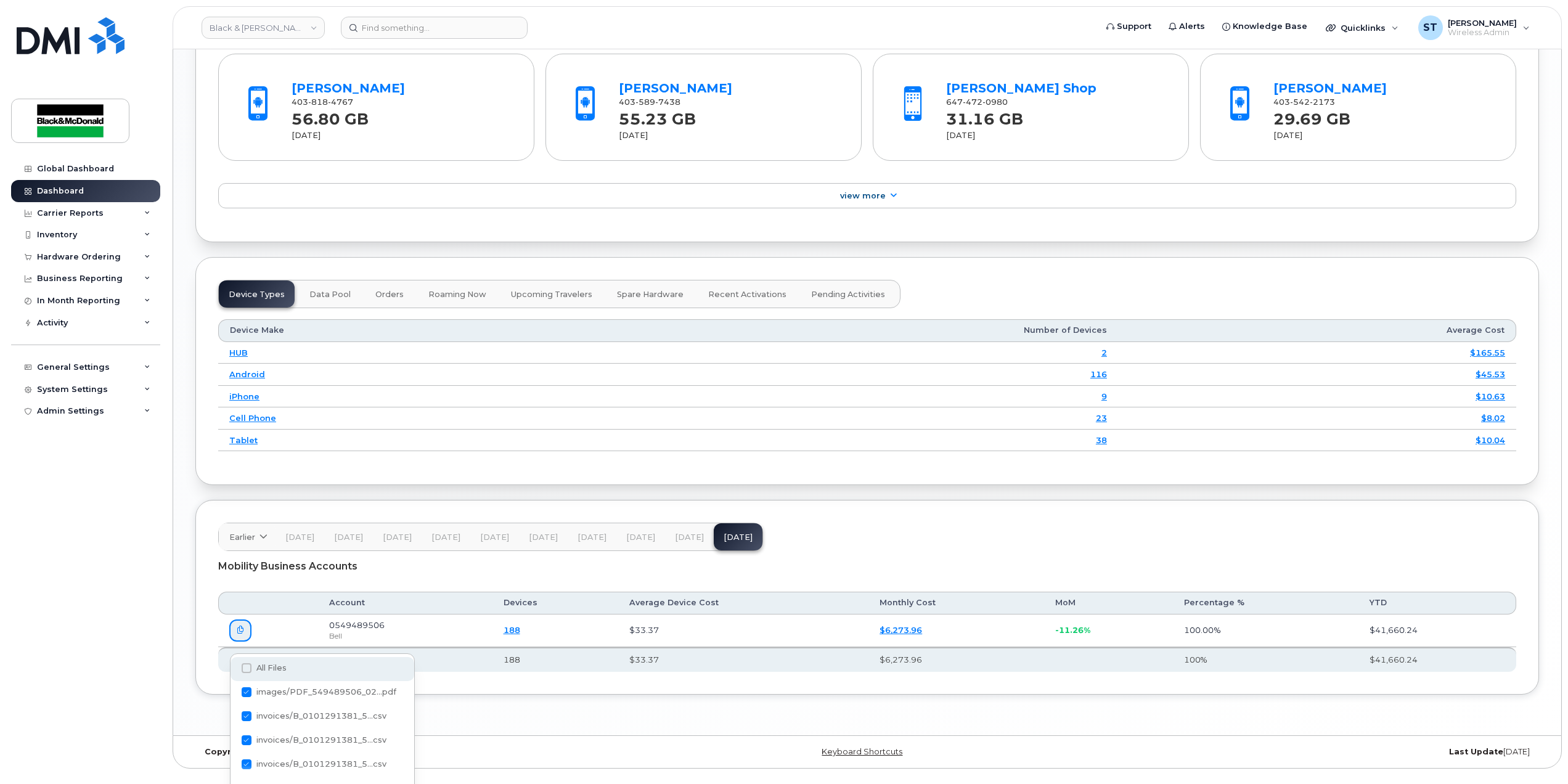
checkbox input "true"
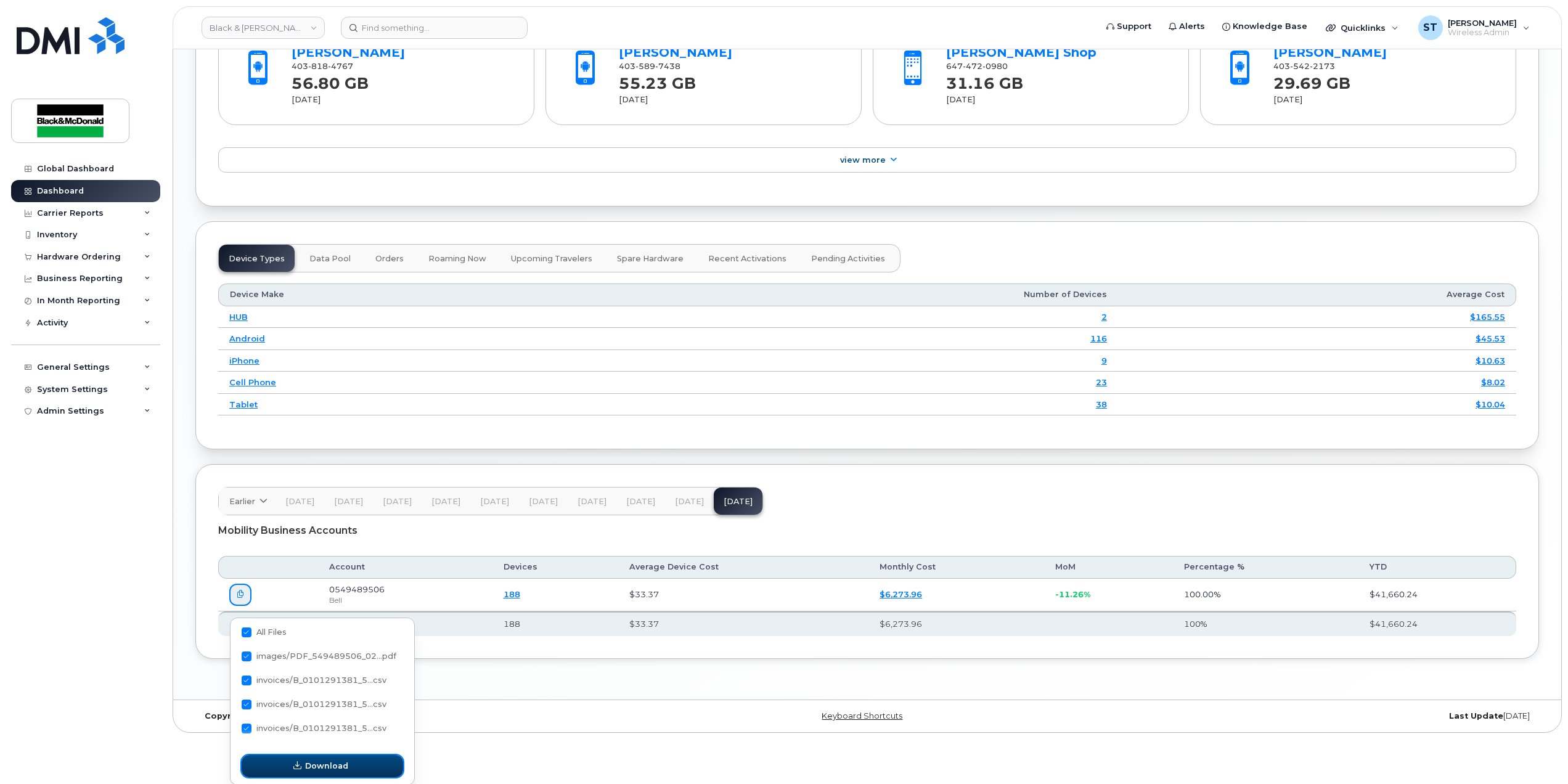
click at [268, 761] on button "Download" at bounding box center [322, 766] width 161 height 22
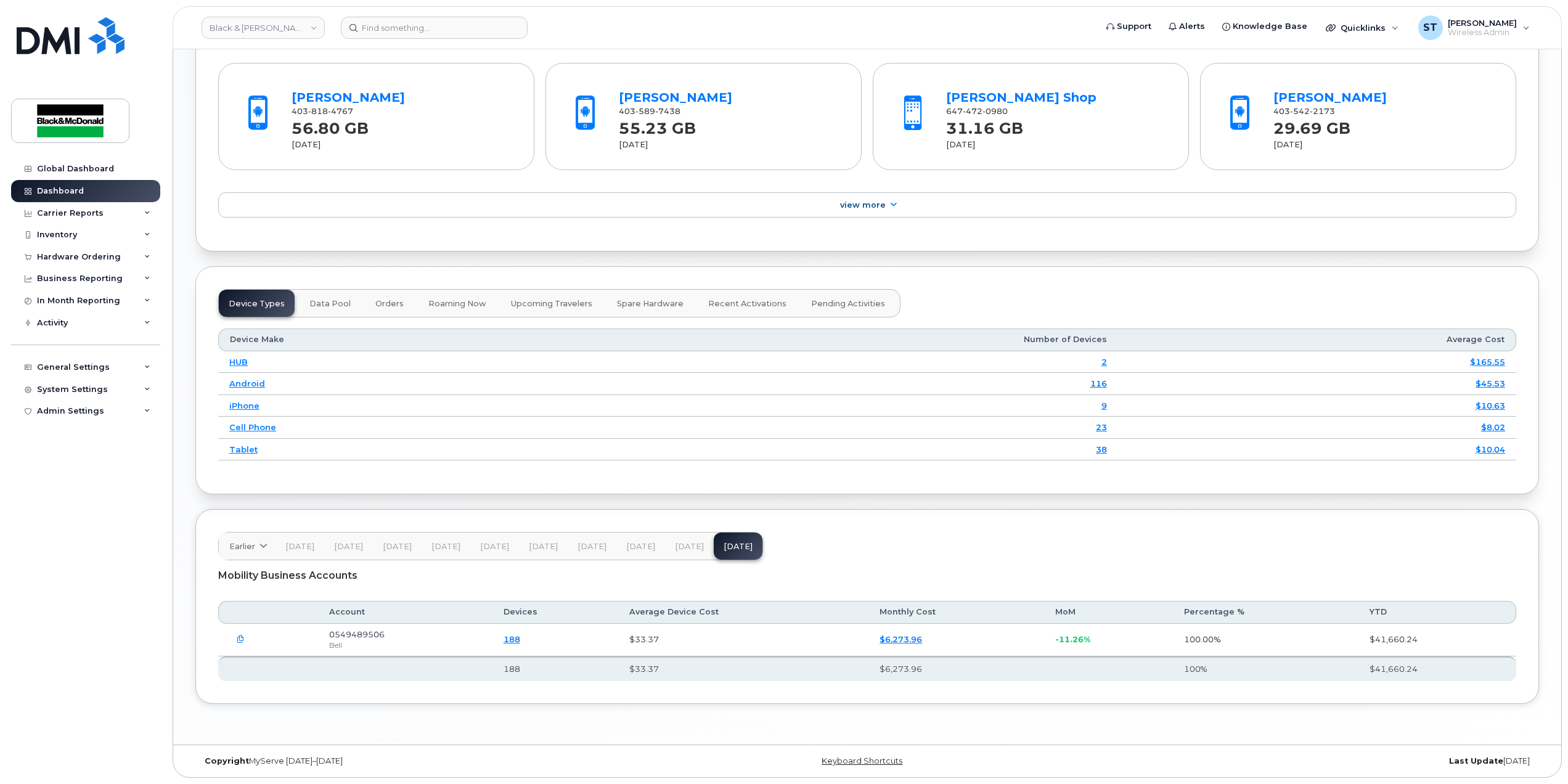
scroll to position [1270, 0]
